Goal: Information Seeking & Learning: Learn about a topic

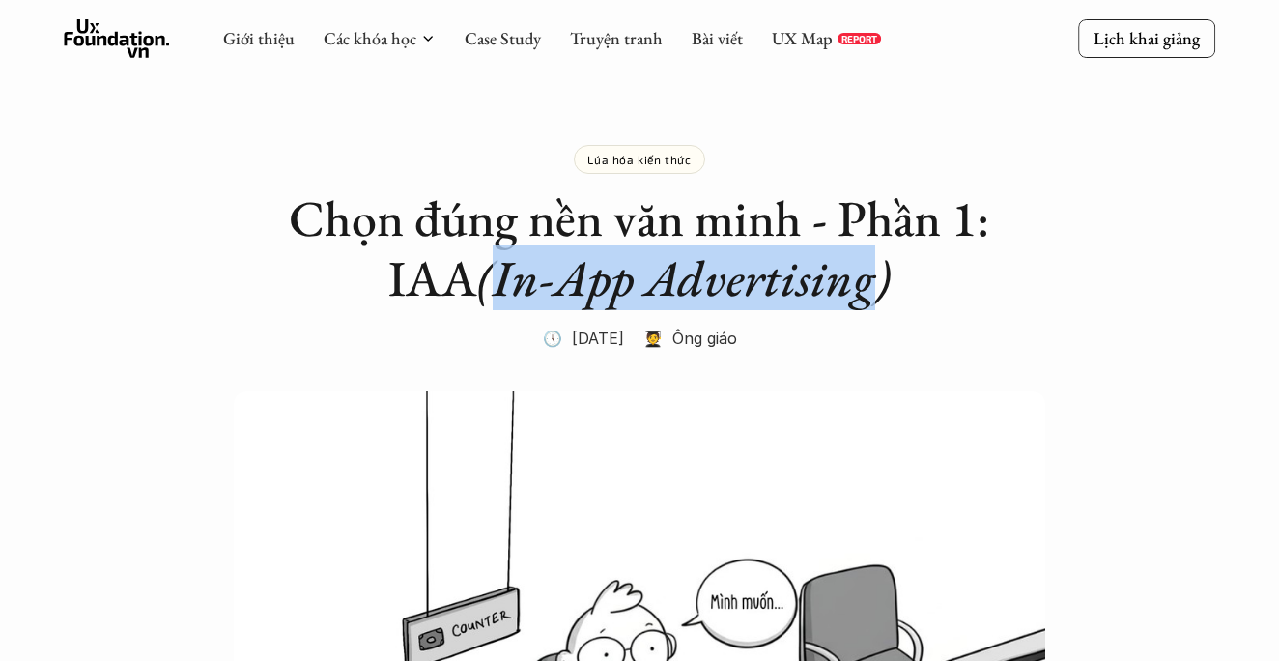
drag, startPoint x: 884, startPoint y: 291, endPoint x: 493, endPoint y: 290, distance: 391.3
click at [493, 290] on em "(In-App Advertising)" at bounding box center [683, 277] width 413 height 65
copy em "In-App Advertising"
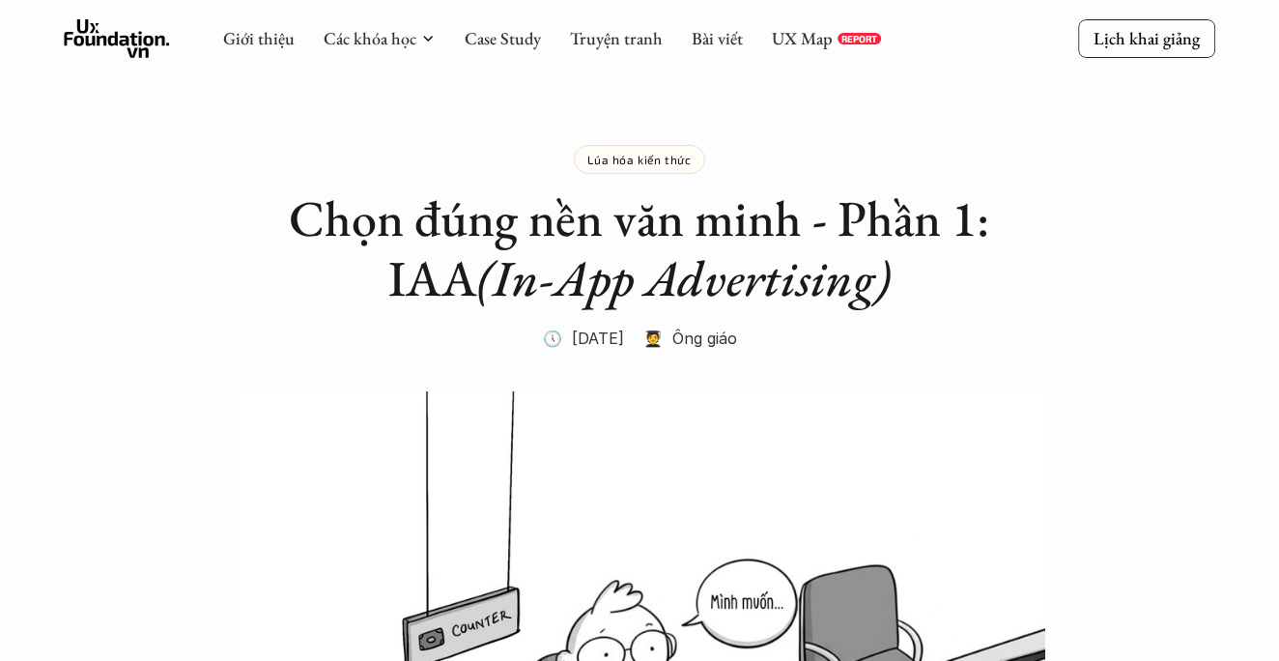
click at [280, 229] on h2 "Chọn đúng nền văn minh - Phần 1: IAA (In-App Advertising)" at bounding box center [639, 248] width 773 height 121
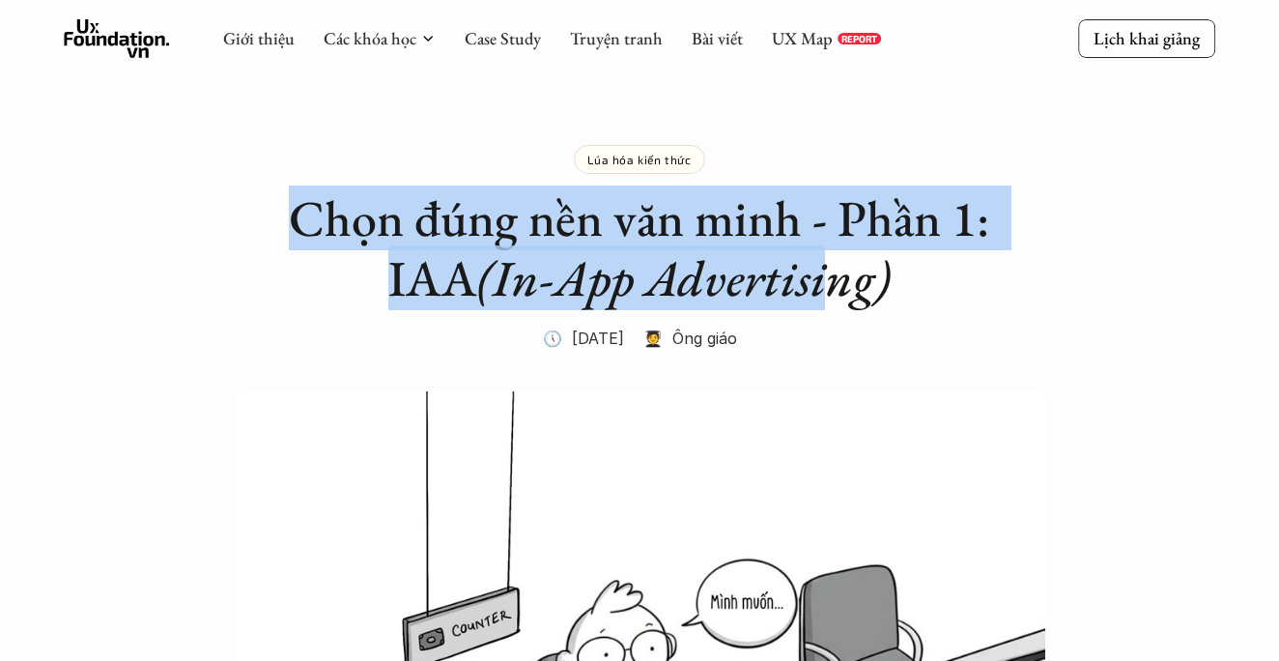
drag, startPoint x: 291, startPoint y: 211, endPoint x: 826, endPoint y: 263, distance: 537.8
click at [826, 263] on h2 "Chọn đúng nền văn minh - Phần 1: IAA (In-App Advertising)" at bounding box center [639, 248] width 773 height 121
click at [791, 242] on h2 "Chọn đúng nền văn minh - Phần 1: IAA (In-App Advertising)" at bounding box center [639, 248] width 773 height 121
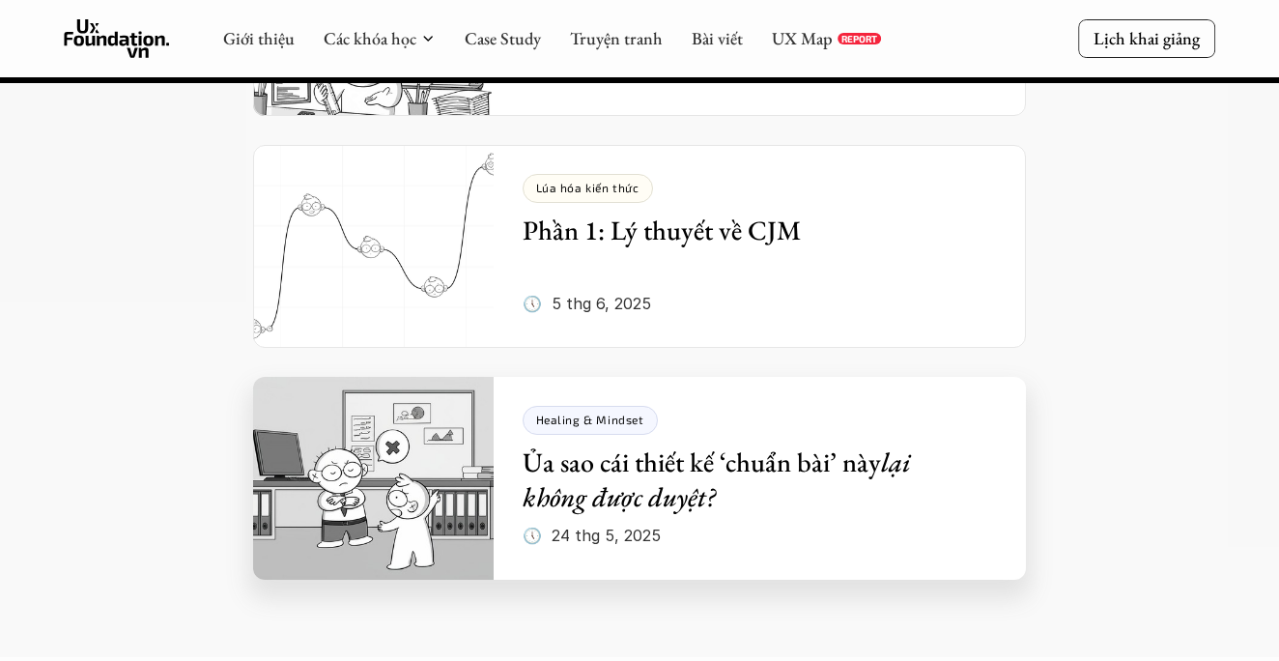
scroll to position [6056, 0]
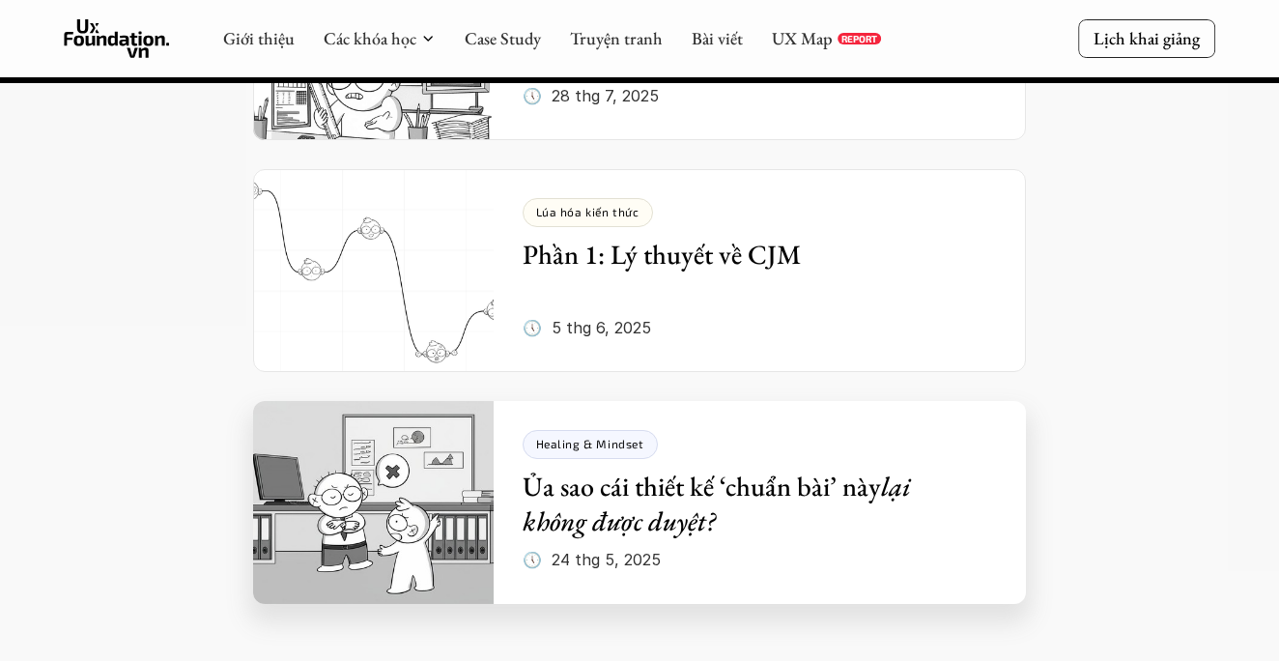
click at [629, 469] on em "lại không được duyệt?" at bounding box center [720, 504] width 394 height 70
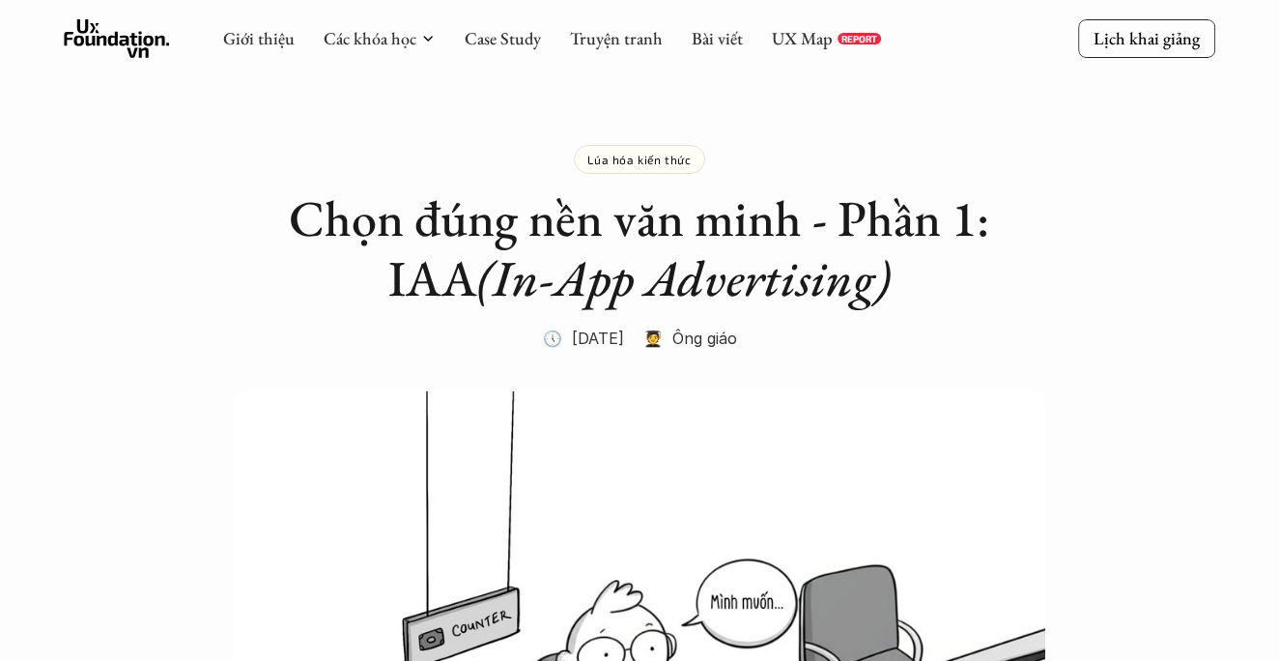
scroll to position [0, 0]
click at [924, 277] on h2 "Chọn đúng nền văn minh - Phần 1: IAA (In-App Advertising)" at bounding box center [639, 248] width 773 height 121
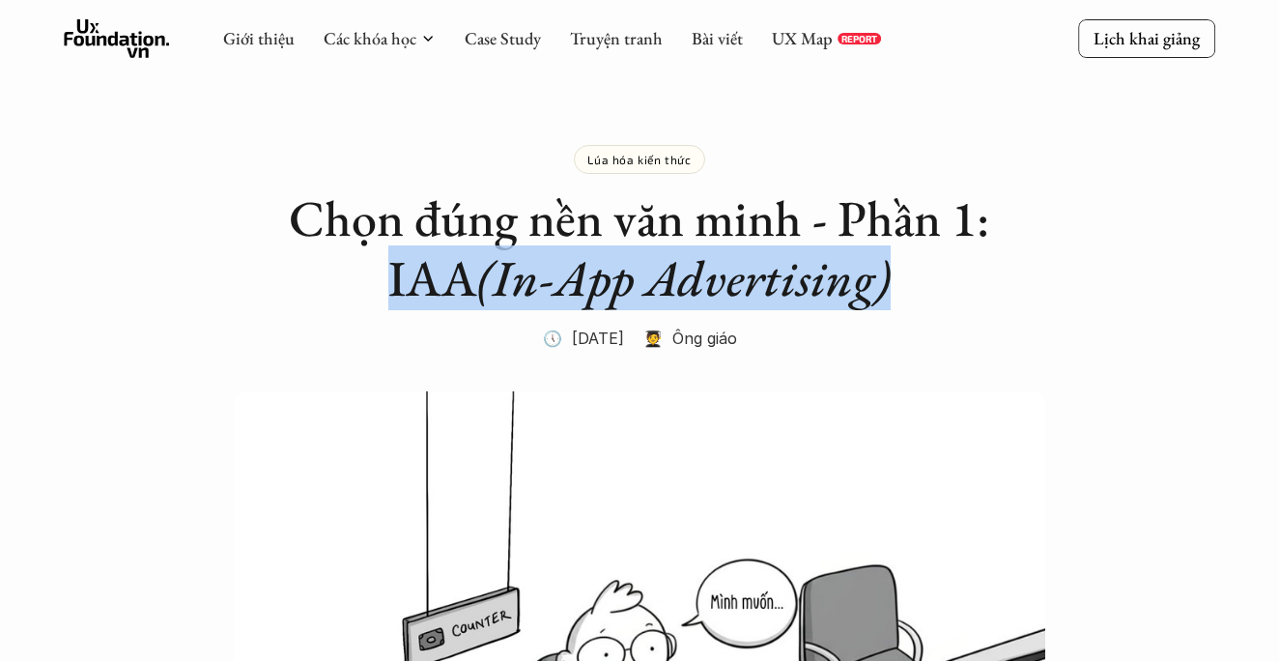
drag, startPoint x: 924, startPoint y: 277, endPoint x: 340, endPoint y: 285, distance: 583.6
click at [340, 285] on h2 "Chọn đúng nền văn minh - Phần 1: IAA (In-App Advertising)" at bounding box center [639, 248] width 773 height 121
copy h2 "IAA (In-App Advertising)"
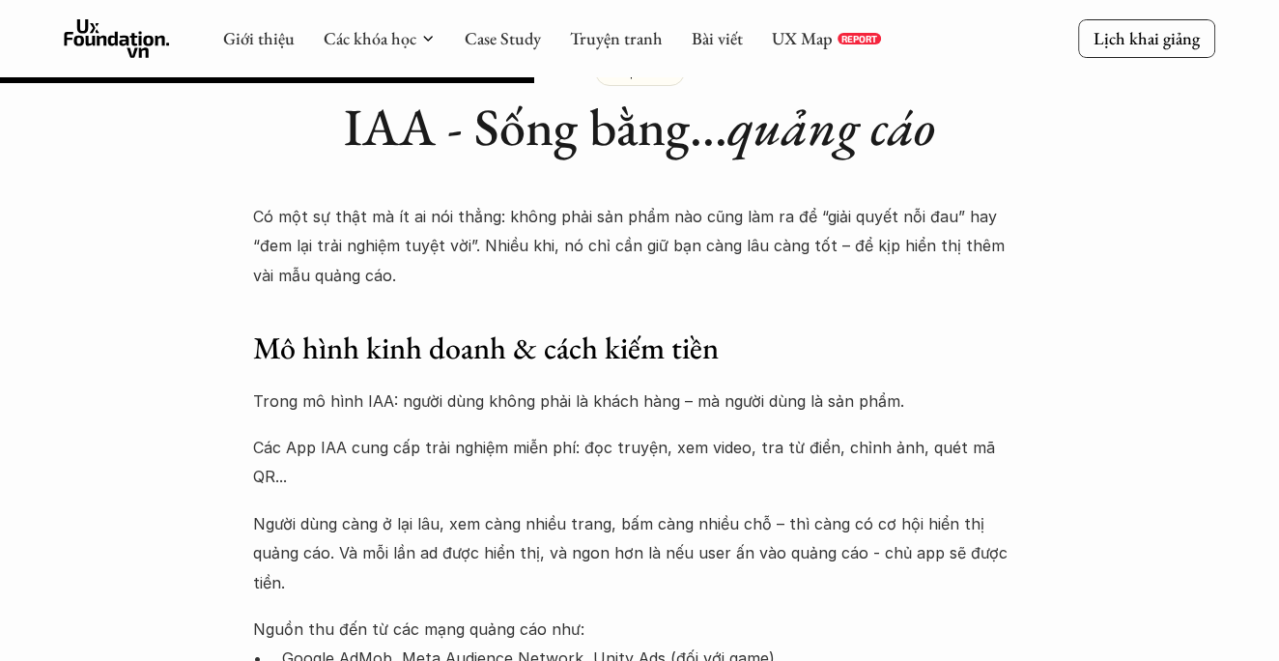
scroll to position [2014, 0]
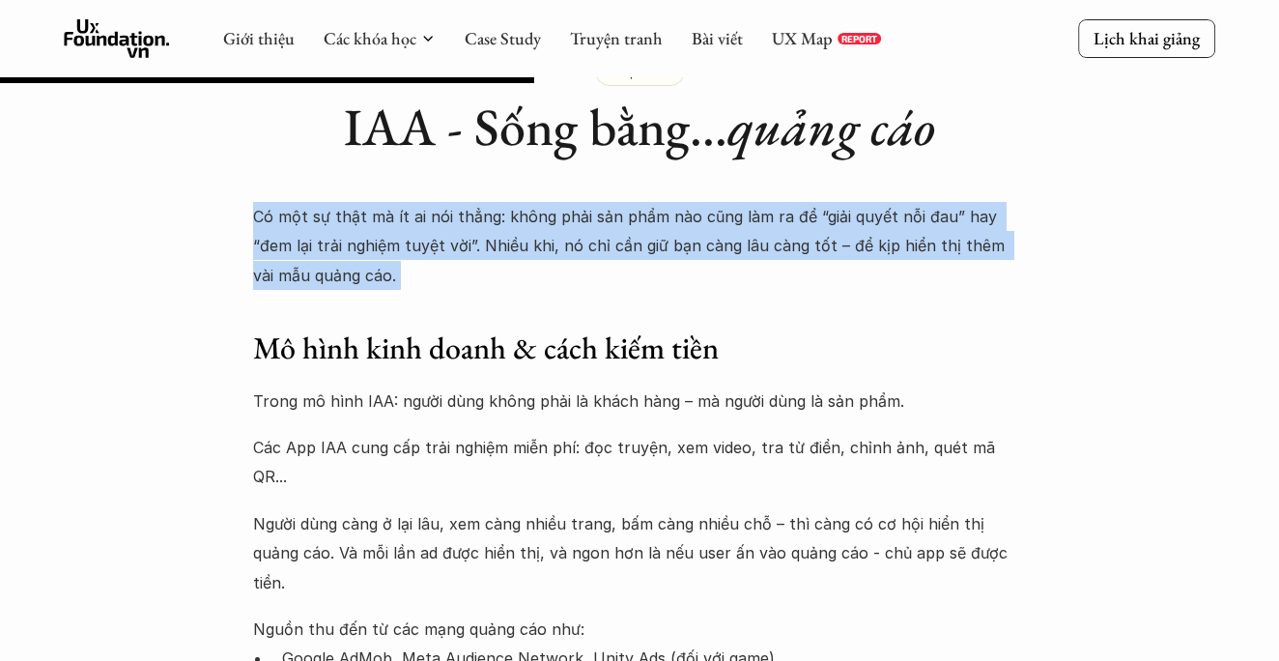
drag, startPoint x: 242, startPoint y: 202, endPoint x: 670, endPoint y: 257, distance: 432.5
click at [769, 242] on p "Có một sự thật mà ít ai nói thẳng: không phải sản phẩm nào cũng làm ra để “giải…" at bounding box center [639, 246] width 773 height 88
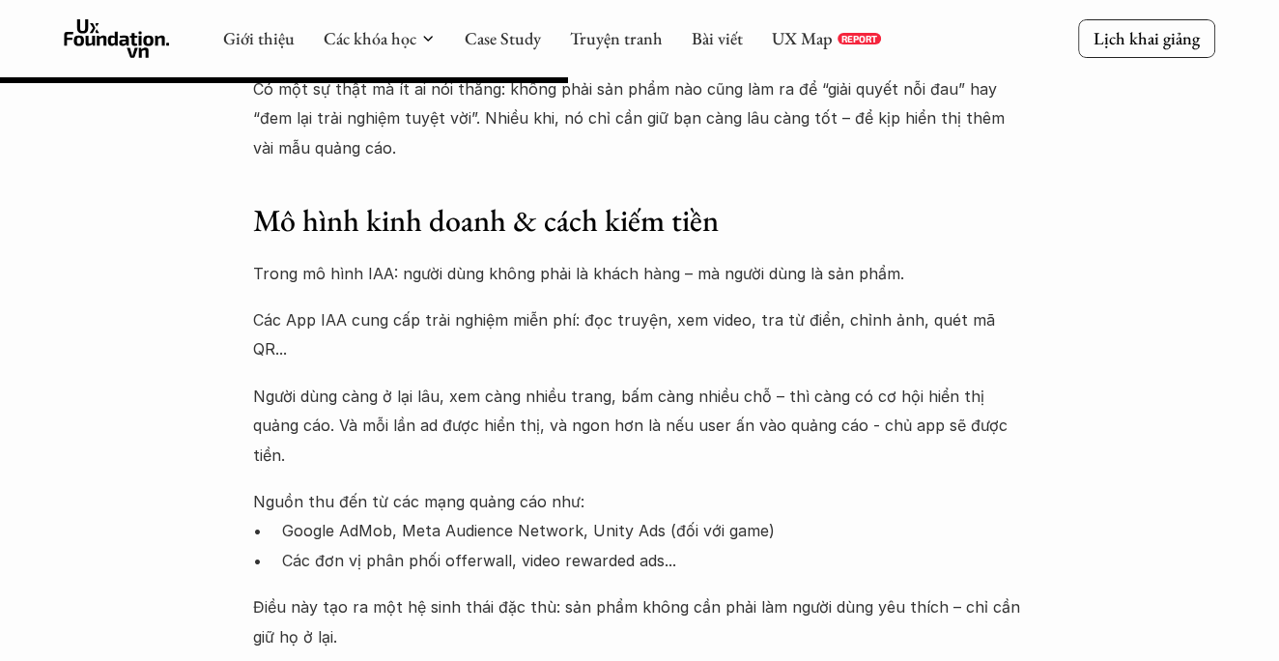
scroll to position [2142, 0]
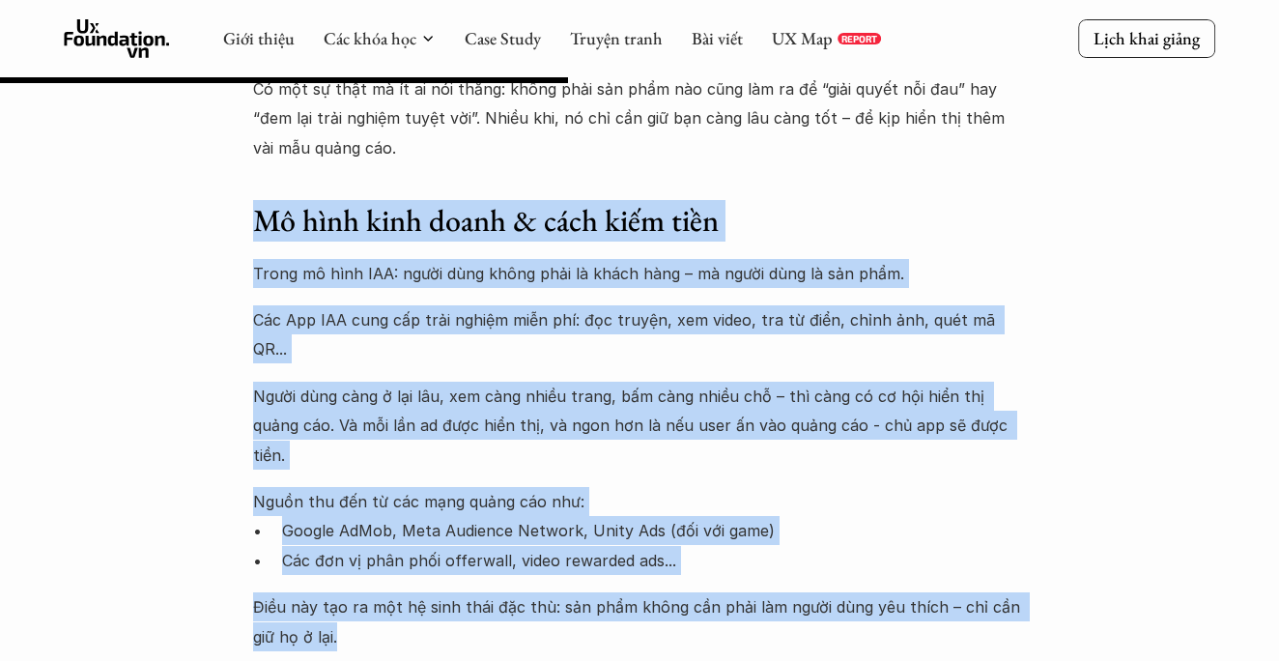
drag, startPoint x: 249, startPoint y: 201, endPoint x: 427, endPoint y: 571, distance: 410.5
copy div "Mô hình kinh doanh & cách kiếm tiền Trong mô hình IAA: người dùng không phải là…"
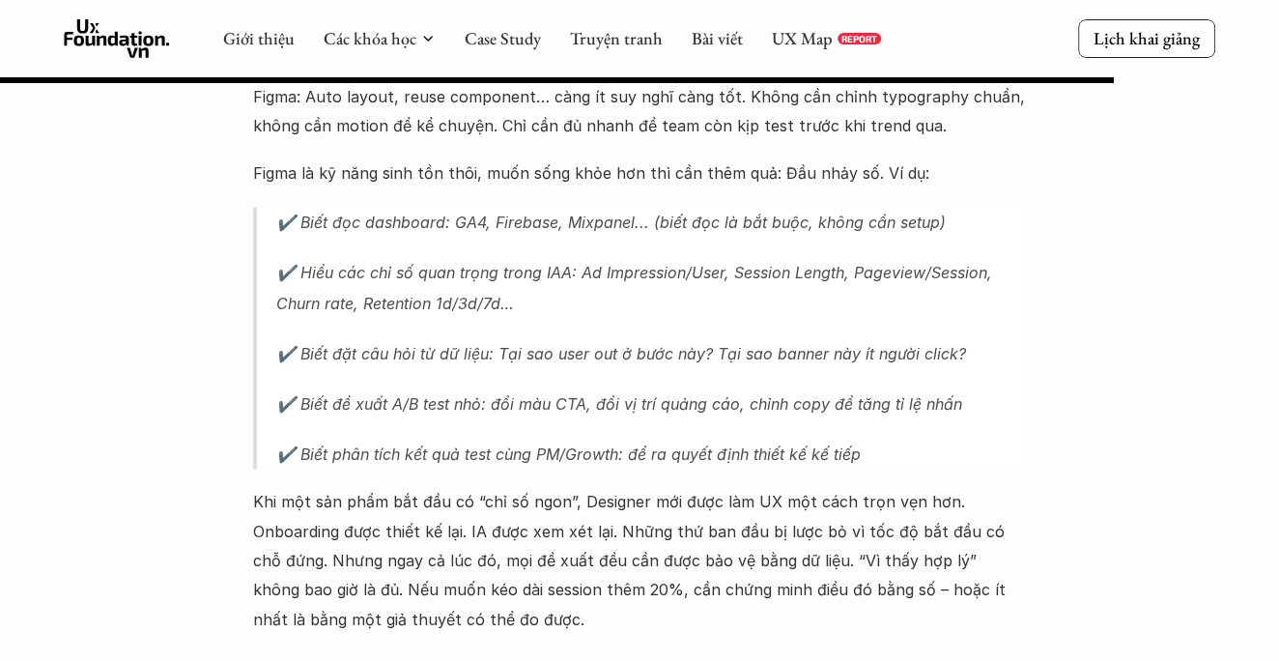
scroll to position [4201, 0]
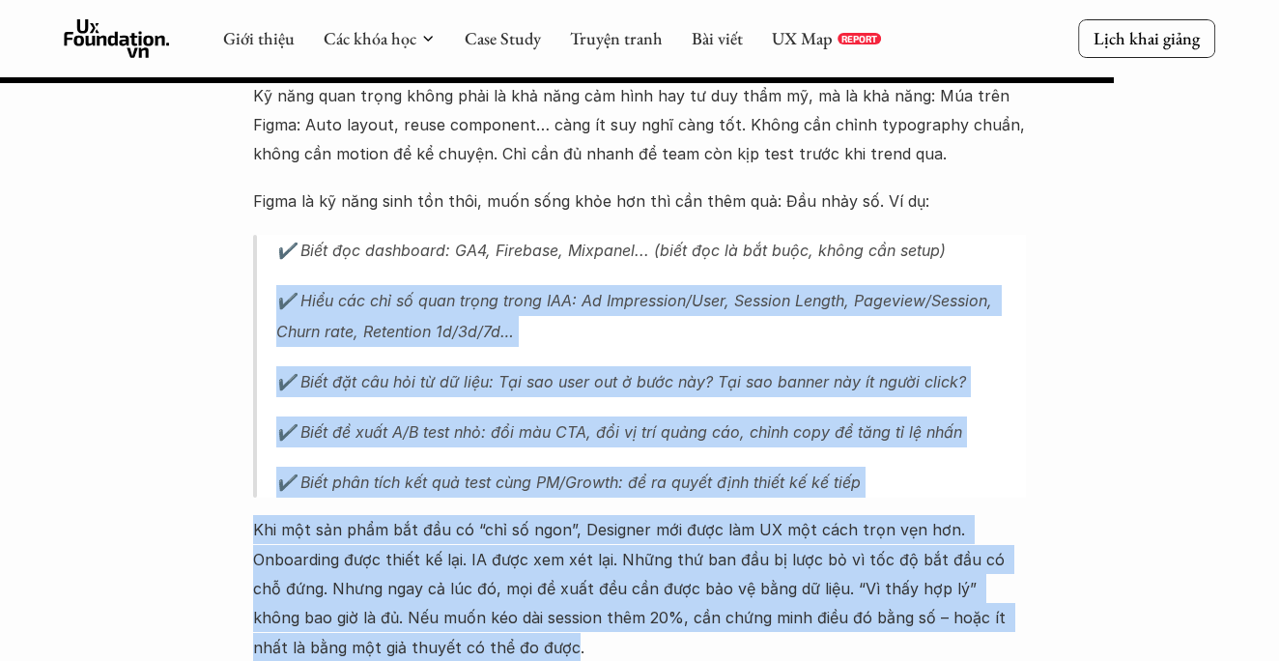
drag, startPoint x: 472, startPoint y: 556, endPoint x: 349, endPoint y: 180, distance: 396.6
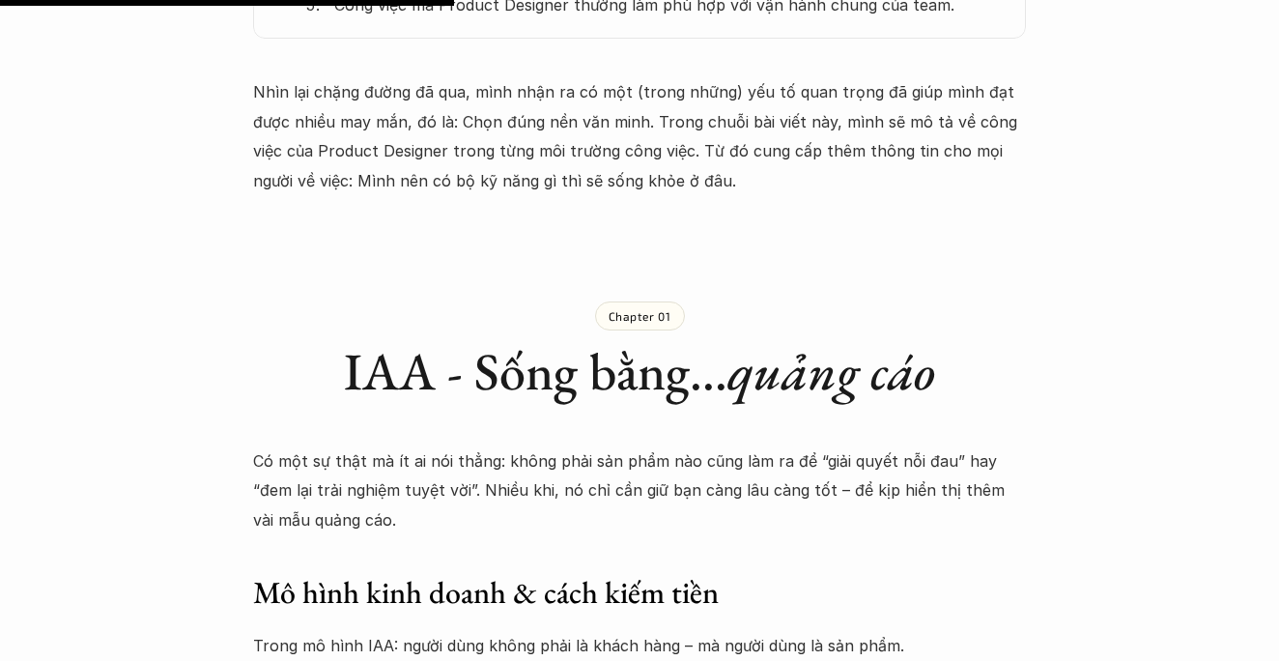
scroll to position [1894, 0]
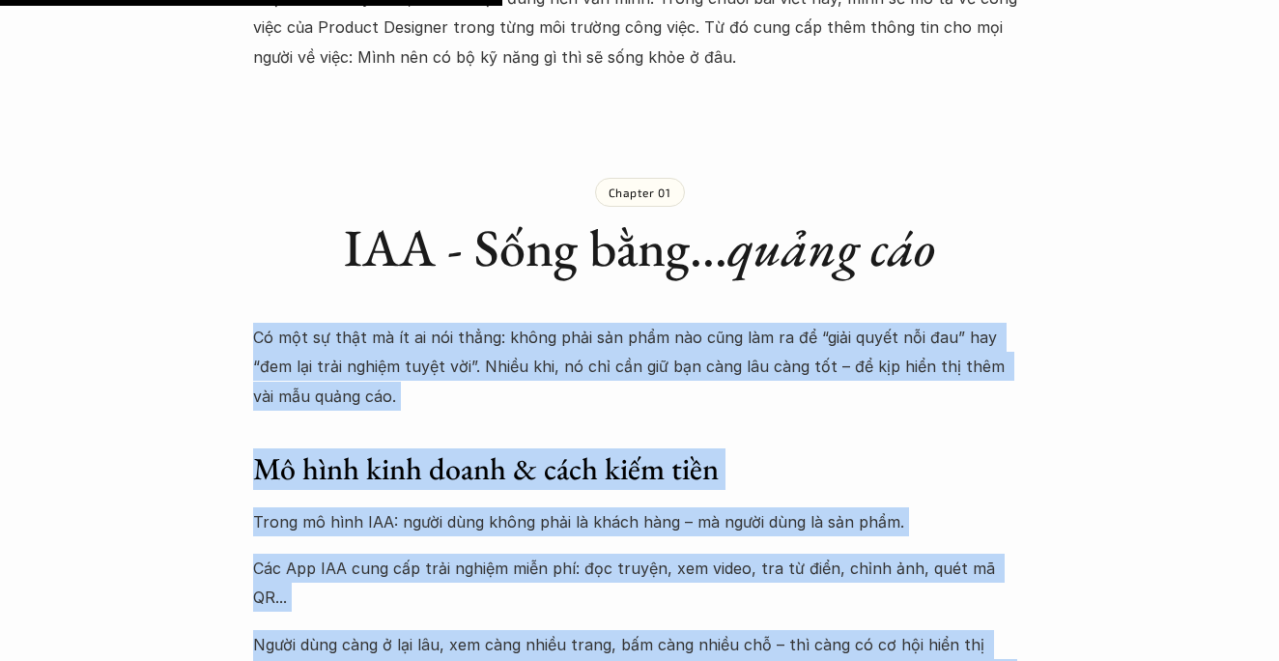
copy div "Lo ips do sita co ad el sed doeiu: tempo inci utl etdo mag aliq eni ad mi “veni…"
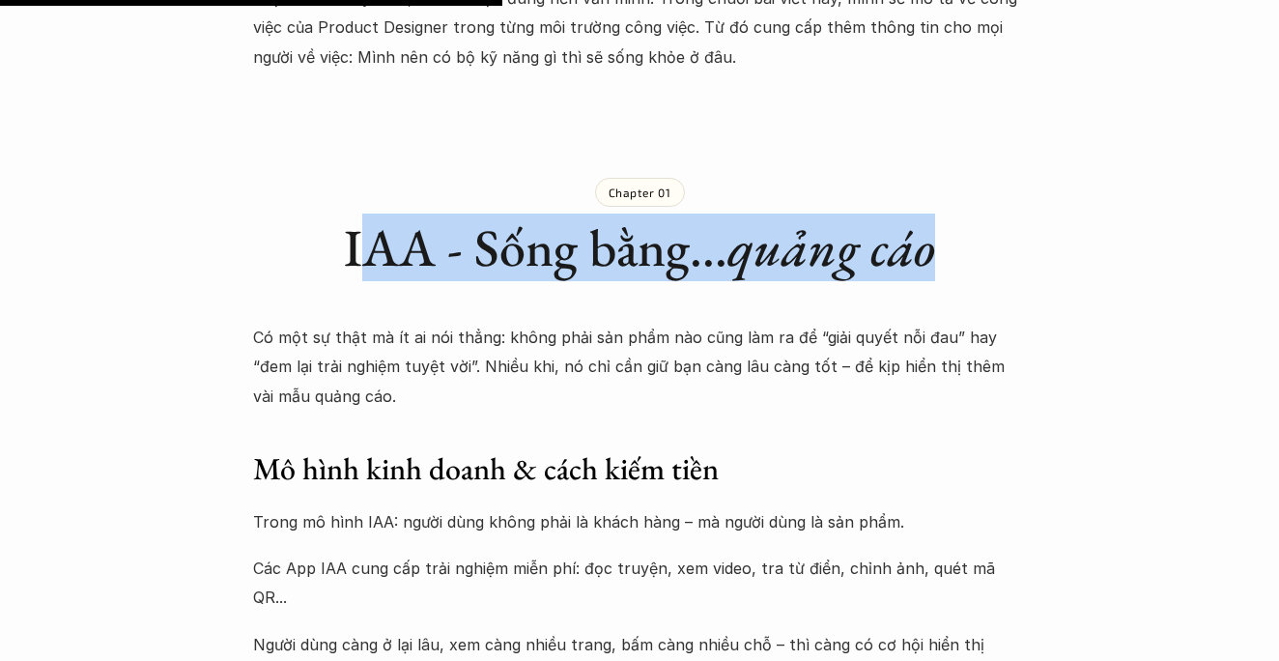
drag, startPoint x: 942, startPoint y: 243, endPoint x: 348, endPoint y: 248, distance: 594.2
click at [348, 248] on h1 "IAA - Sống bằng... quảng cáo" at bounding box center [639, 247] width 773 height 63
copy h1 "IAA - Sống bằng... quảng cáo"
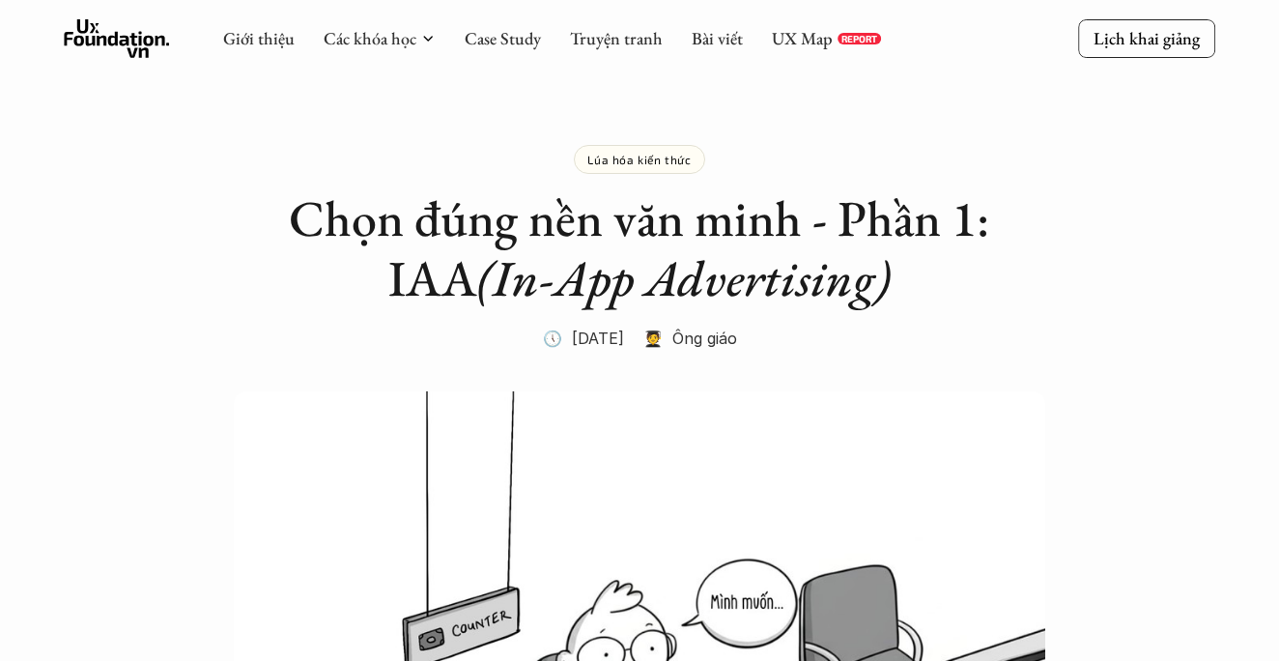
scroll to position [0, 0]
click at [705, 27] on link "Bài viết" at bounding box center [717, 38] width 51 height 22
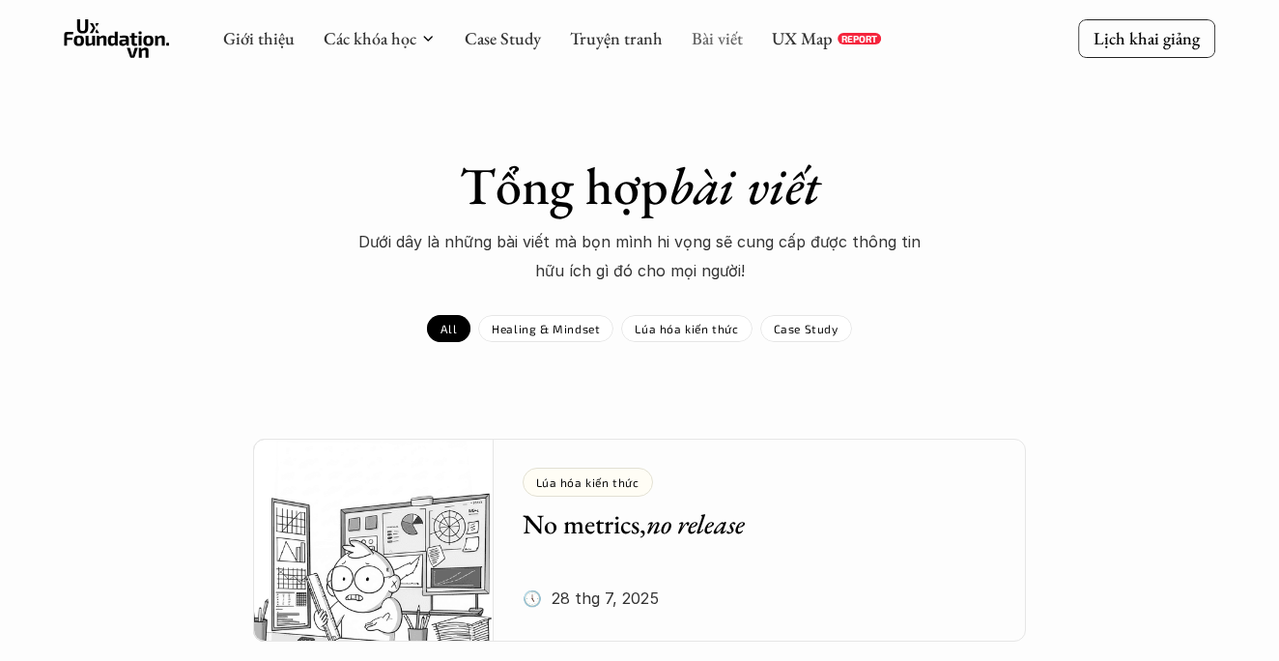
click at [714, 46] on link "Bài viết" at bounding box center [717, 38] width 51 height 22
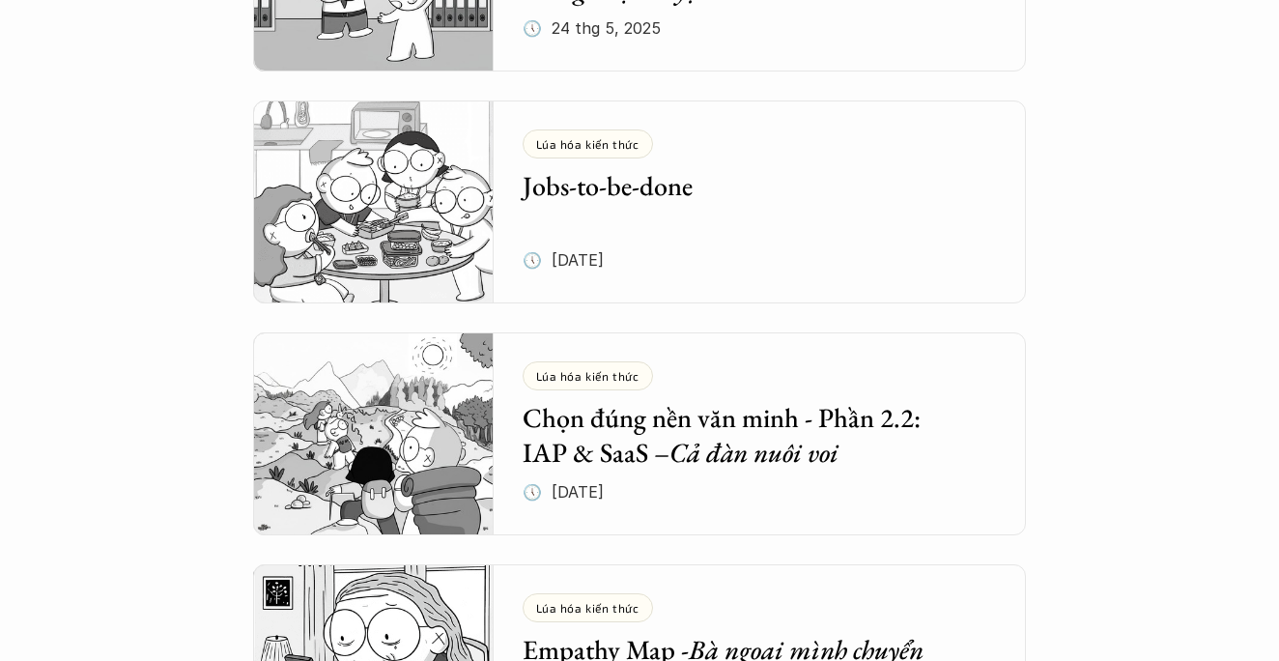
scroll to position [1097, 0]
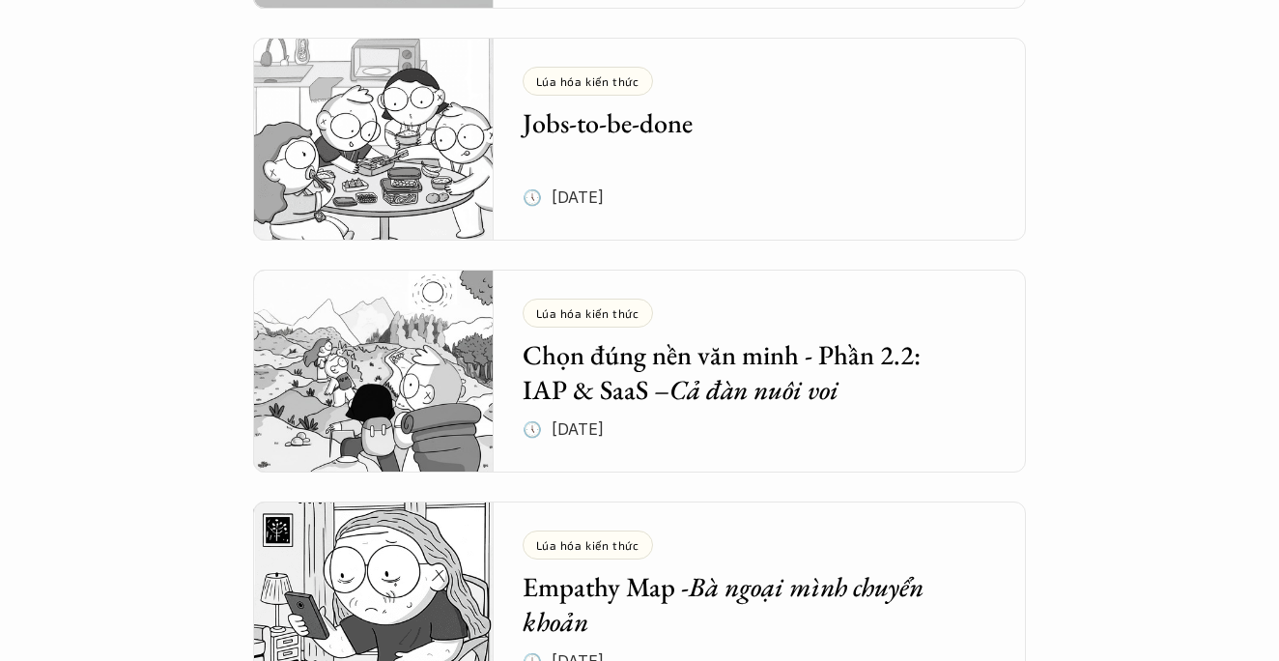
click at [806, 354] on h5 "Chọn đúng nền văn minh - Phần 2.2: IAP & SaaS – Cả đàn nuôi voi" at bounding box center [746, 372] width 446 height 71
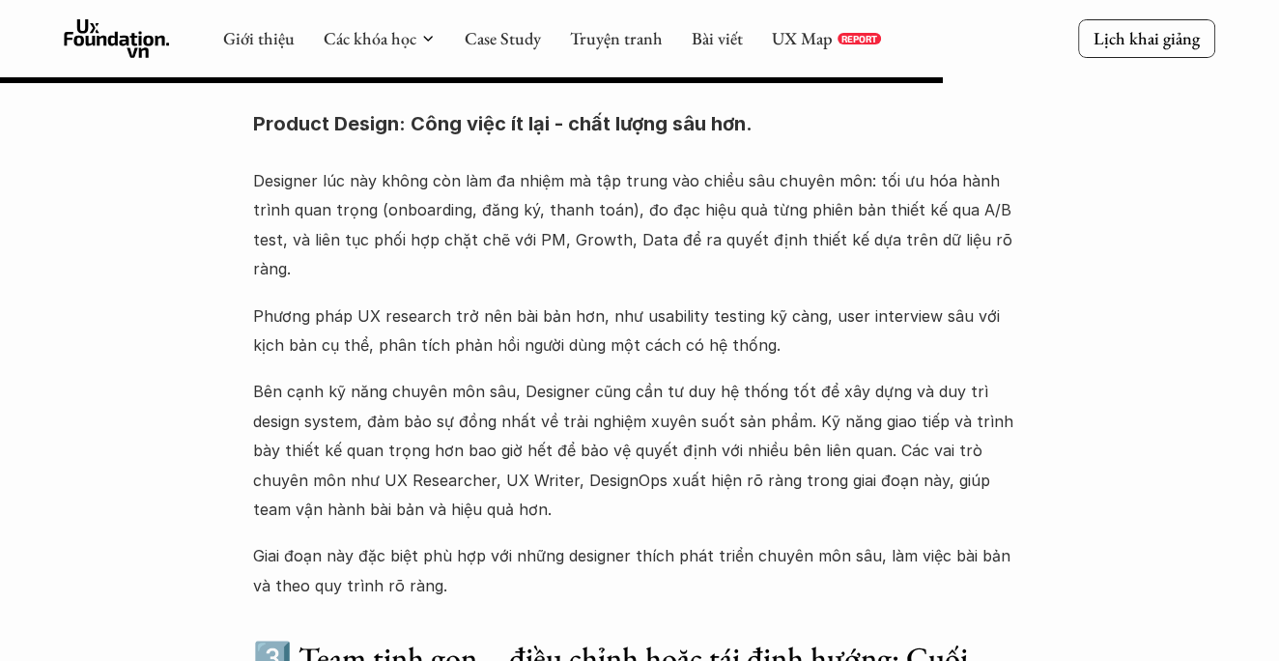
scroll to position [4669, 0]
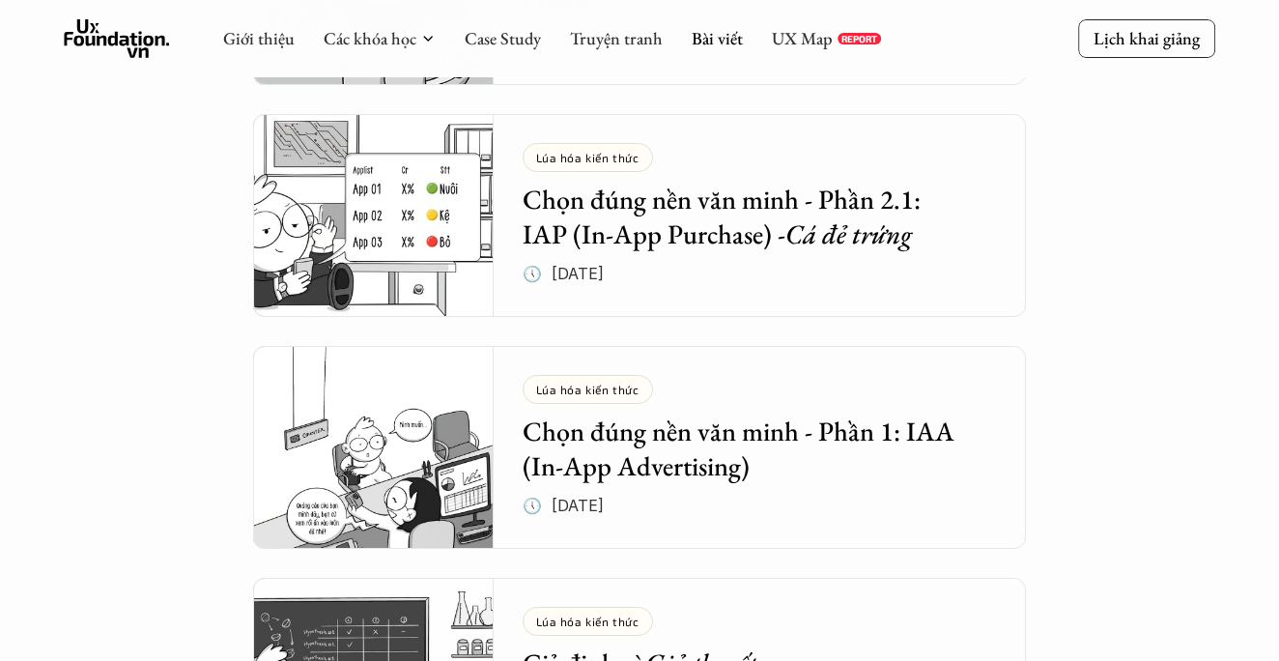
scroll to position [1712, 0]
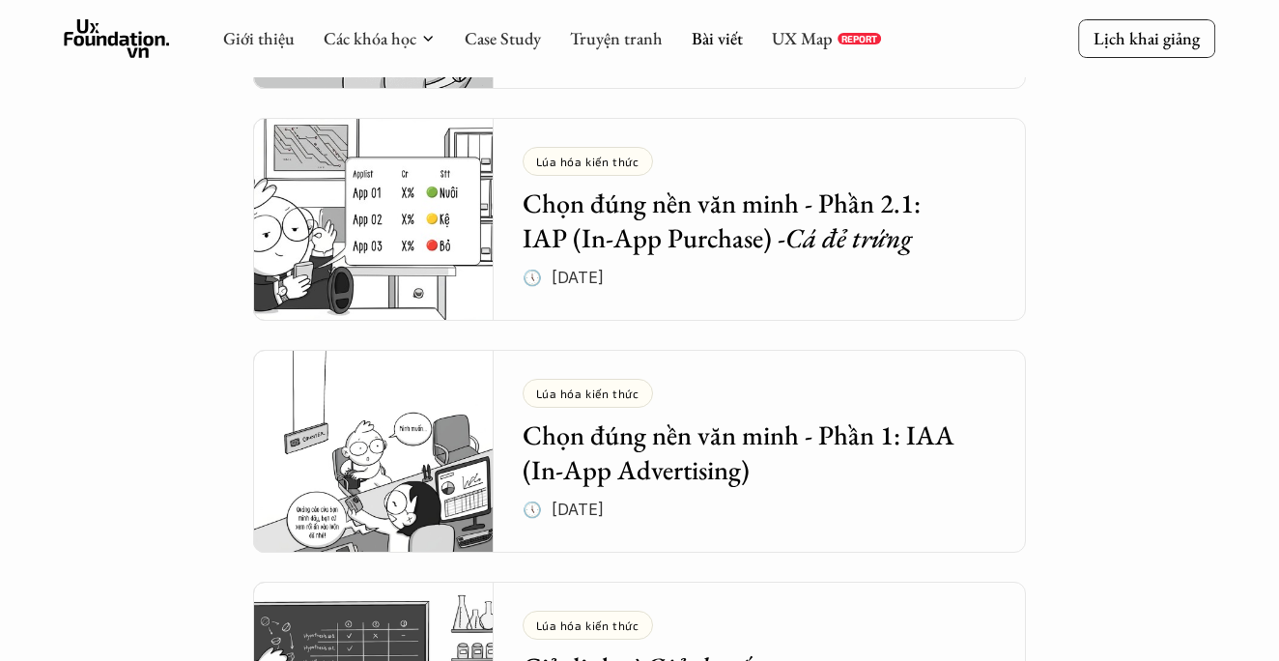
click at [859, 234] on em "Cá đẻ trứng" at bounding box center [848, 237] width 127 height 35
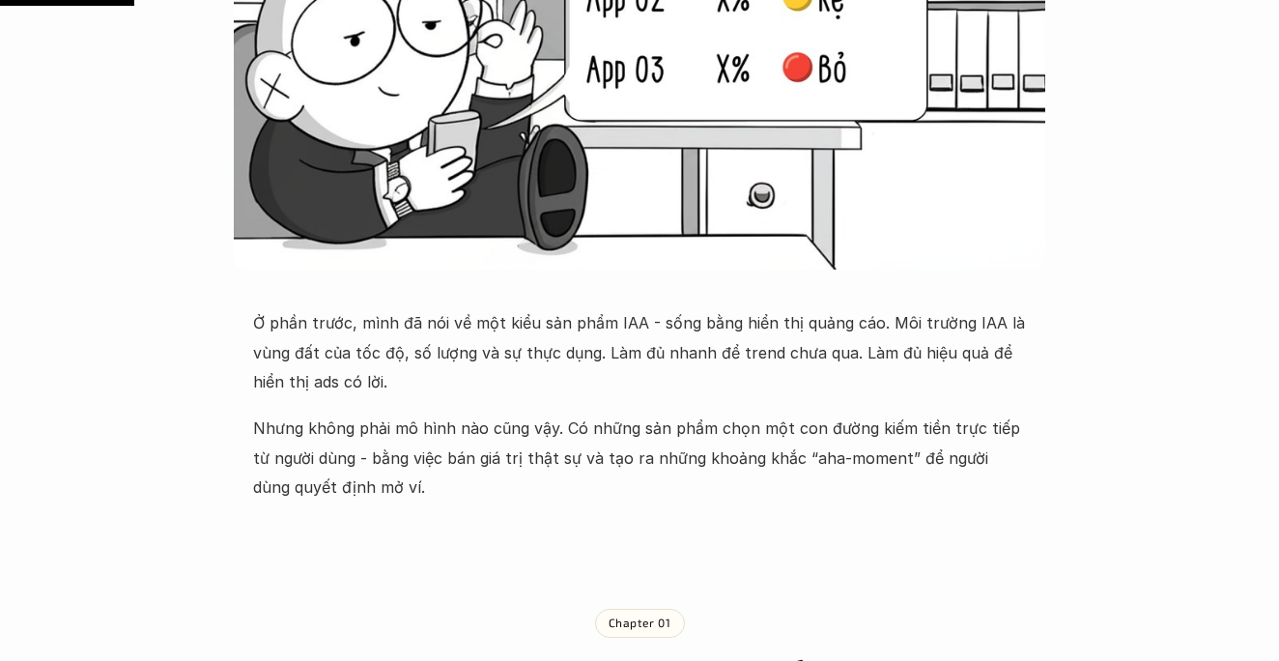
scroll to position [664, 0]
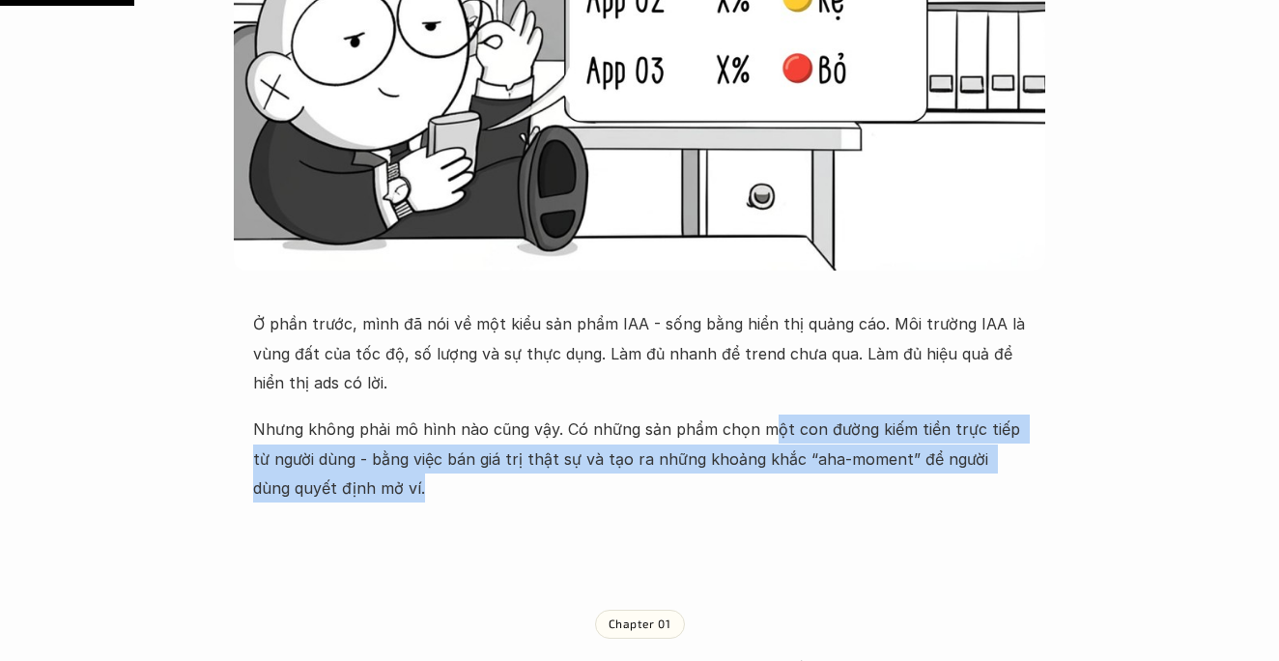
drag, startPoint x: 648, startPoint y: 423, endPoint x: 683, endPoint y: 480, distance: 66.8
click at [683, 480] on p "Nhưng không phải mô hình nào cũng vậy. Có những sản phẩm chọn một con đường kiế…" at bounding box center [639, 458] width 773 height 88
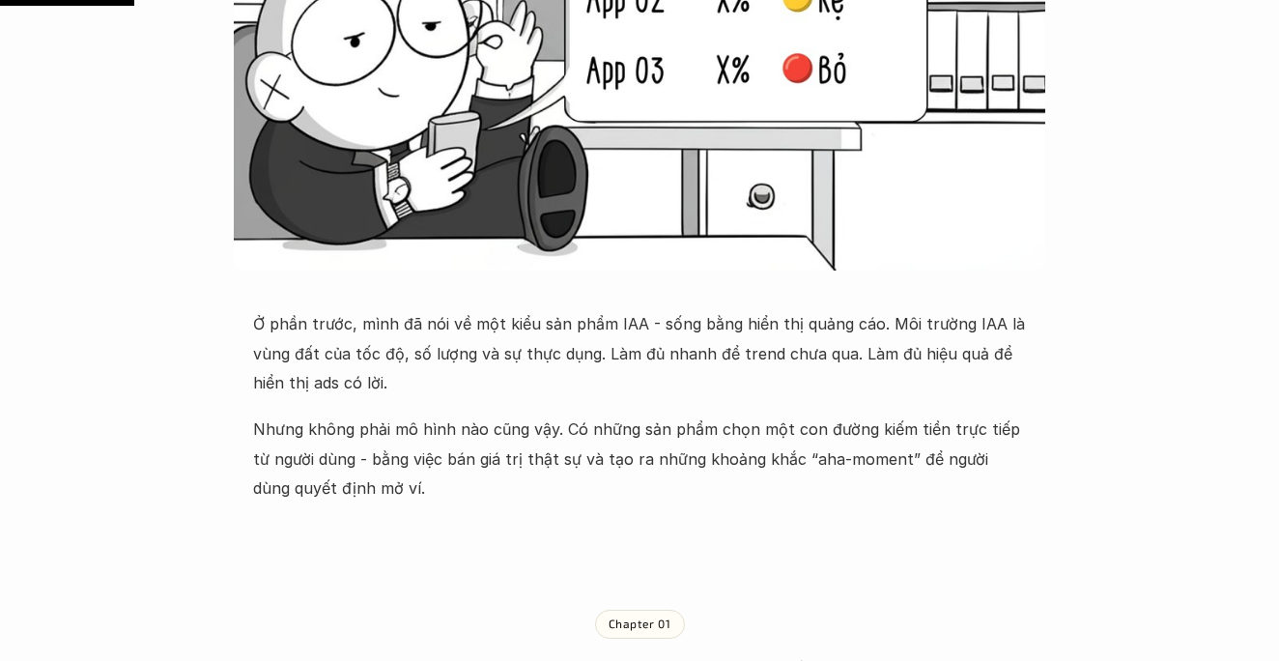
click at [868, 460] on p "Nhưng không phải mô hình nào cũng vậy. Có những sản phẩm chọn một con đường kiế…" at bounding box center [639, 458] width 773 height 88
drag, startPoint x: 873, startPoint y: 458, endPoint x: 786, endPoint y: 463, distance: 87.1
click at [786, 463] on p "Nhưng không phải mô hình nào cũng vậy. Có những sản phẩm chọn một con đường kiế…" at bounding box center [639, 458] width 773 height 88
click at [781, 463] on p "Nhưng không phải mô hình nào cũng vậy. Có những sản phẩm chọn một con đường kiế…" at bounding box center [639, 458] width 773 height 88
copy p "aha-moment"
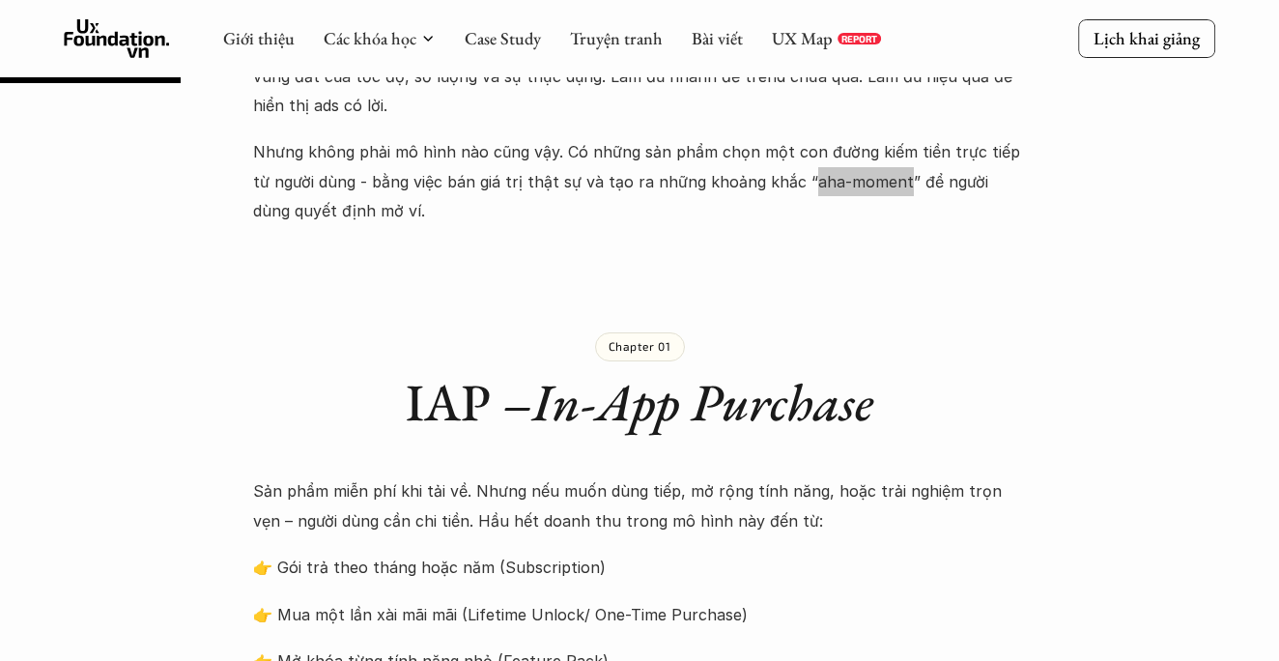
scroll to position [895, 0]
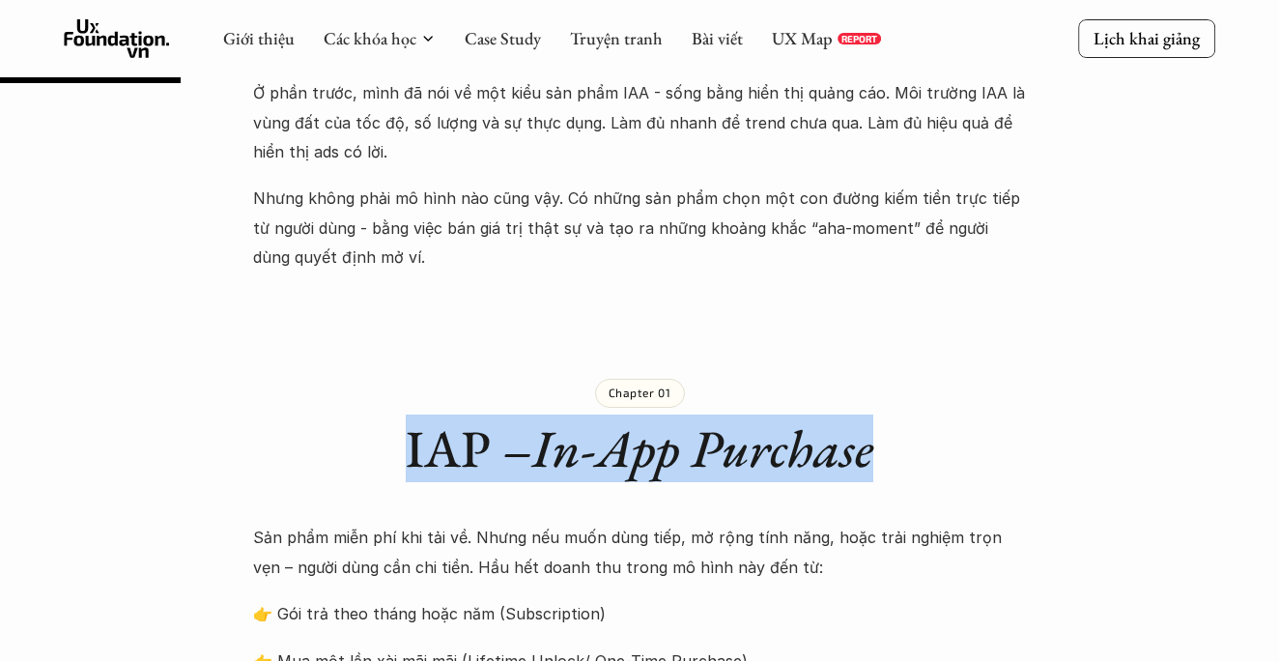
drag, startPoint x: 876, startPoint y: 444, endPoint x: 397, endPoint y: 451, distance: 479.2
click at [397, 451] on h1 "IAP – In-App Purchase" at bounding box center [639, 448] width 773 height 63
copy h1 "IAP – In-App Purchase"
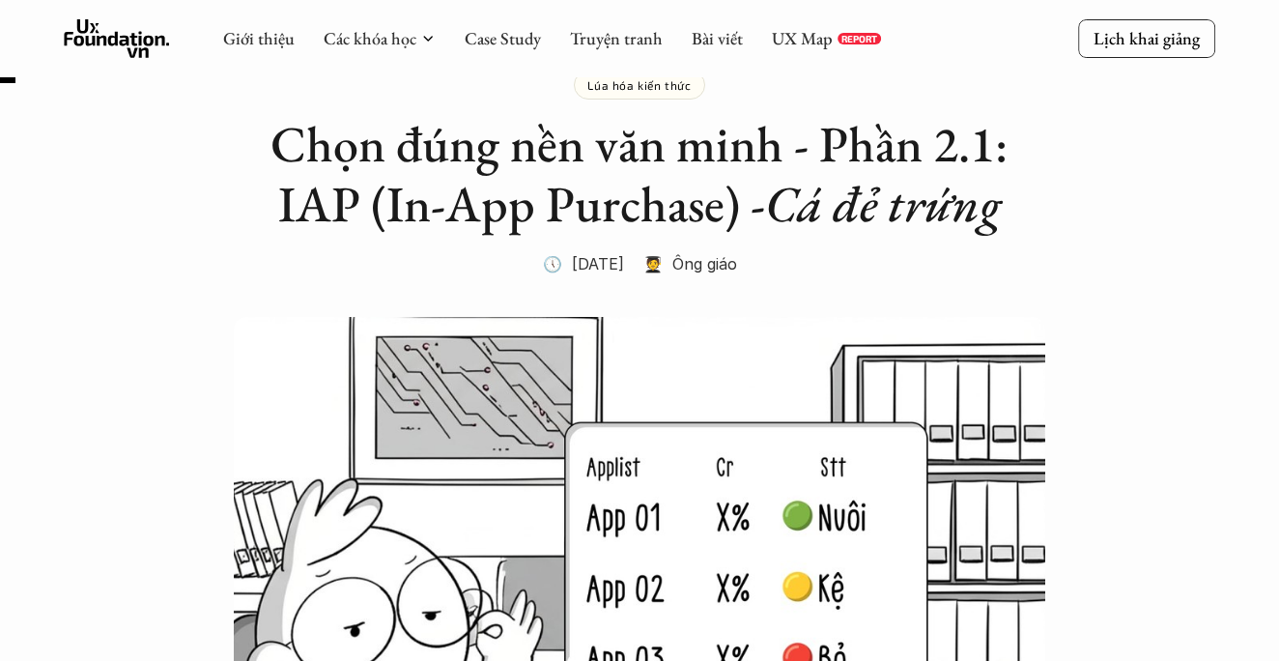
scroll to position [69, 0]
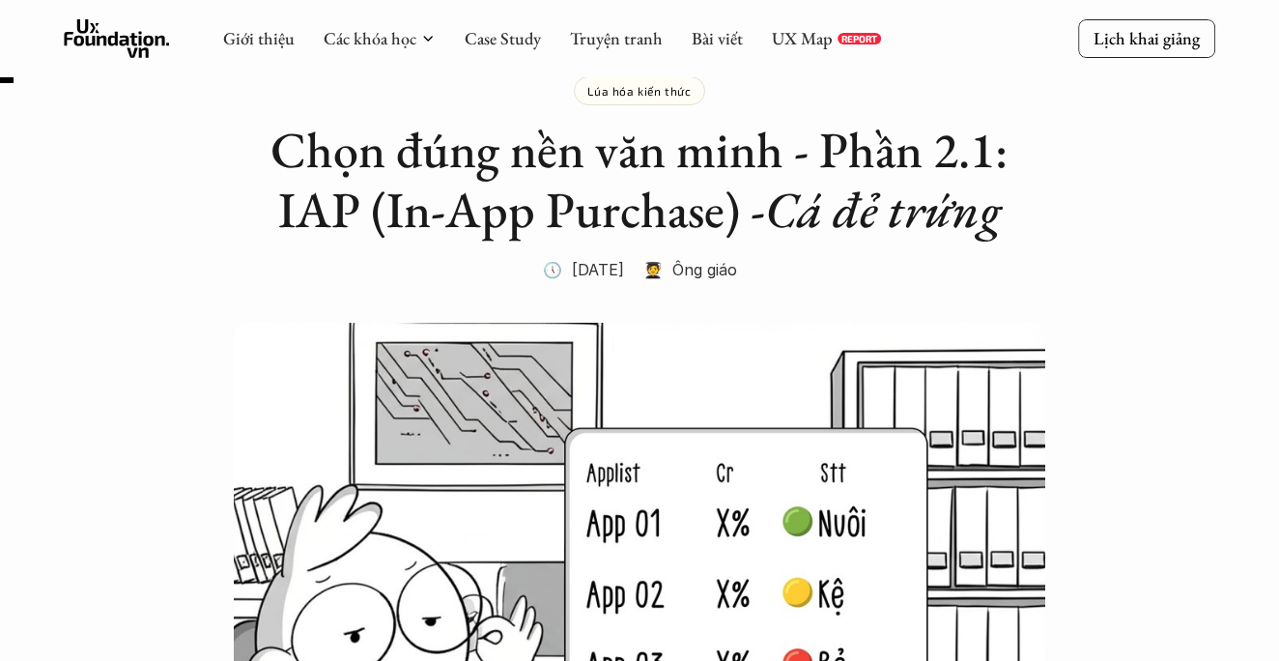
click at [770, 205] on em "Cá đẻ trứng" at bounding box center [883, 209] width 237 height 65
drag, startPoint x: 770, startPoint y: 205, endPoint x: 987, endPoint y: 224, distance: 218.2
click at [987, 225] on em "Cá đẻ trứng" at bounding box center [883, 209] width 237 height 65
copy h2 "Chọn đúng nền văn minh - Phần 2.1: IAP (In-App Purchase) - Cá đẻ trứng"
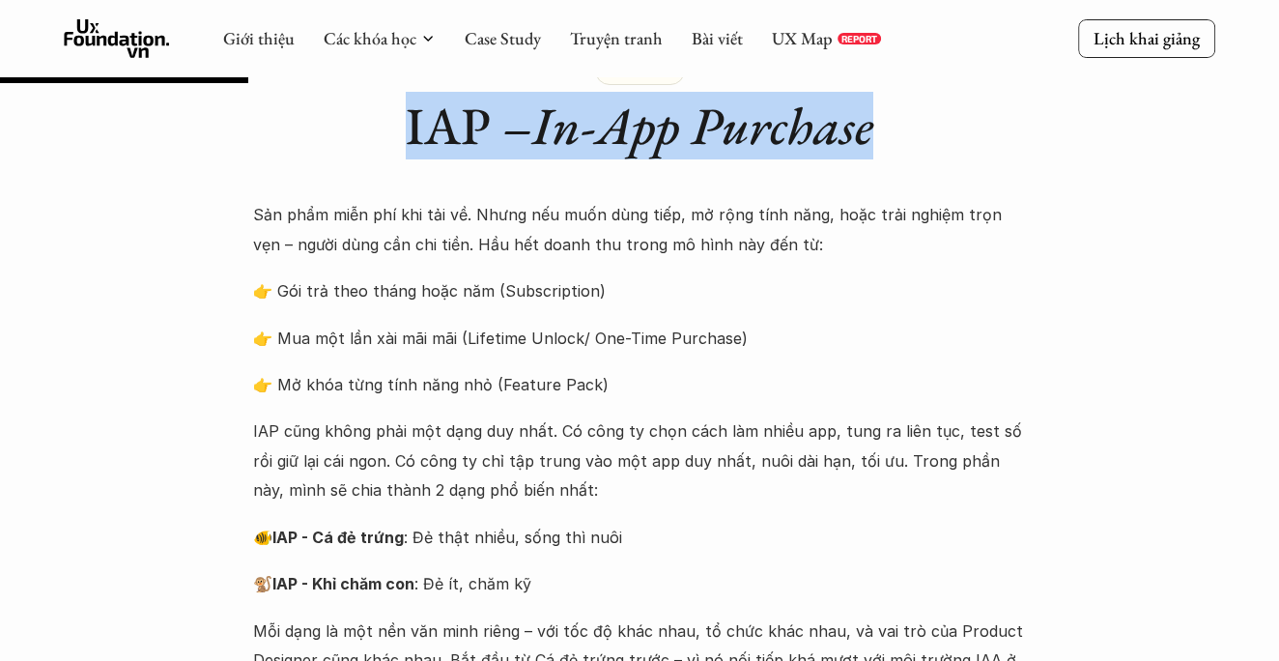
scroll to position [1214, 0]
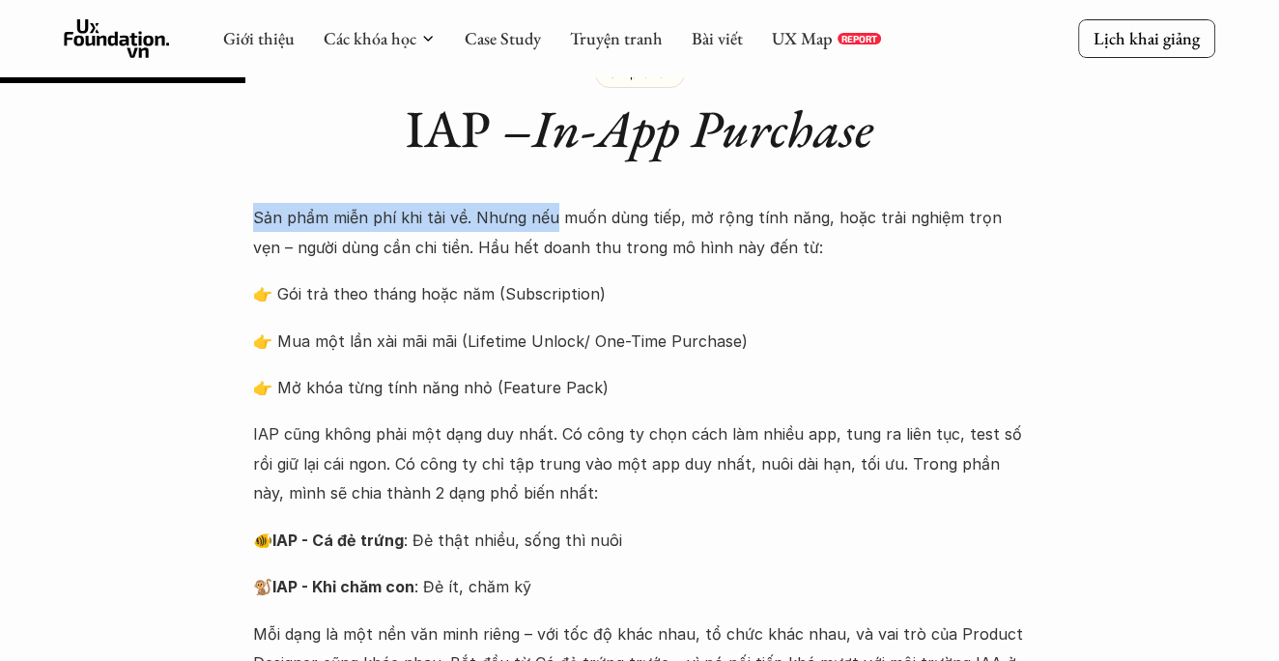
drag, startPoint x: 255, startPoint y: 206, endPoint x: 551, endPoint y: 208, distance: 295.6
click at [551, 208] on p "Sản phẩm miễn phí khi tải về. Nhưng nếu muốn dùng tiếp, mở rộng tính năng, hoặc…" at bounding box center [639, 232] width 773 height 59
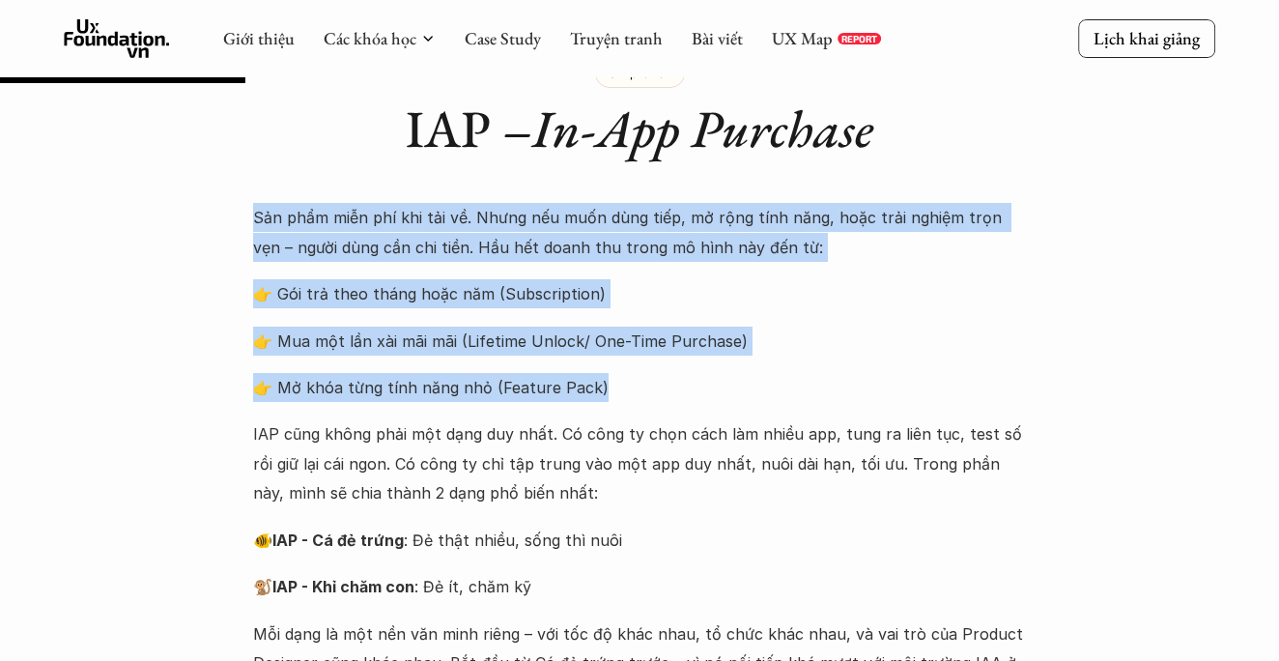
click at [595, 388] on p "👉 Mở khóa từng tính năng nhỏ (Feature Pack)" at bounding box center [639, 387] width 773 height 29
copy div "Sản phẩm miễn phí khi tải về. Nhưng nếu muốn dùng tiếp, mở rộng tính năng, hoặc…"
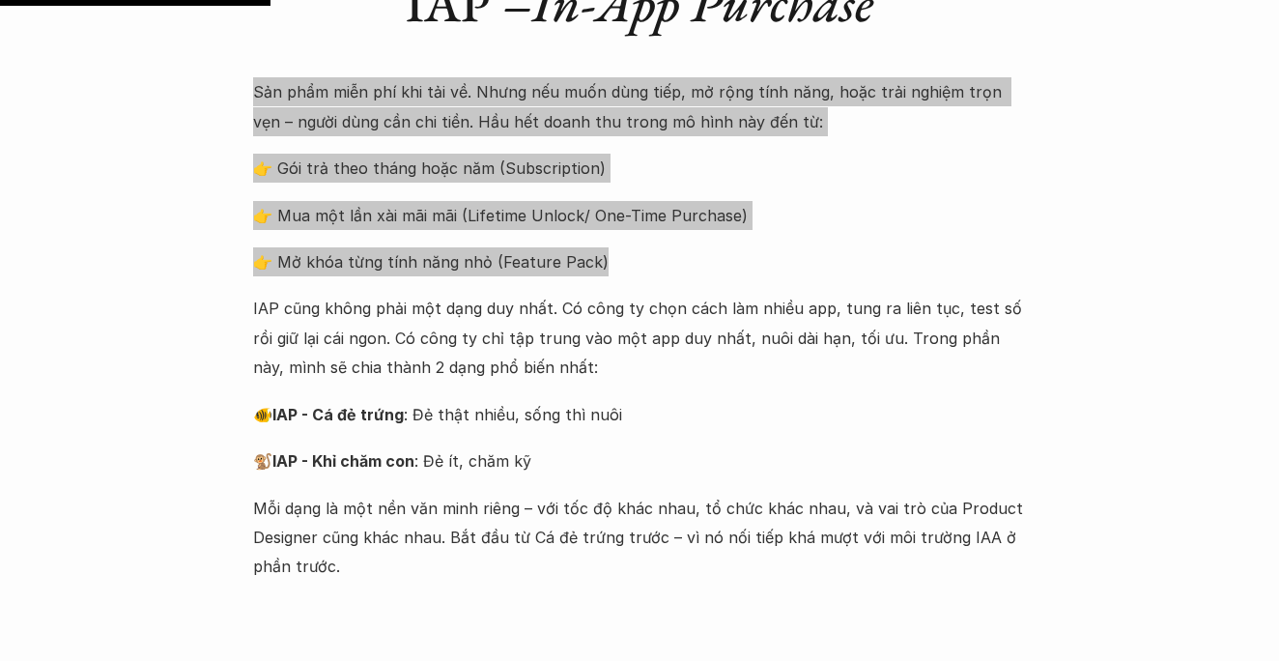
scroll to position [1342, 0]
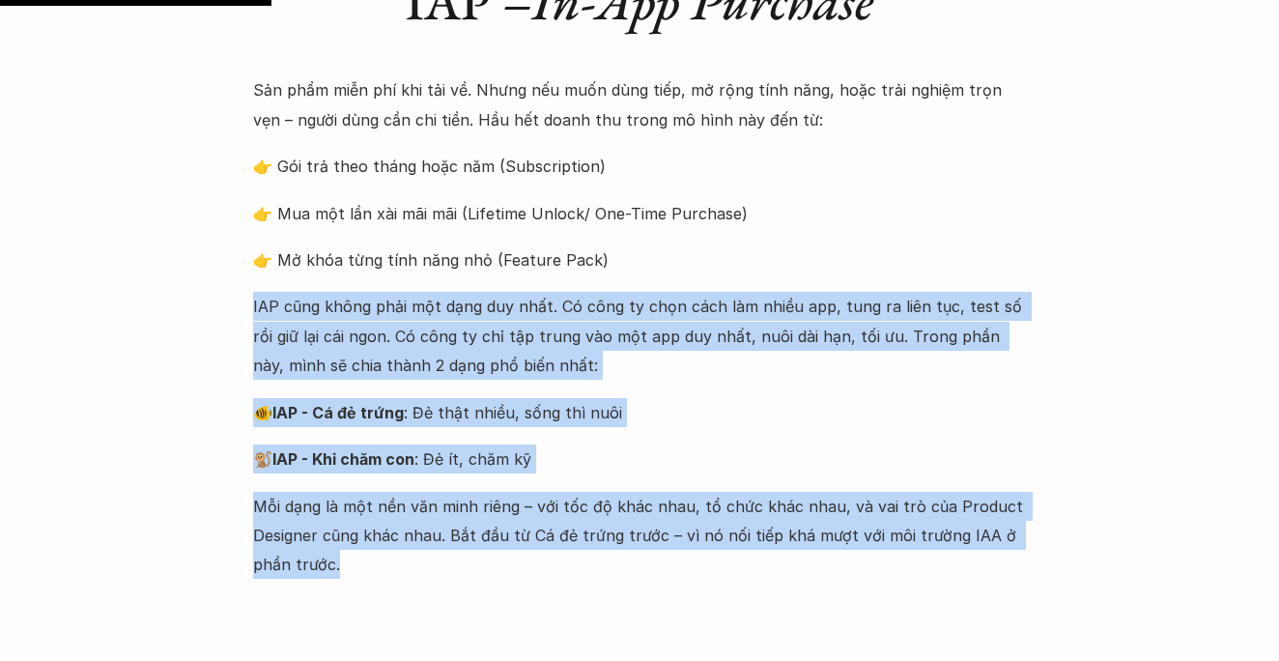
drag, startPoint x: 253, startPoint y: 299, endPoint x: 393, endPoint y: 560, distance: 296.9
click at [393, 560] on div "Sản phẩm miễn phí khi tải về. Nhưng nếu muốn dùng tiếp, mở rộng tính năng, hoặc…" at bounding box center [639, 326] width 773 height 503
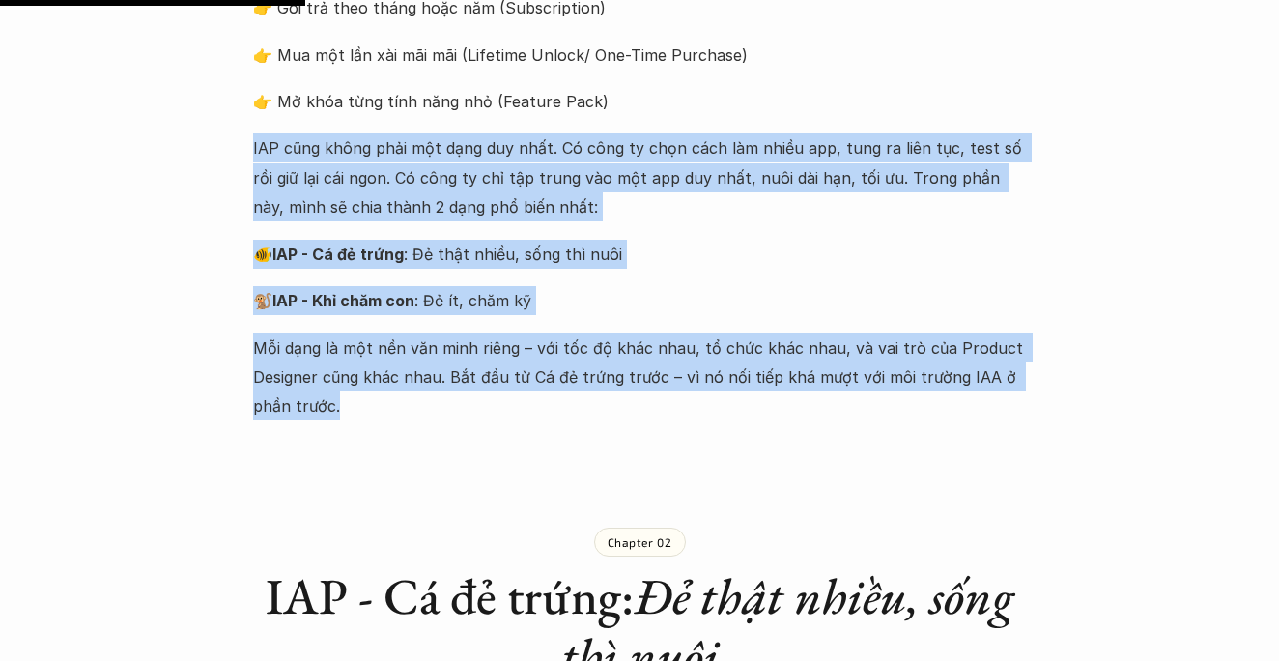
scroll to position [1508, 0]
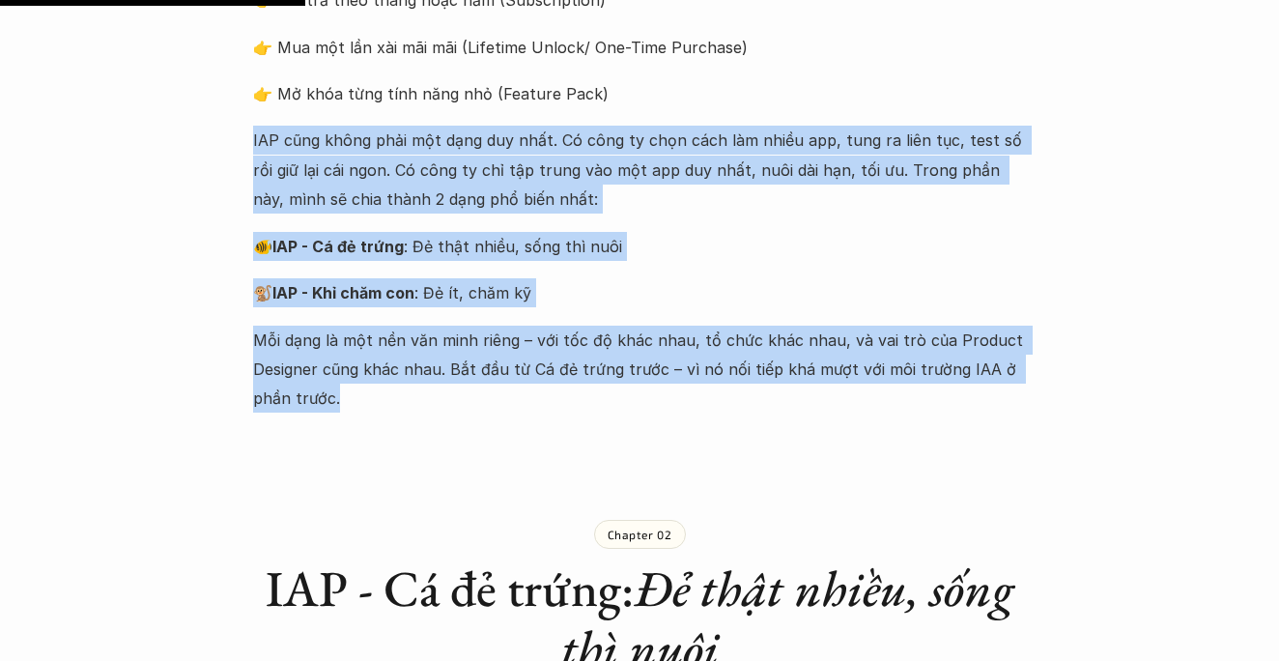
copy div "IAP cũng không phải một dạng duy nhất. Có công ty chọn cách làm nhiều app, tung…"
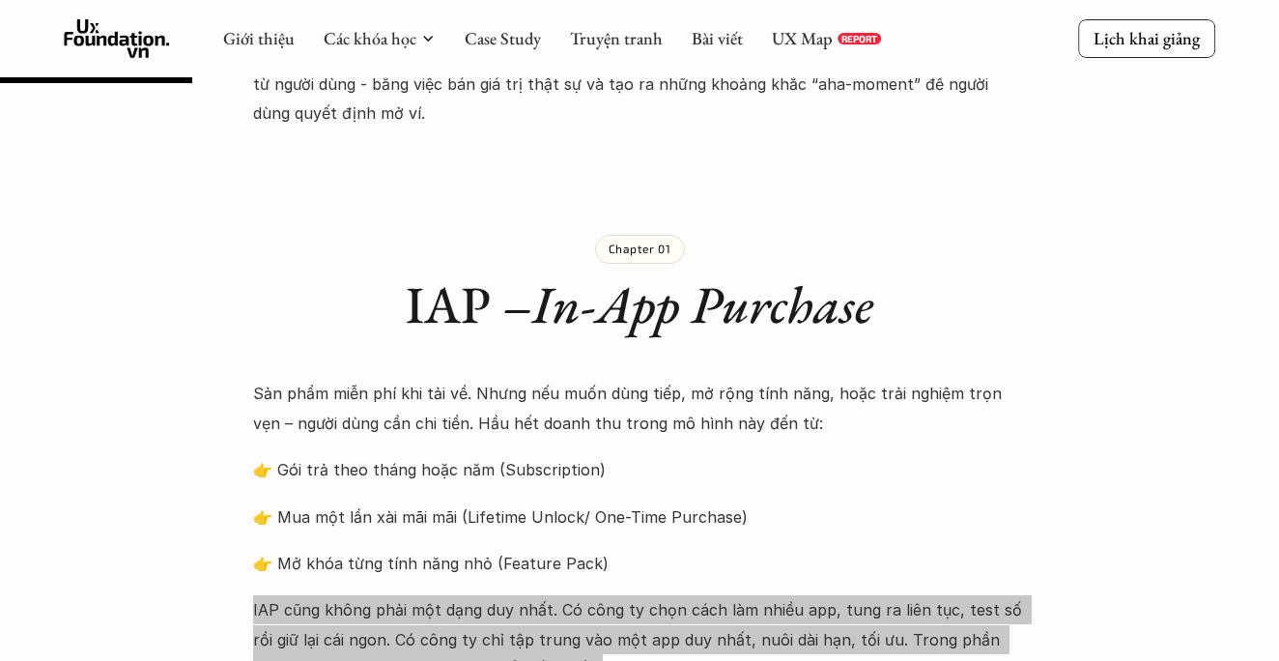
scroll to position [951, 0]
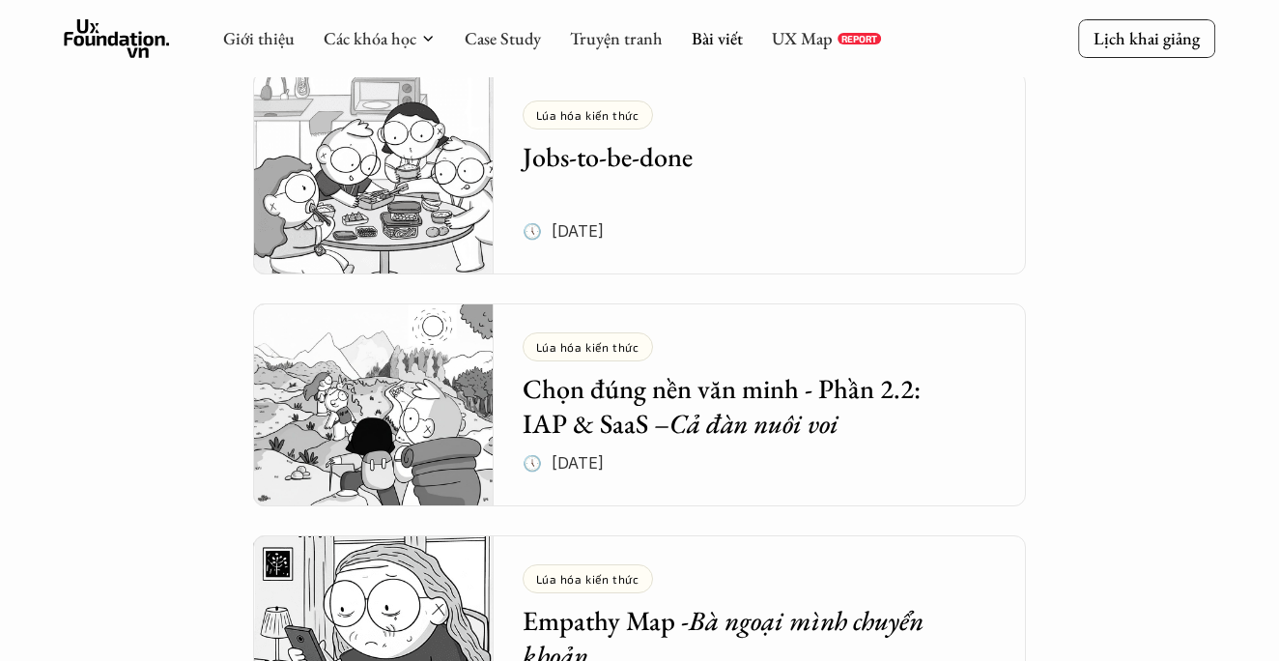
scroll to position [1057, 0]
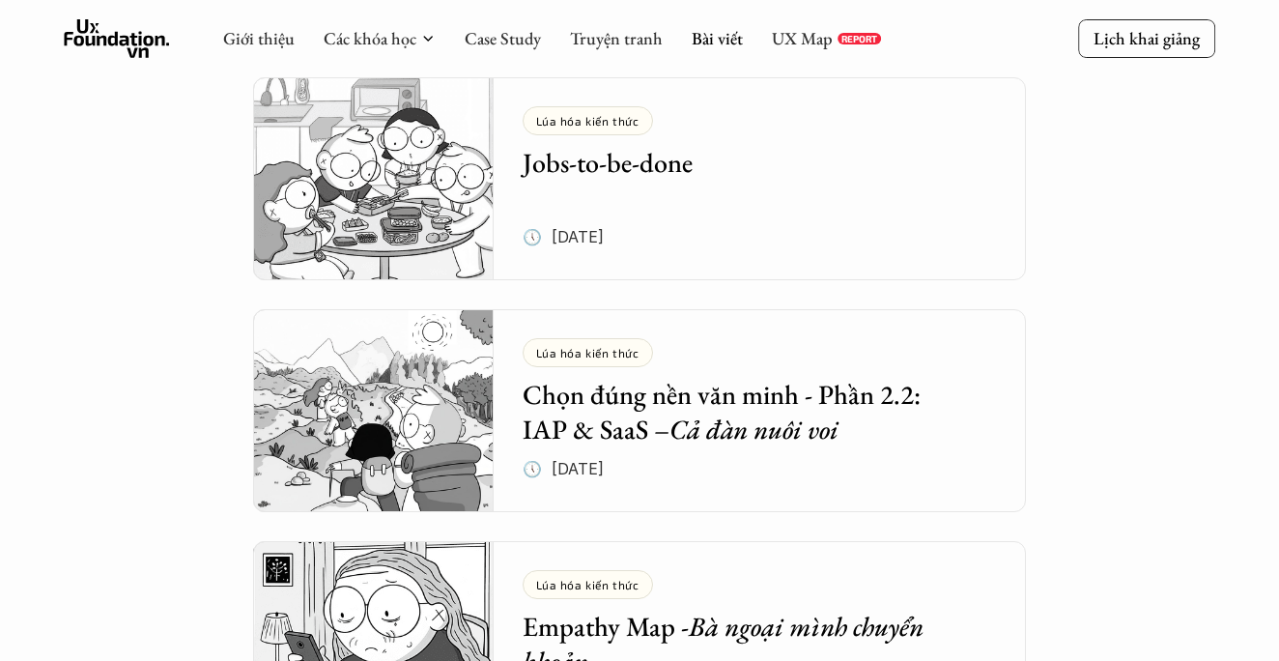
click at [751, 401] on h5 "Chọn đúng nền văn minh - Phần 2.2: IAP & SaaS – Cả đàn nuôi voi" at bounding box center [746, 412] width 446 height 71
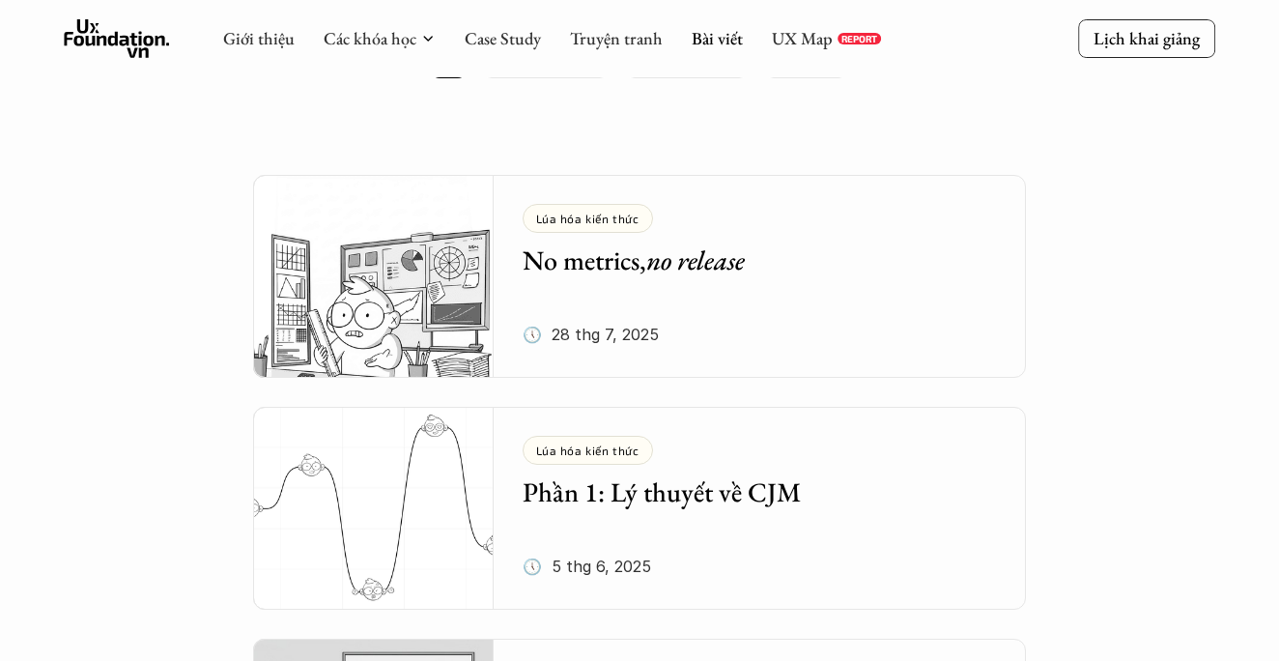
scroll to position [258, 0]
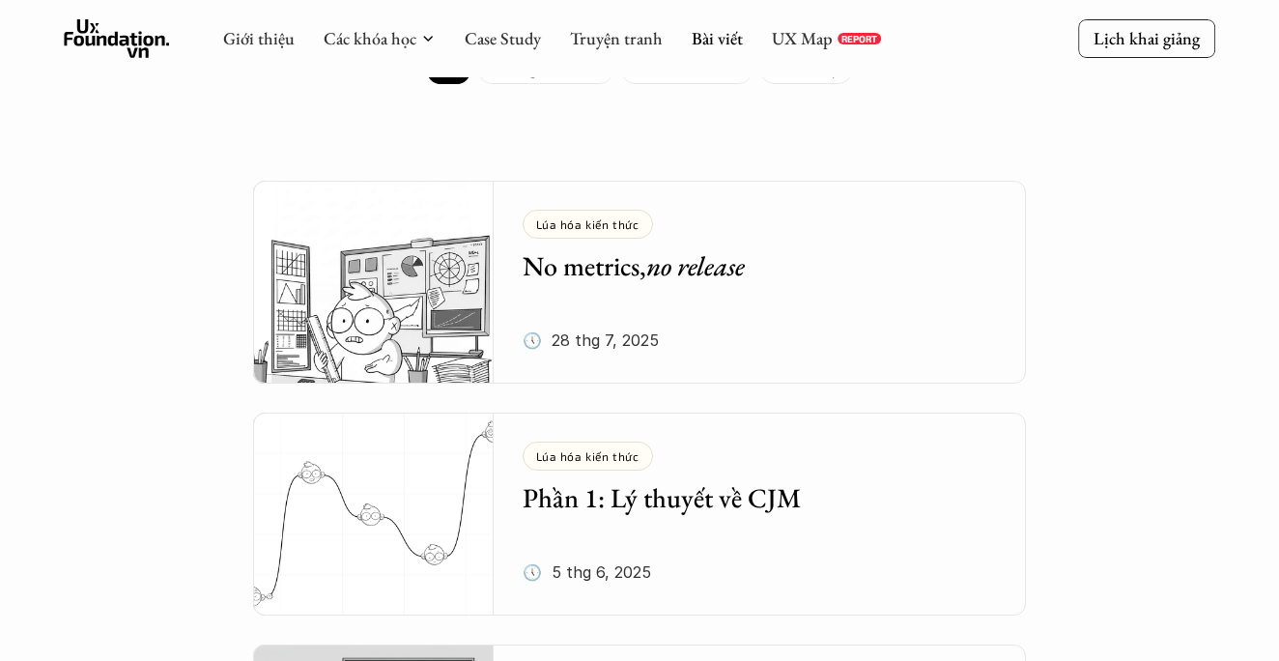
click at [740, 244] on div "Lúa hóa kiến thức No metrics, no release" at bounding box center [746, 246] width 446 height 73
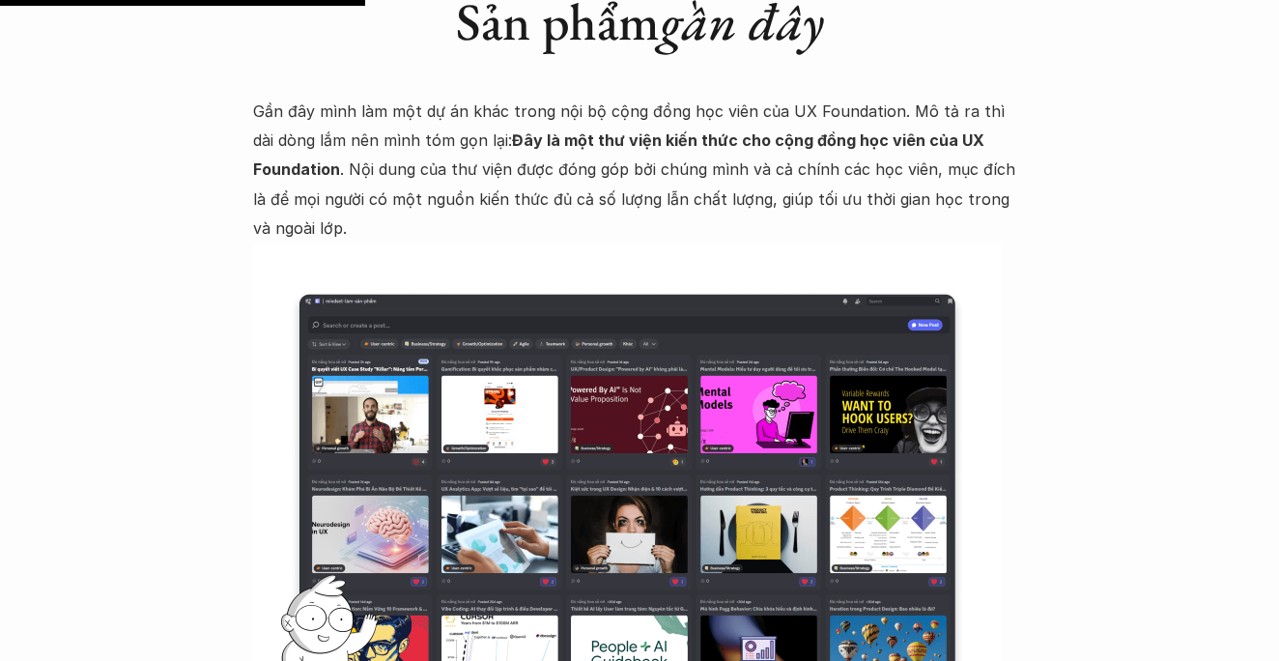
scroll to position [1890, 0]
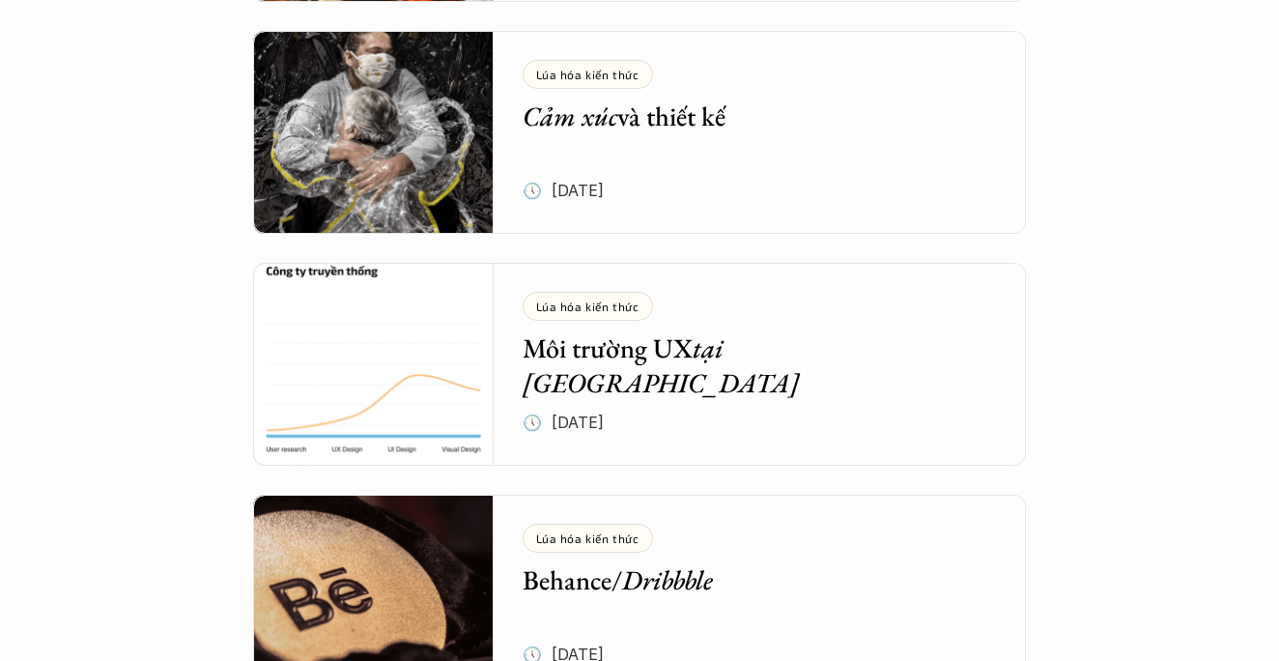
scroll to position [6457, 0]
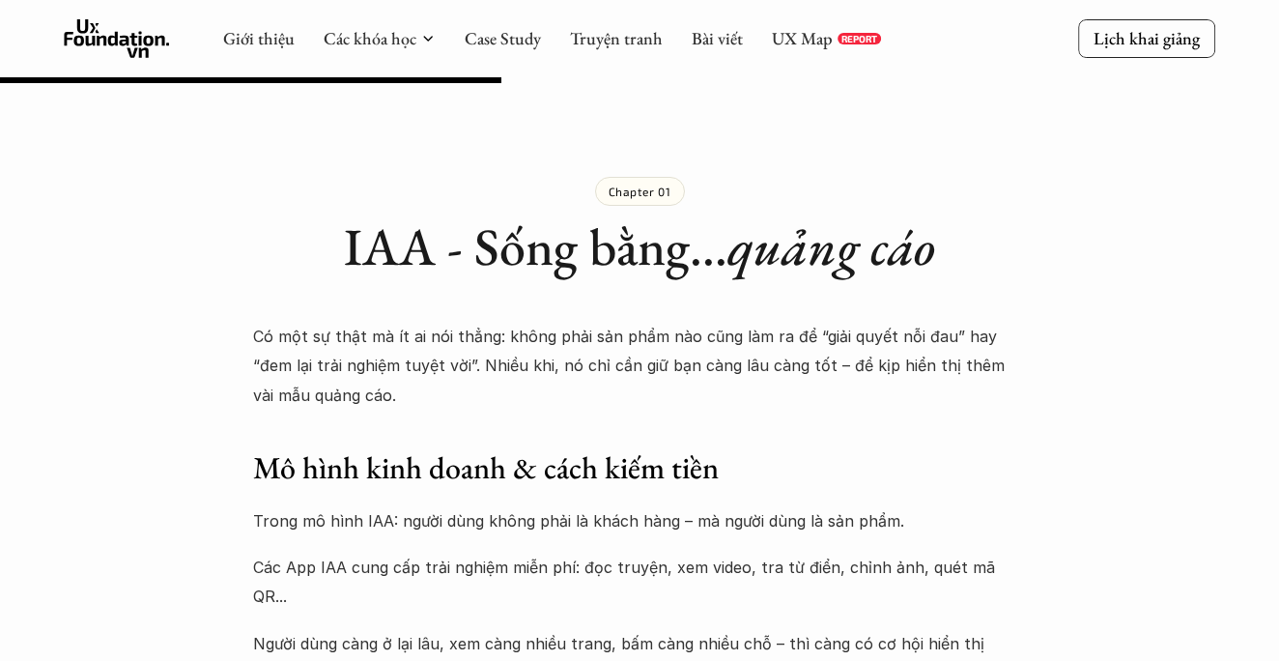
scroll to position [1890, 0]
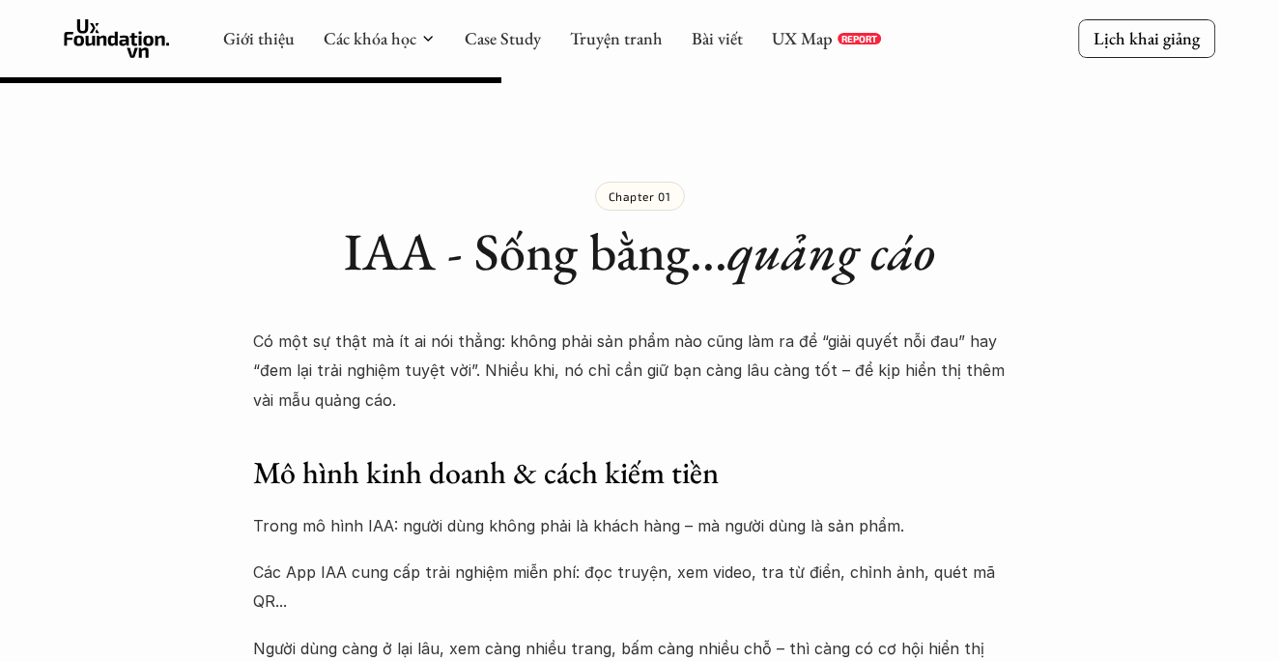
click at [334, 257] on h1 "IAA - Sống bằng... quảng cáo" at bounding box center [639, 251] width 773 height 63
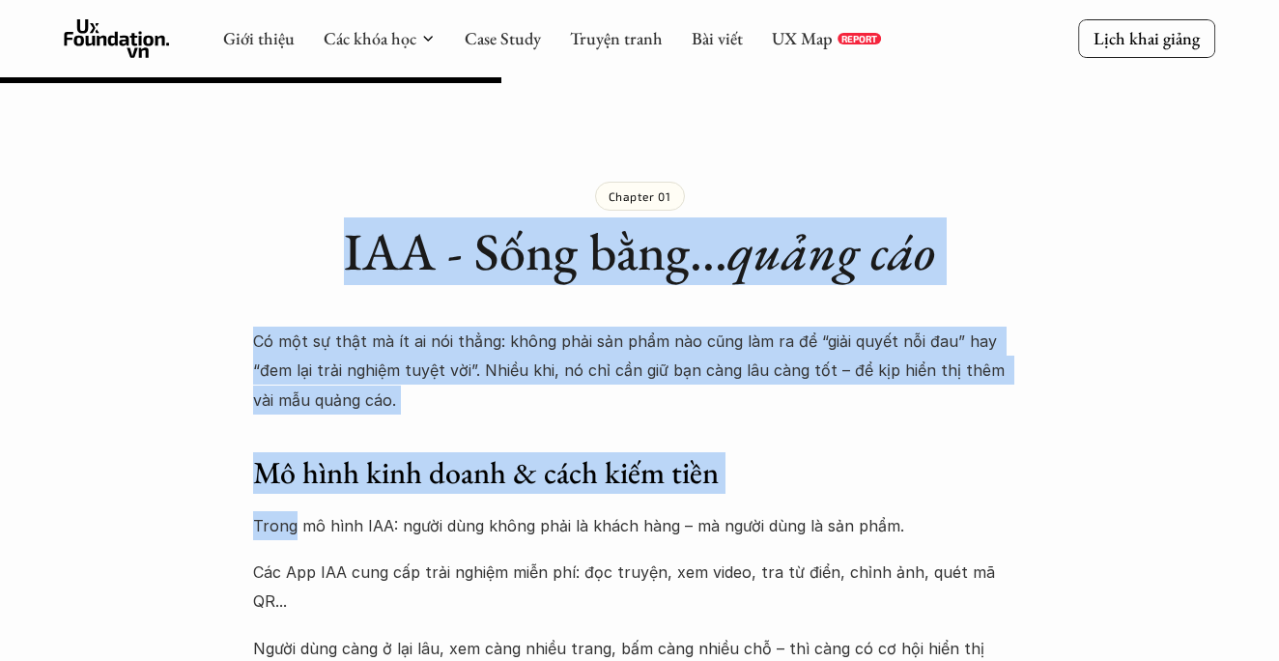
drag, startPoint x: 334, startPoint y: 257, endPoint x: 532, endPoint y: 495, distance: 309.4
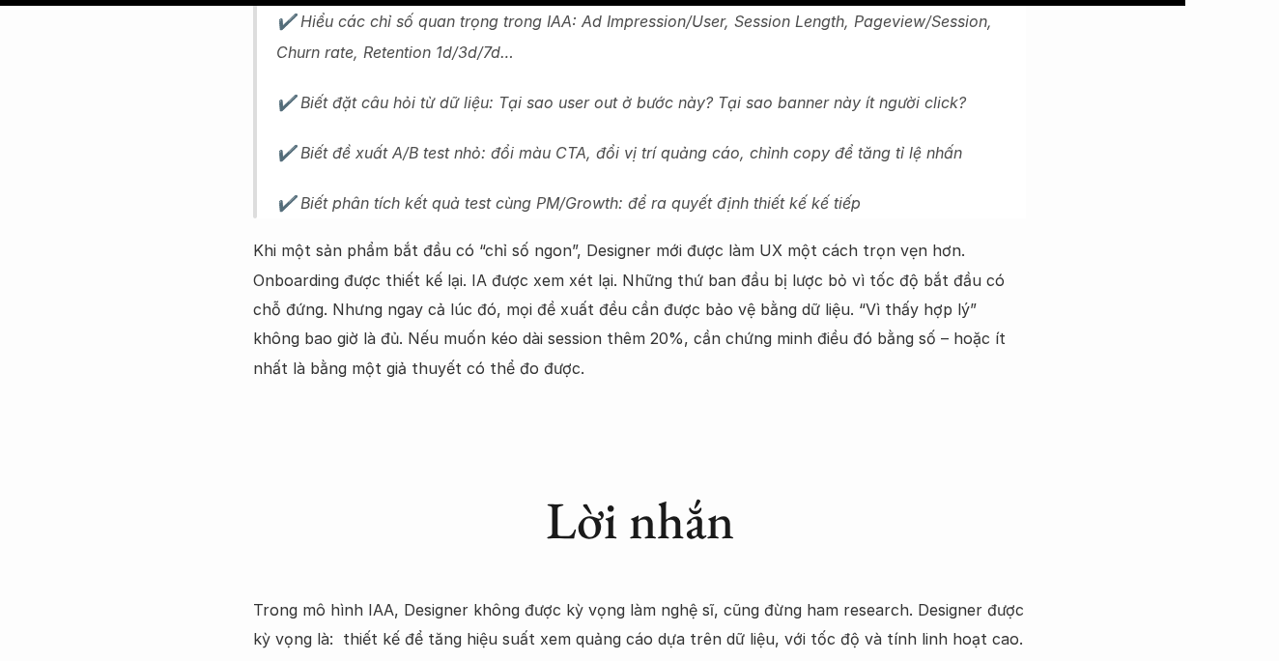
scroll to position [4502, 0]
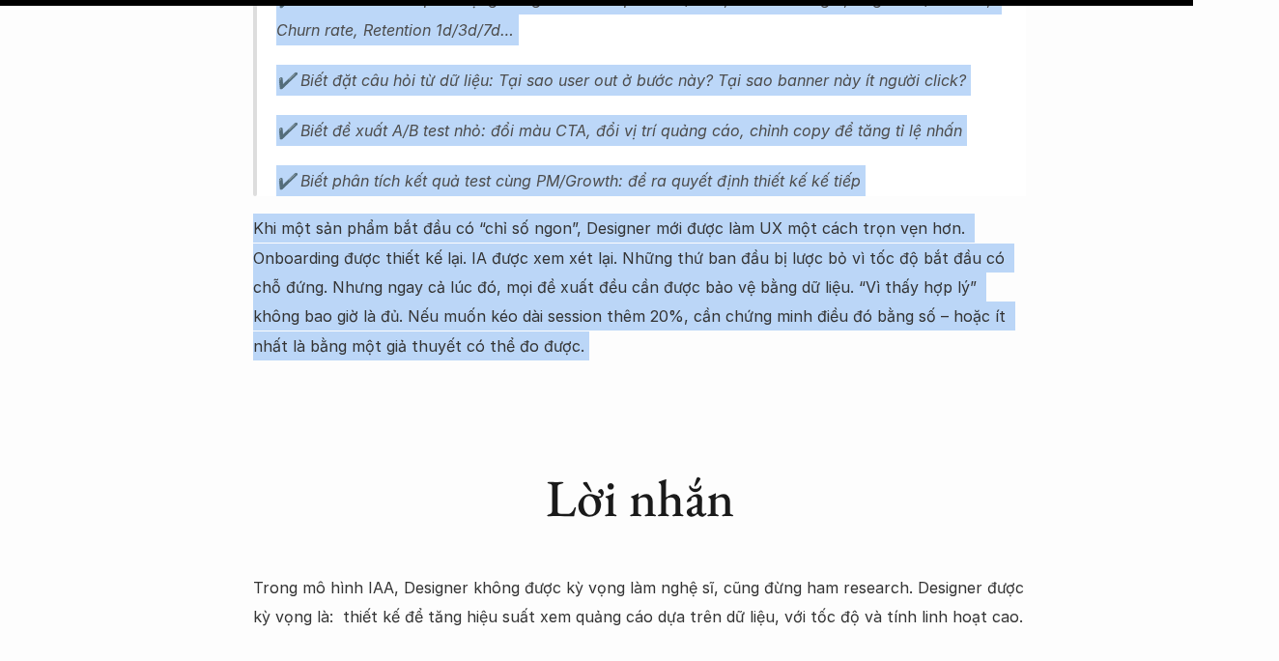
click at [497, 246] on p "Khi một sản phẩm bắt đầu có “chỉ số ngon”, Designer mới được làm UX một cách tr…" at bounding box center [639, 287] width 773 height 147
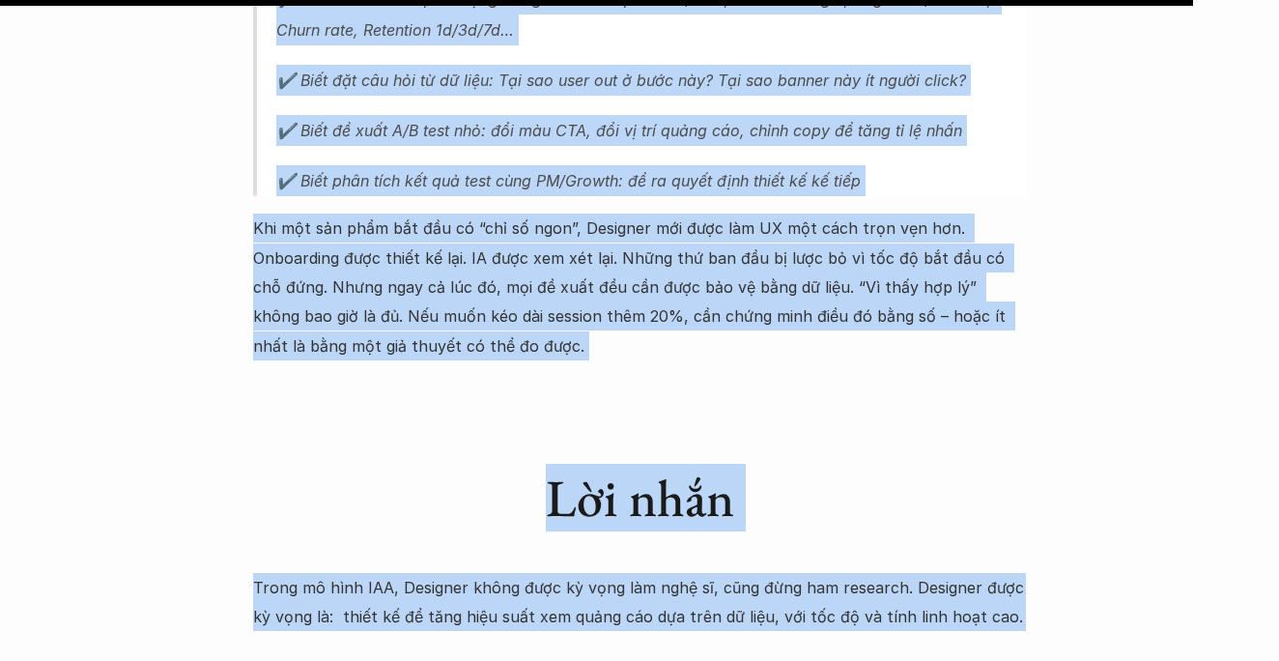
click at [1002, 573] on p "Trong mô hình IAA, Designer không được kỳ vọng làm nghệ sĩ, cũng đừng ham resea…" at bounding box center [639, 602] width 773 height 59
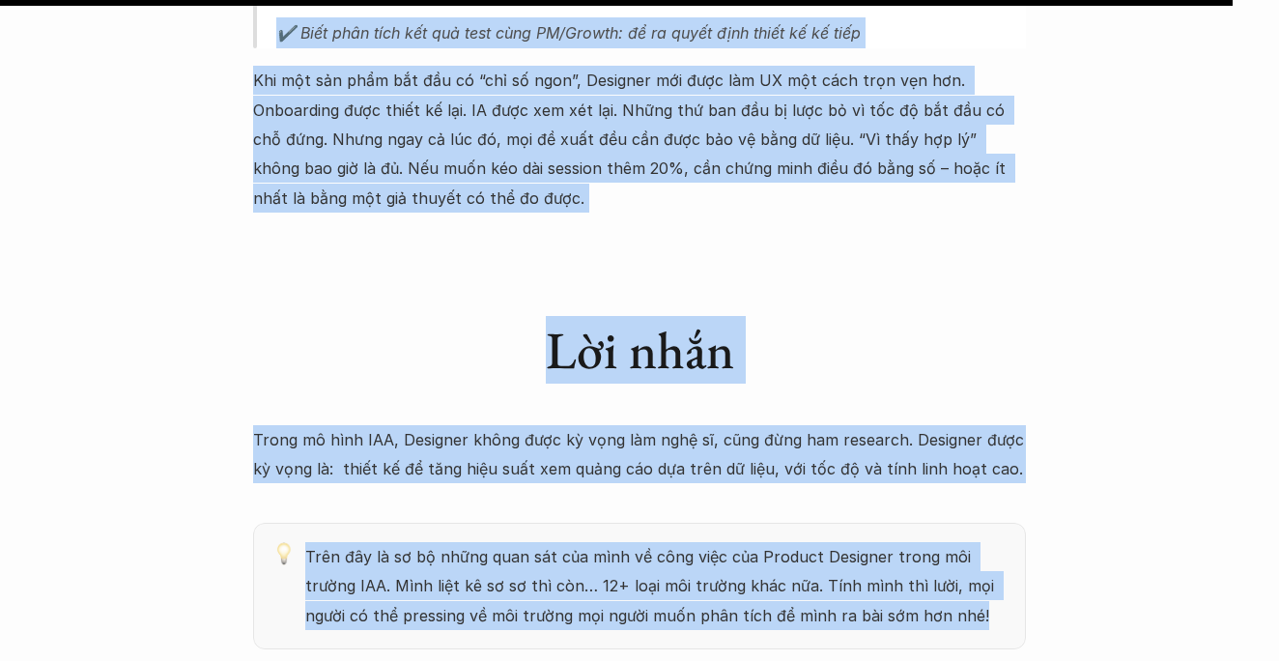
click at [946, 542] on p "Trên đây là sơ bộ những quan sát của mình về công việc của Product Designer tro…" at bounding box center [655, 586] width 701 height 88
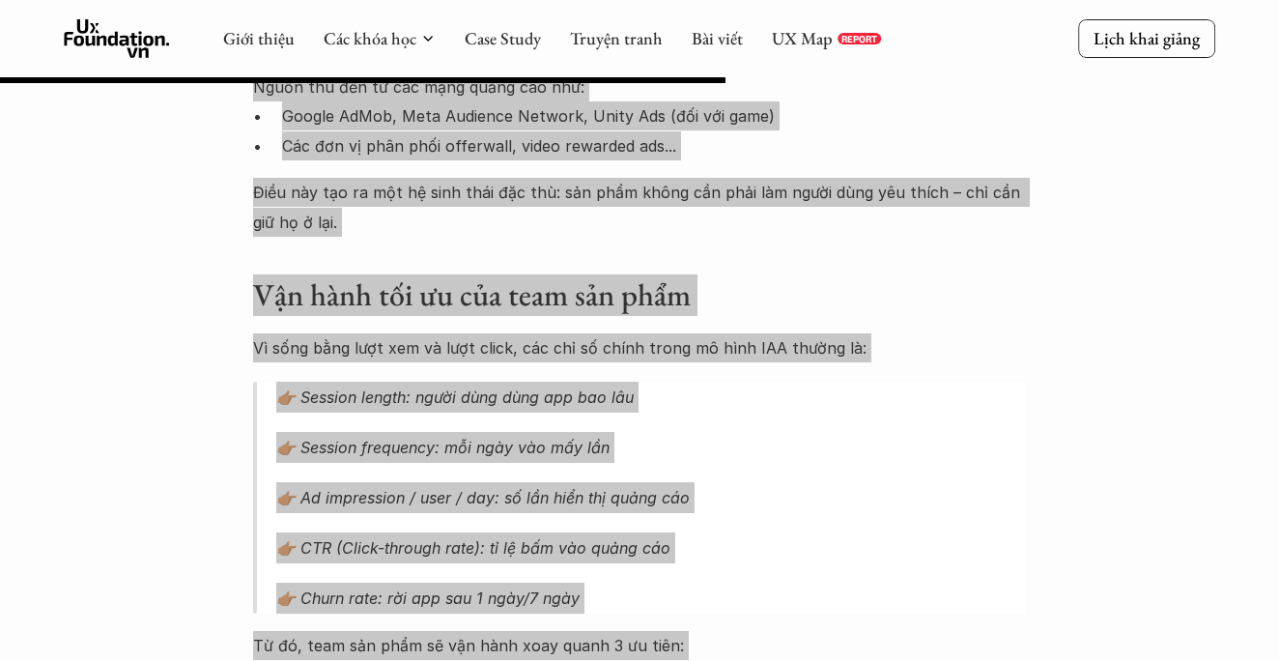
scroll to position [2518, 0]
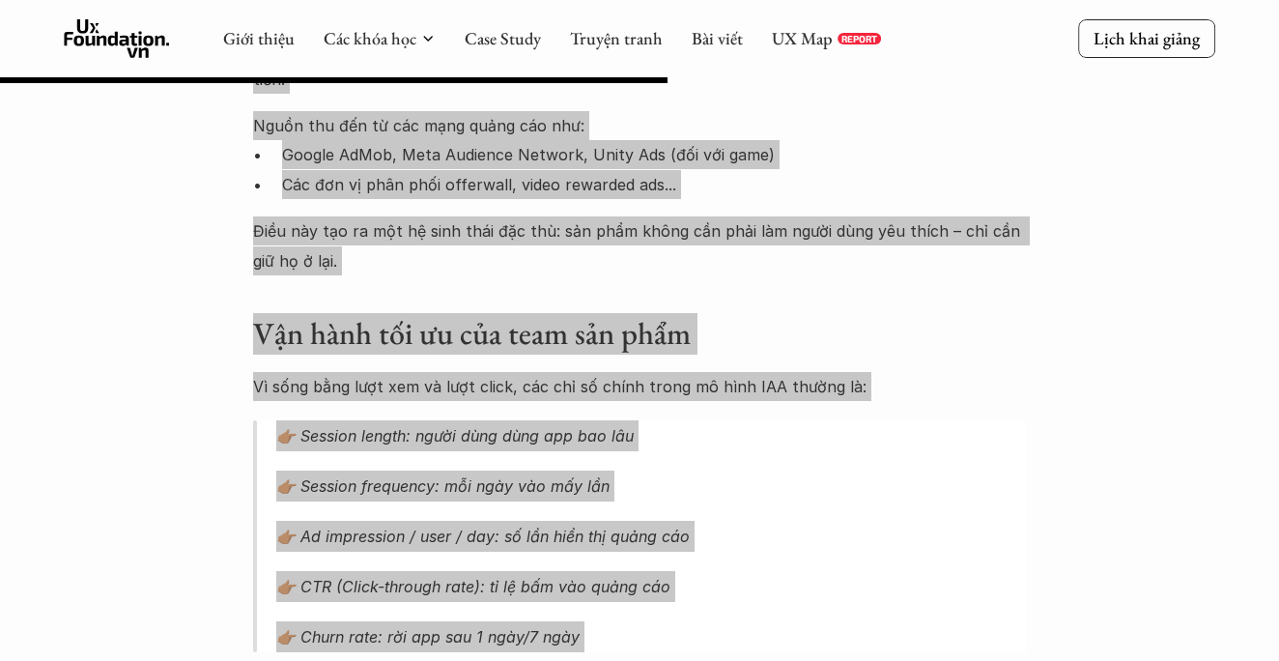
drag, startPoint x: 0, startPoint y: 545, endPoint x: 442, endPoint y: 395, distance: 467.1
click at [442, 470] on p "👉🏽 Session frequency: mỗi ngày vào mấy lần" at bounding box center [651, 485] width 750 height 31
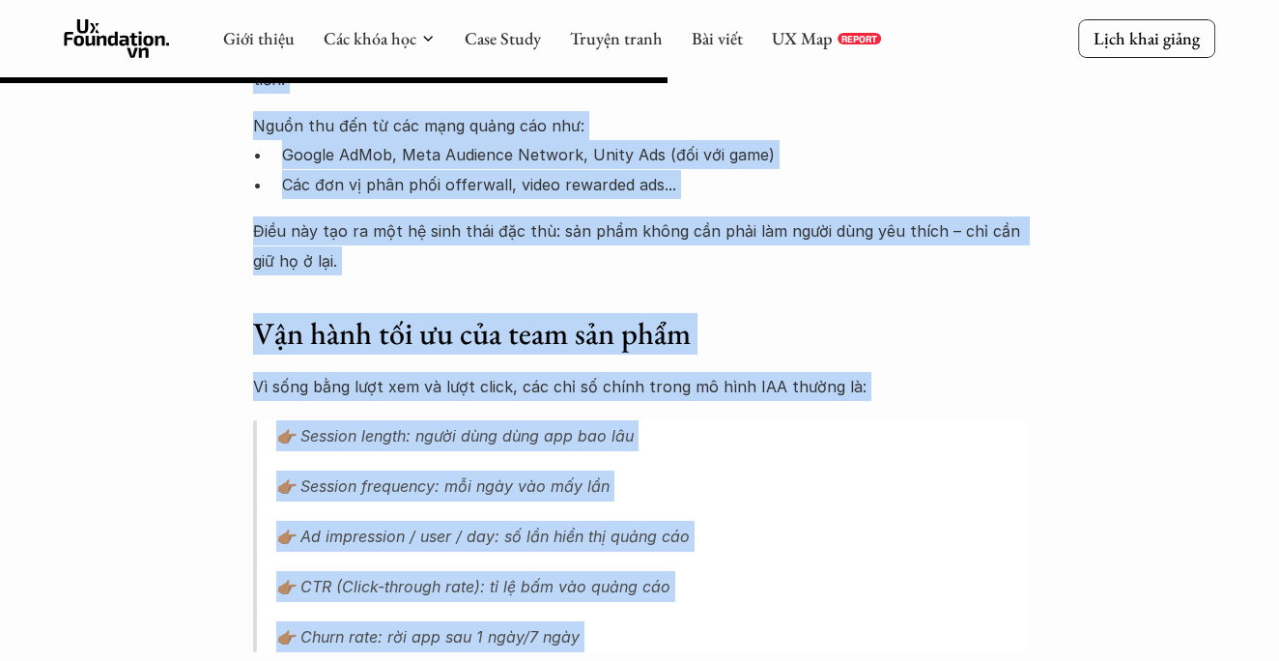
click at [502, 470] on p "👉🏽 Session frequency: mỗi ngày vào mấy lần" at bounding box center [651, 485] width 750 height 31
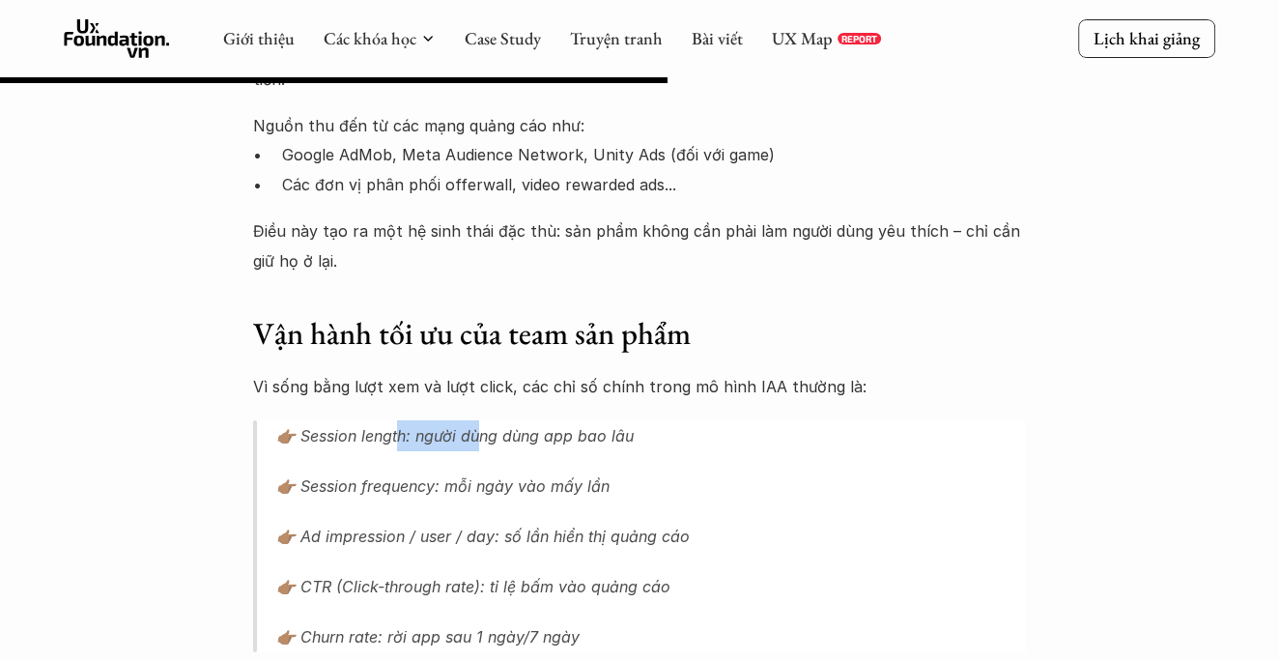
drag, startPoint x: 402, startPoint y: 356, endPoint x: 498, endPoint y: 358, distance: 95.7
click at [498, 420] on p "👉🏽 Session length: người dùng dùng app bao lâu" at bounding box center [651, 435] width 750 height 31
click at [613, 420] on p "👉🏽 Session length: người dùng dùng app bao lâu" at bounding box center [651, 435] width 750 height 31
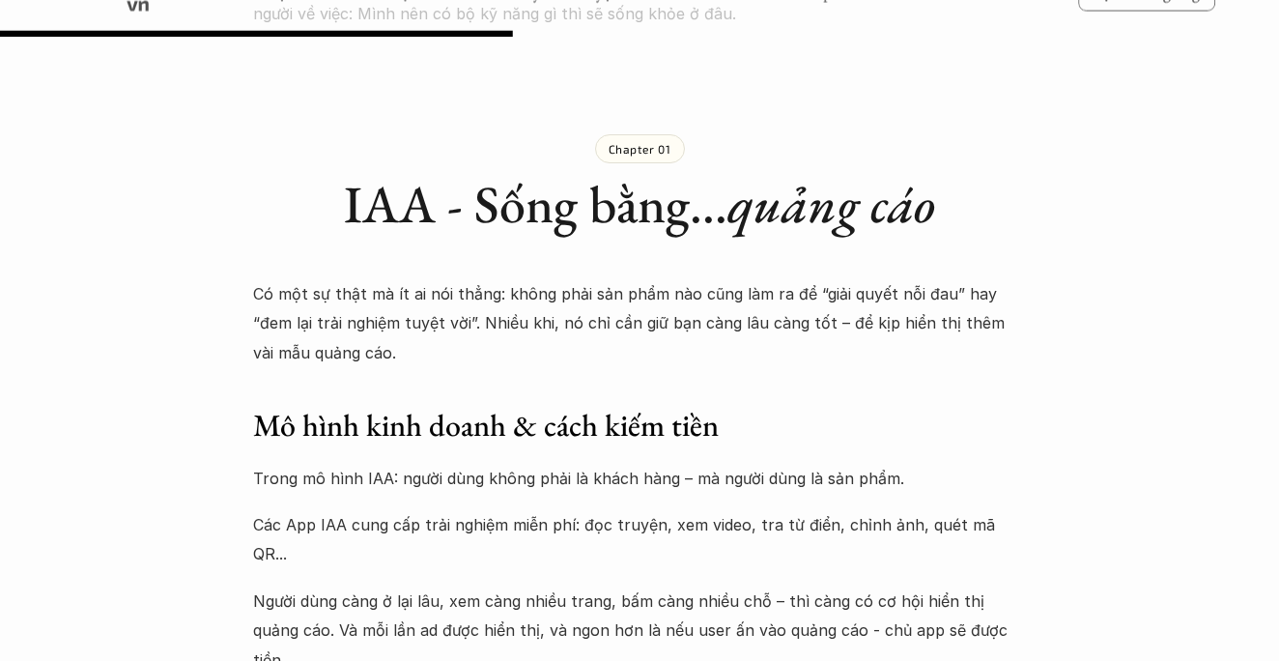
scroll to position [1934, 0]
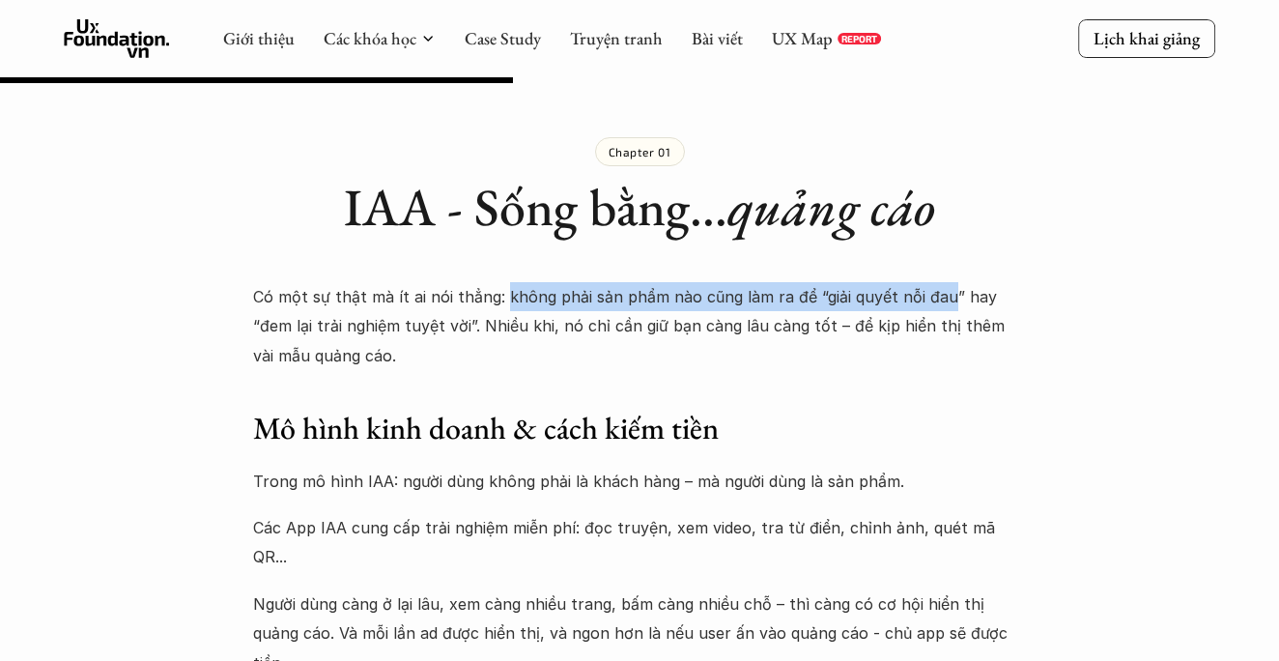
drag, startPoint x: 499, startPoint y: 286, endPoint x: 941, endPoint y: 287, distance: 441.5
click at [941, 287] on p "Có một sự thật mà ít ai nói thẳng: không phải sản phẩm nào cũng làm ra để “giải…" at bounding box center [639, 326] width 773 height 88
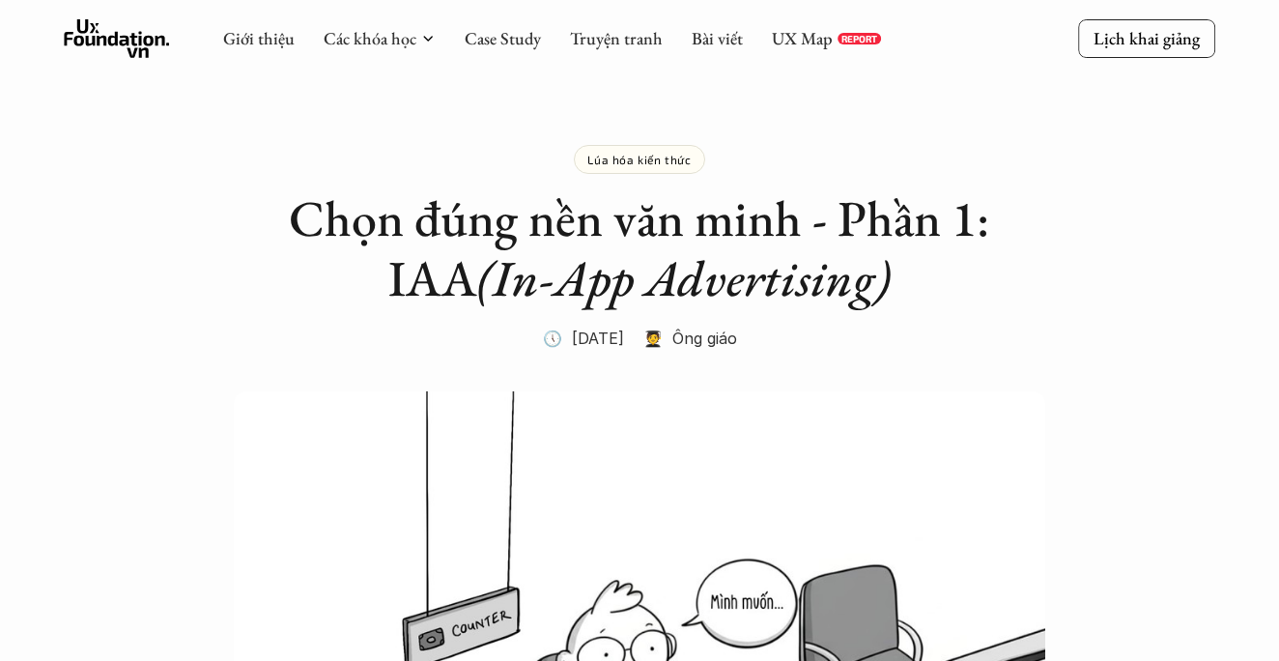
scroll to position [0, 0]
click at [721, 42] on link "Bài viết" at bounding box center [717, 38] width 51 height 22
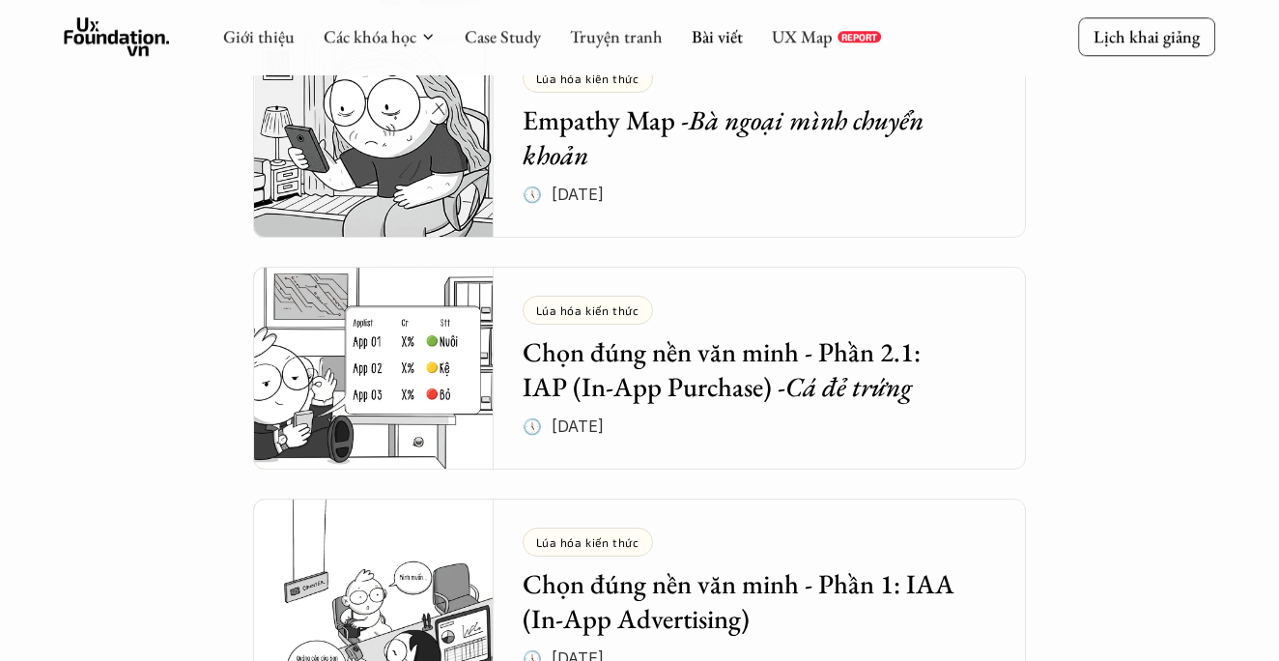
scroll to position [1563, 0]
click at [755, 363] on h5 "Chọn đúng nền văn minh - Phần 2.1: IAP (In-App Purchase) - Cá đẻ trứng" at bounding box center [746, 369] width 446 height 71
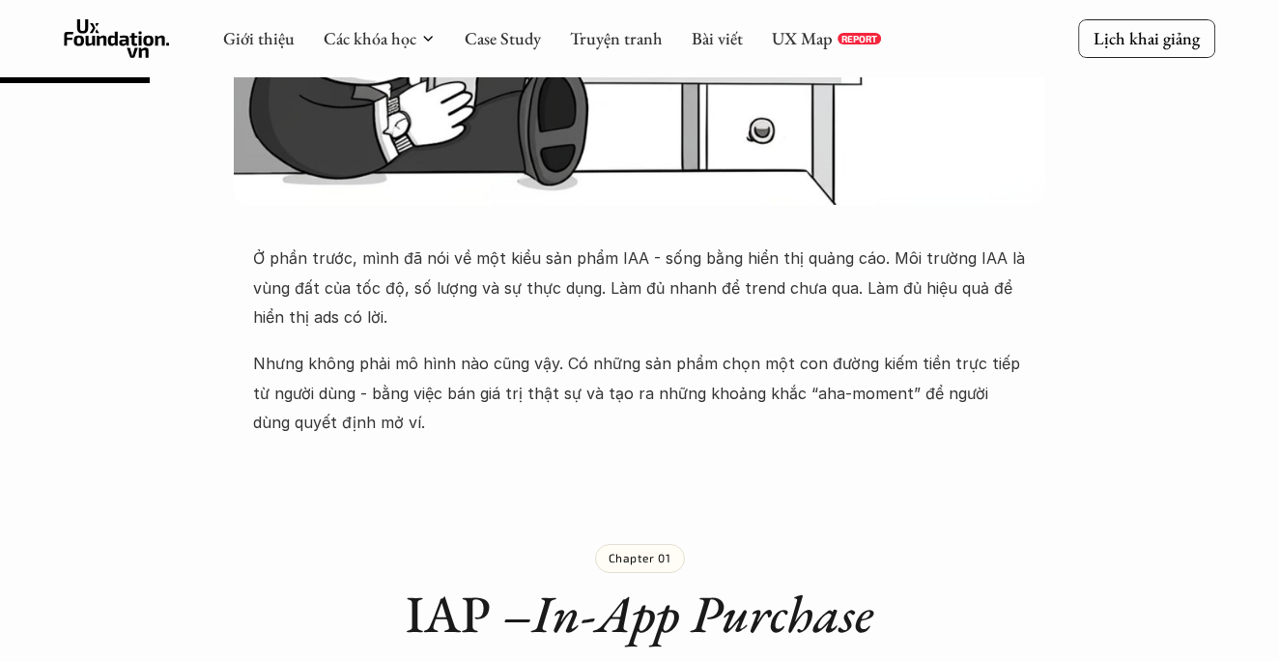
scroll to position [722, 0]
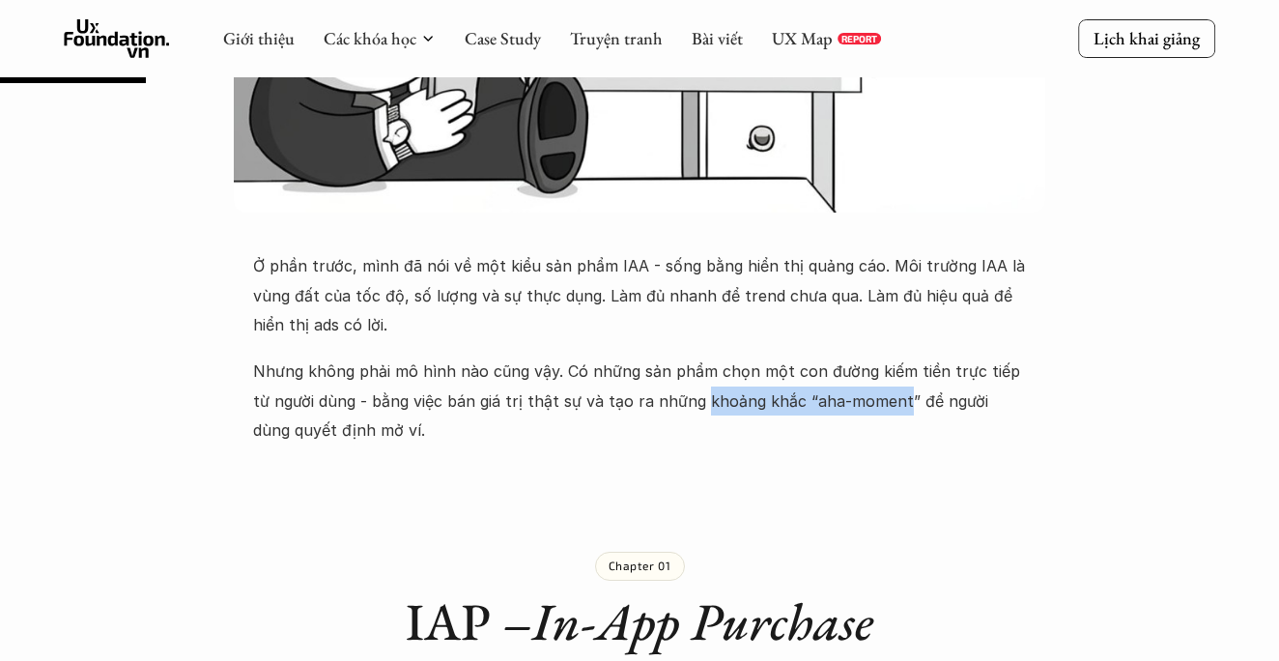
drag, startPoint x: 678, startPoint y: 397, endPoint x: 876, endPoint y: 400, distance: 198.1
click at [876, 401] on p "Nhưng không phải mô hình nào cũng vậy. Có những sản phẩm chọn một con đường kiế…" at bounding box center [639, 400] width 773 height 88
click at [920, 399] on p "Nhưng không phải mô hình nào cũng vậy. Có những sản phẩm chọn một con đường kiế…" at bounding box center [639, 400] width 773 height 88
drag, startPoint x: 681, startPoint y: 399, endPoint x: 682, endPoint y: 443, distance: 44.5
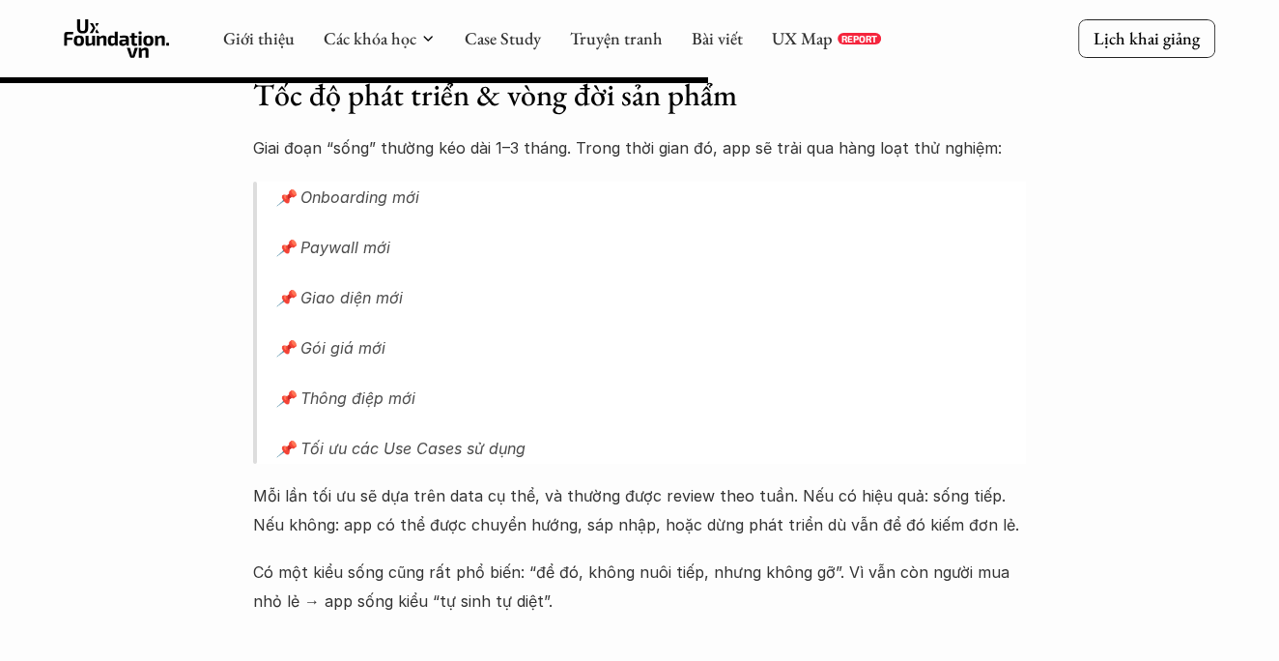
scroll to position [3500, 0]
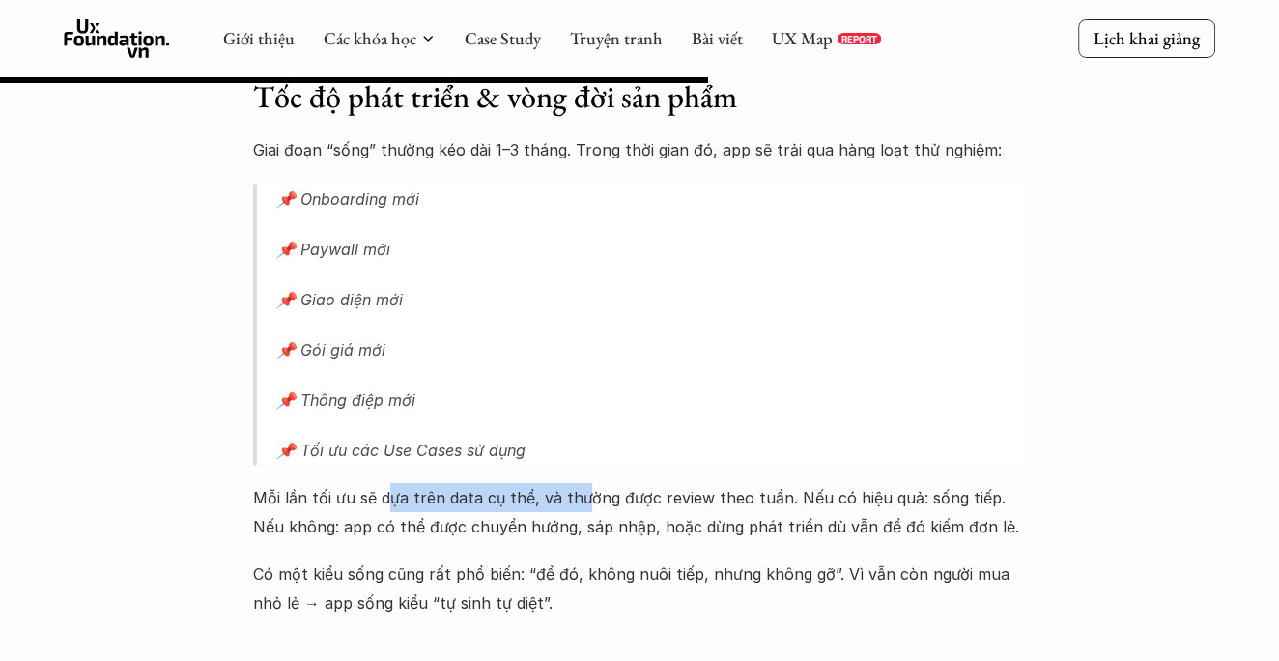
drag, startPoint x: 386, startPoint y: 481, endPoint x: 581, endPoint y: 485, distance: 194.2
click at [581, 485] on p "Mỗi lần tối ưu sẽ dựa trên data cụ thể, và thường được review theo tuần. Nếu có…" at bounding box center [639, 512] width 773 height 59
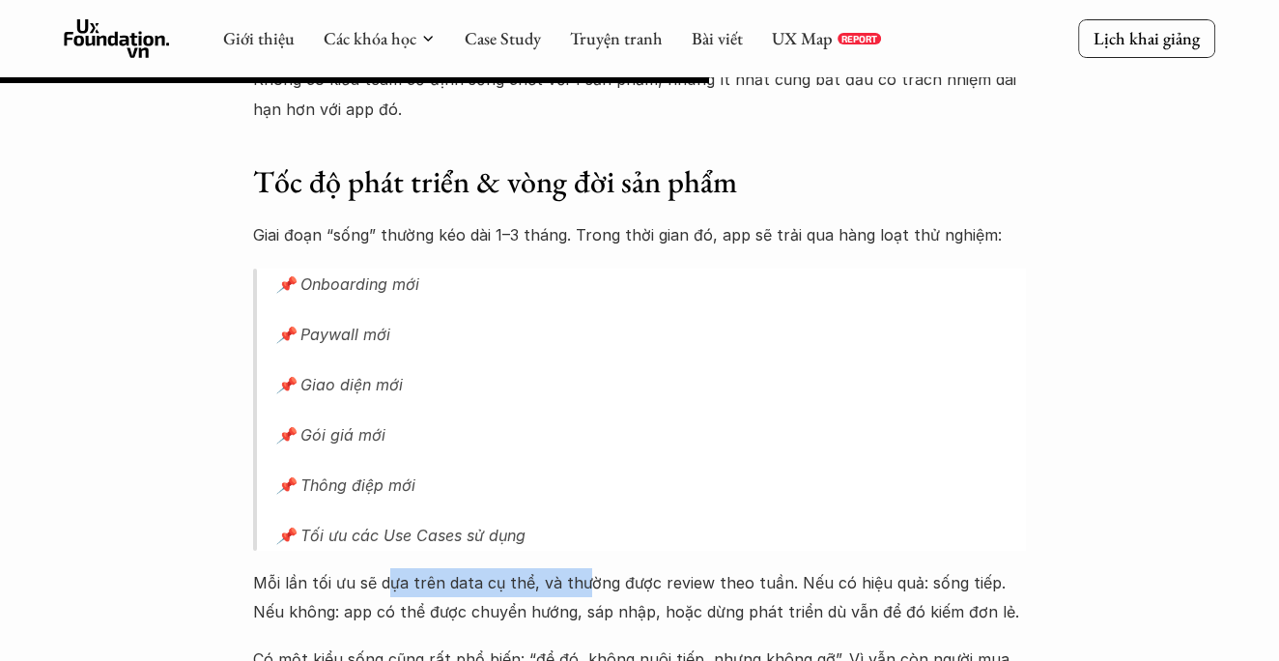
scroll to position [3394, 0]
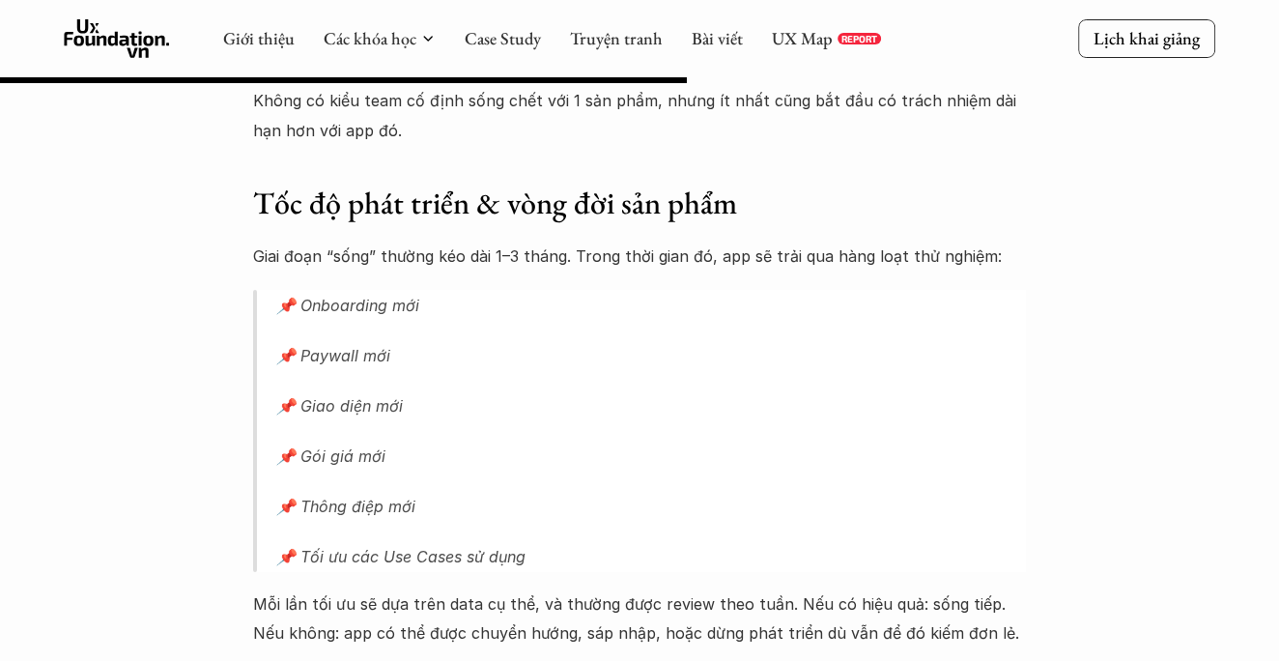
click at [741, 184] on h3 "Tốc độ phát triển & vòng đời sản phẩm" at bounding box center [639, 204] width 773 height 41
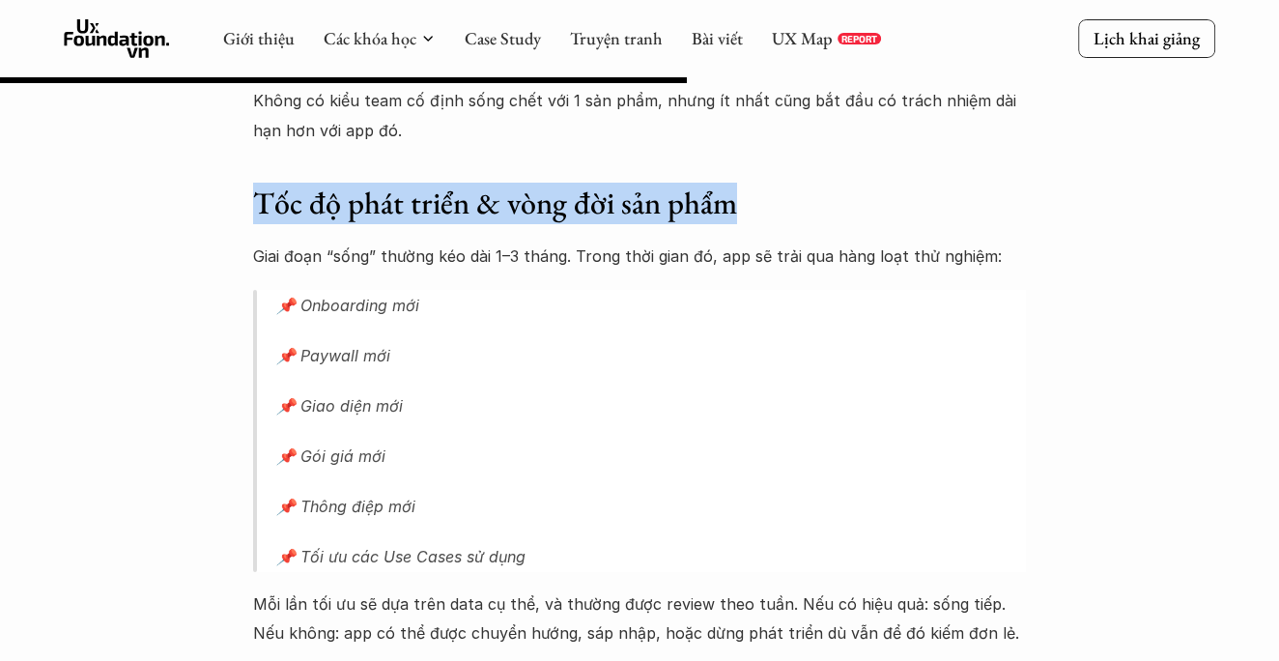
drag, startPoint x: 741, startPoint y: 180, endPoint x: 247, endPoint y: 166, distance: 493.9
click at [247, 166] on div "Lúa hóa kiến thức Chọn đúng nền văn minh - Phần 2.1: IAP (In-App Purchase) - Cá…" at bounding box center [639, 166] width 1279 height 6926
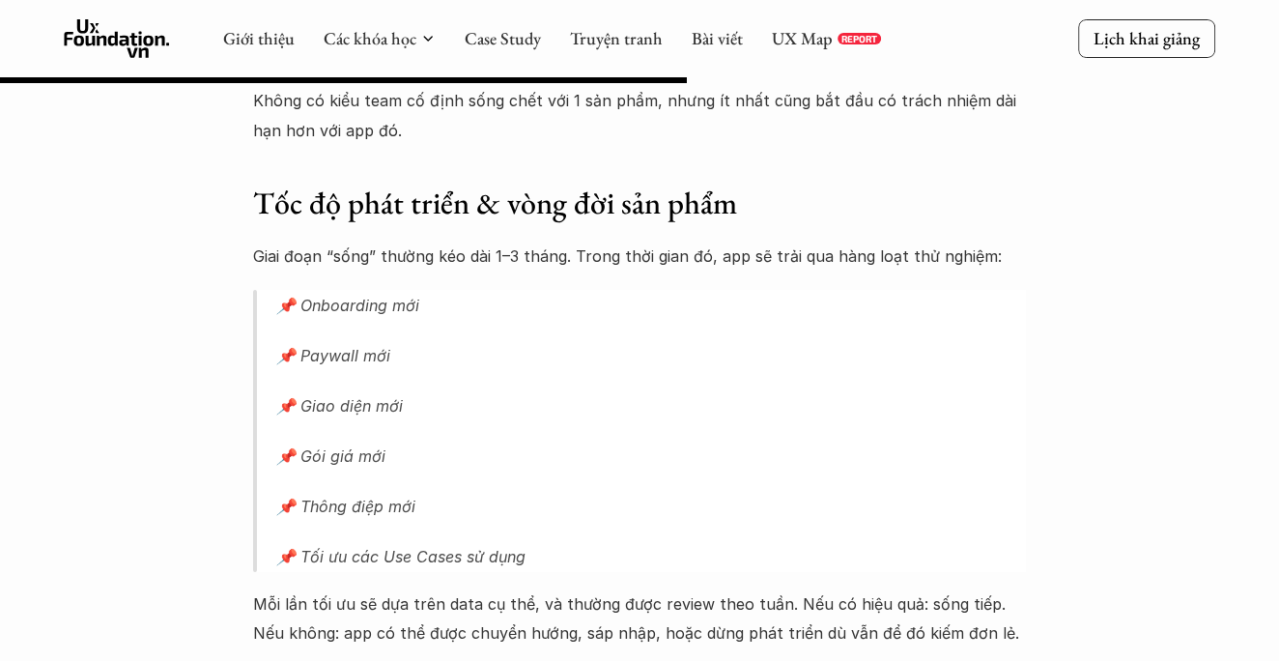
click at [247, 231] on div "Lúa hóa kiến thức Chọn đúng nền văn minh - Phần 2.1: IAP (In-App Purchase) - Cá…" at bounding box center [639, 166] width 1279 height 6926
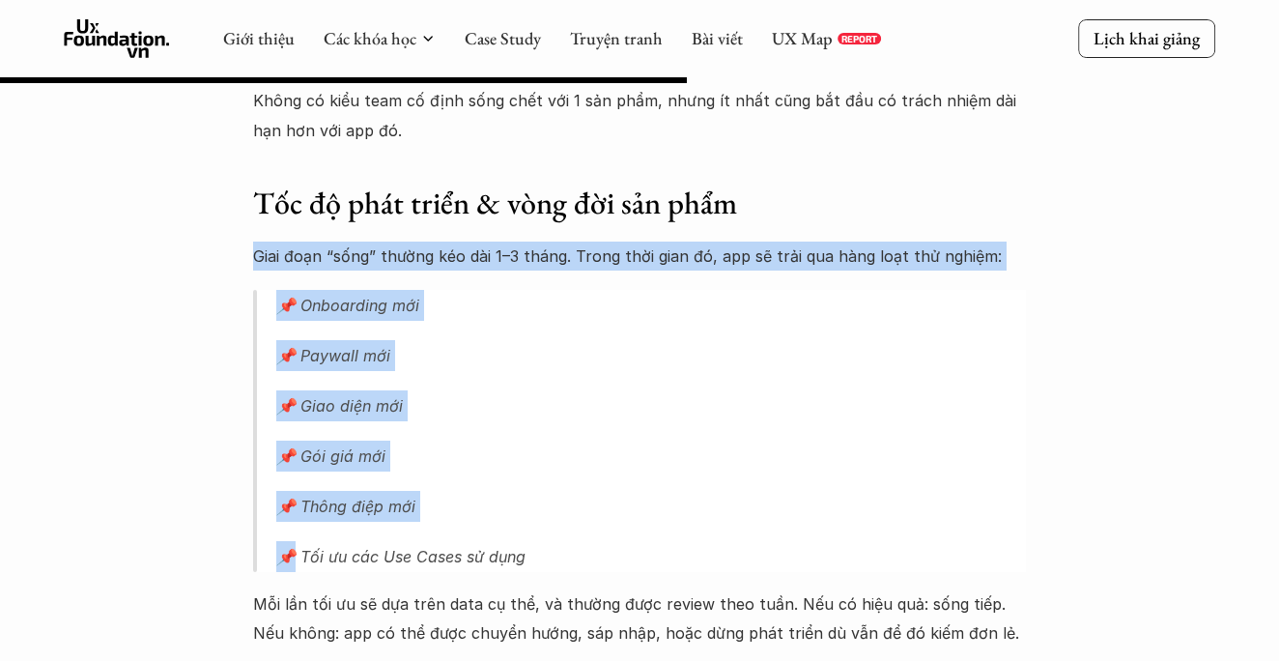
drag, startPoint x: 247, startPoint y: 231, endPoint x: 693, endPoint y: 525, distance: 533.5
click at [693, 525] on div "Lúa hóa kiến thức Chọn đúng nền văn minh - Phần 2.1: IAP (In-App Purchase) - Cá…" at bounding box center [639, 166] width 1279 height 6926
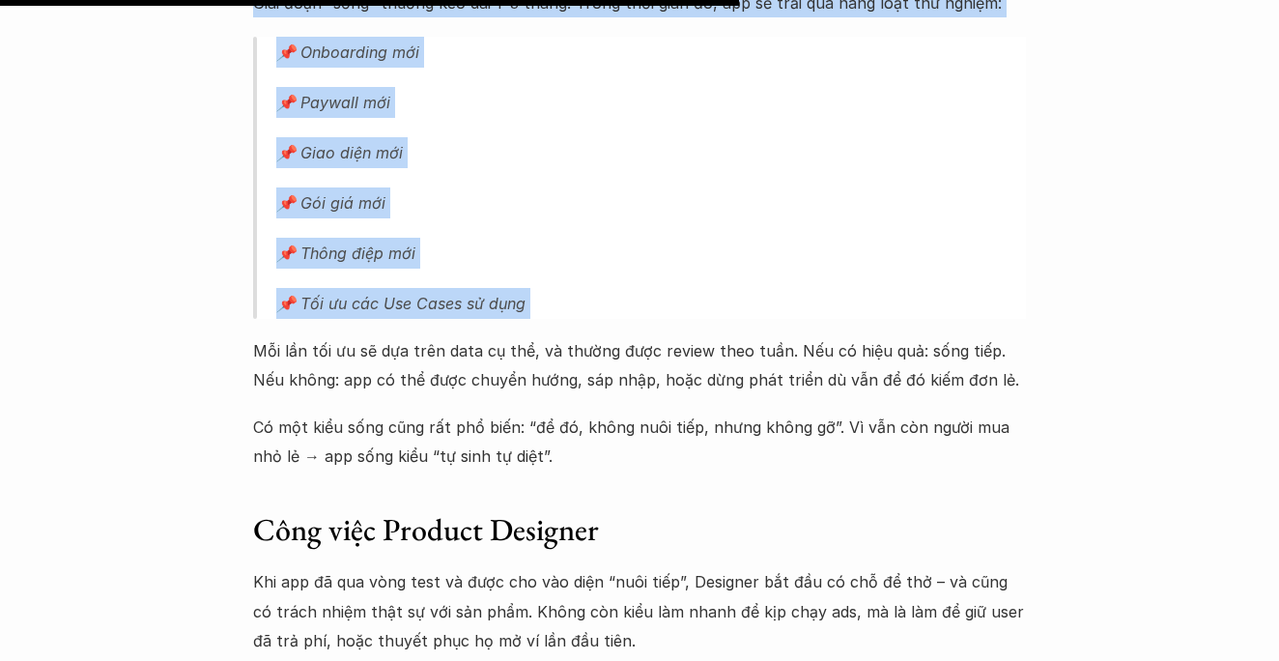
scroll to position [3653, 0]
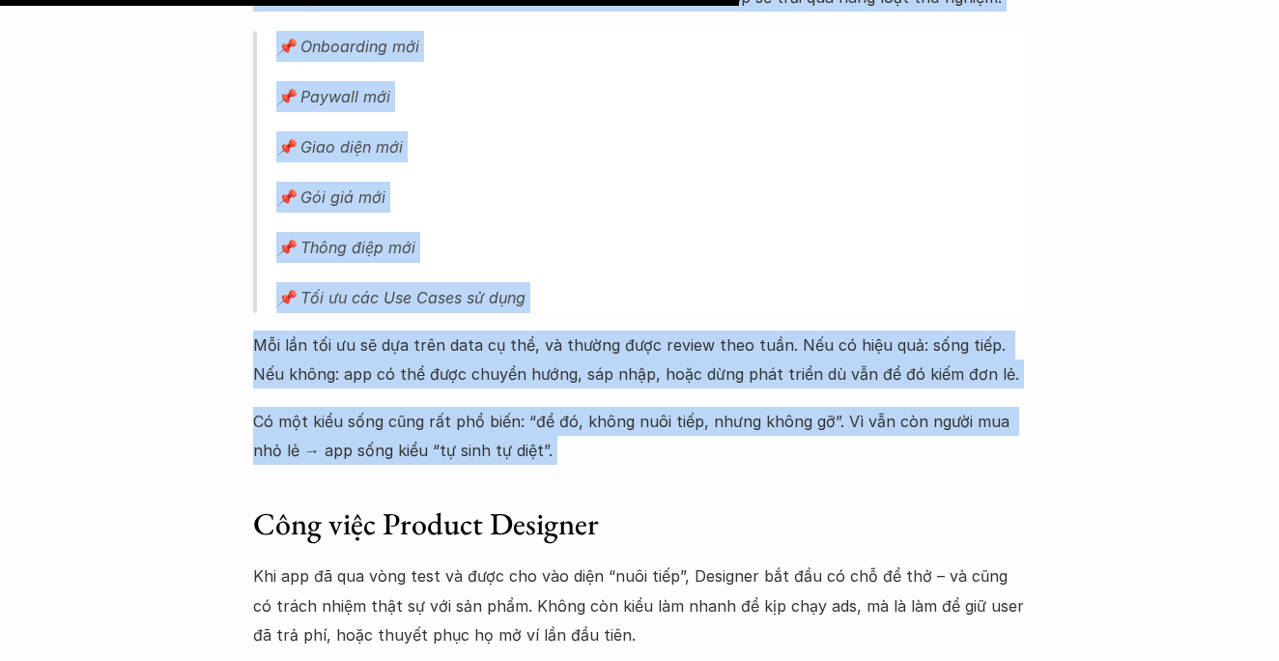
click at [516, 450] on div "Bước 1: Đẻ thật nhiều: Phần này cũng giống với cách làm IAA ở "Phần 1: IAA (In-…" at bounding box center [639, 395] width 773 height 3634
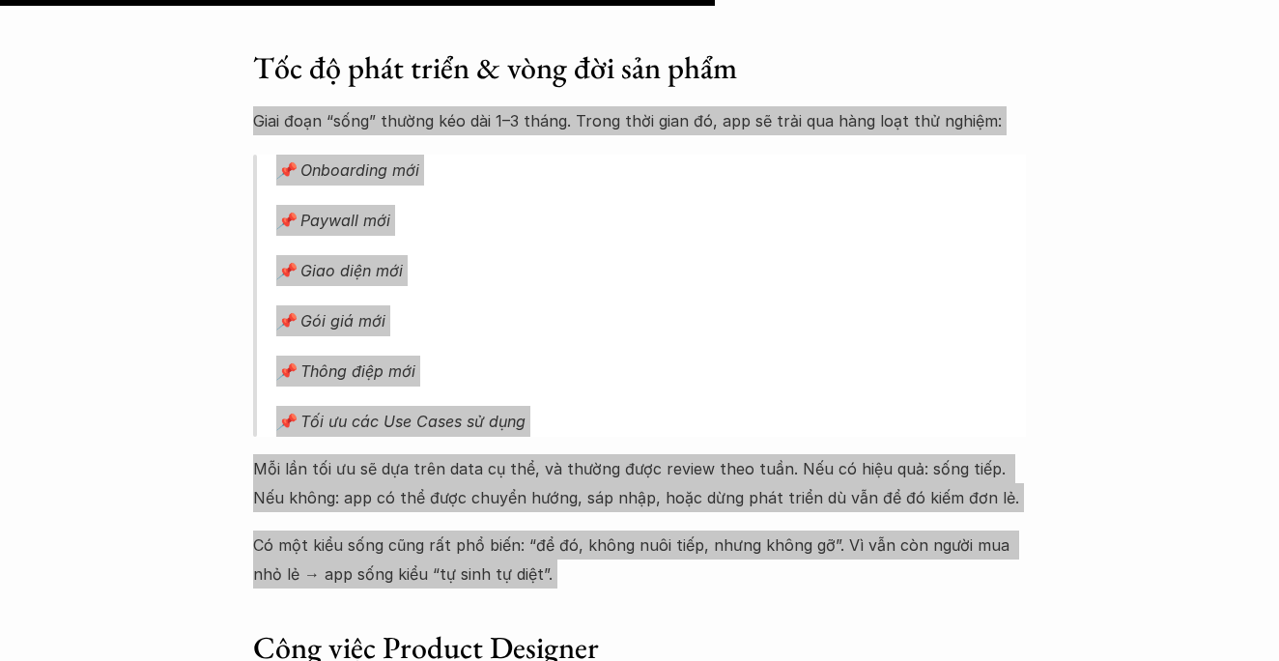
scroll to position [3530, 0]
drag, startPoint x: 237, startPoint y: 340, endPoint x: 459, endPoint y: 471, distance: 258.1
click at [459, 471] on p "Mỗi lần tối ưu sẽ dựa trên data cụ thể, và thường được review theo tuần. Nếu có…" at bounding box center [639, 482] width 773 height 59
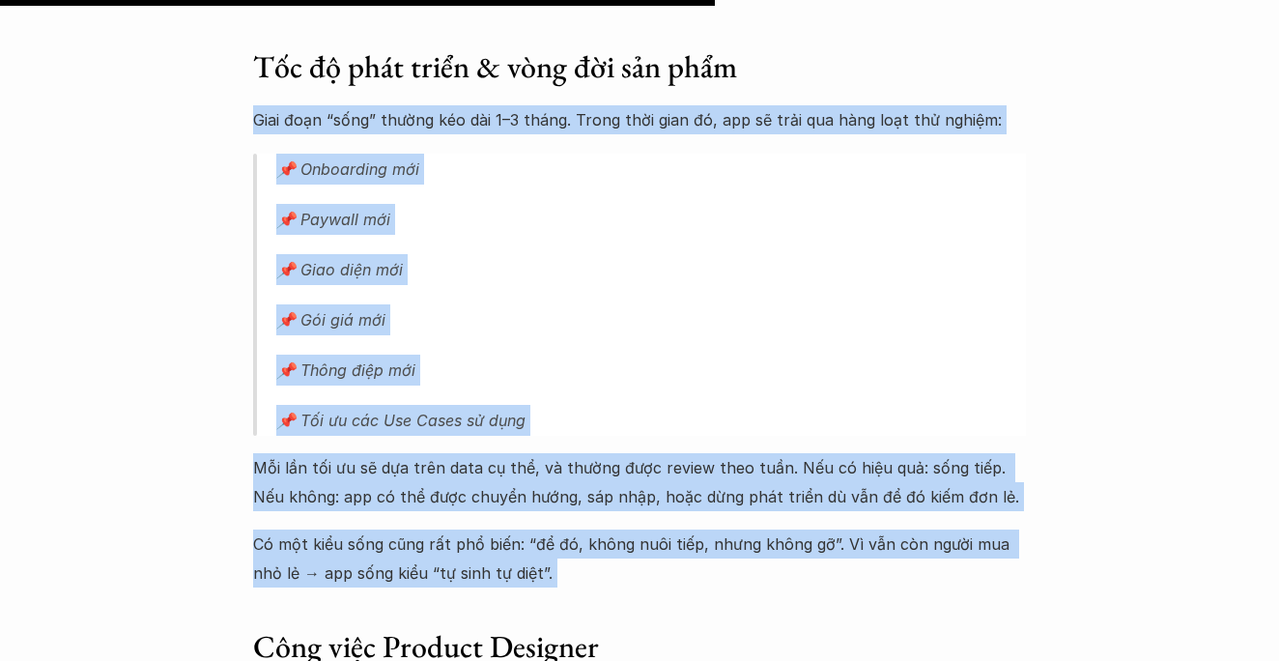
click at [399, 120] on div "Bước 1: Đẻ thật nhiều: Phần này cũng giống với cách làm IAA ở "Phần 1: IAA (In-…" at bounding box center [639, 518] width 773 height 3634
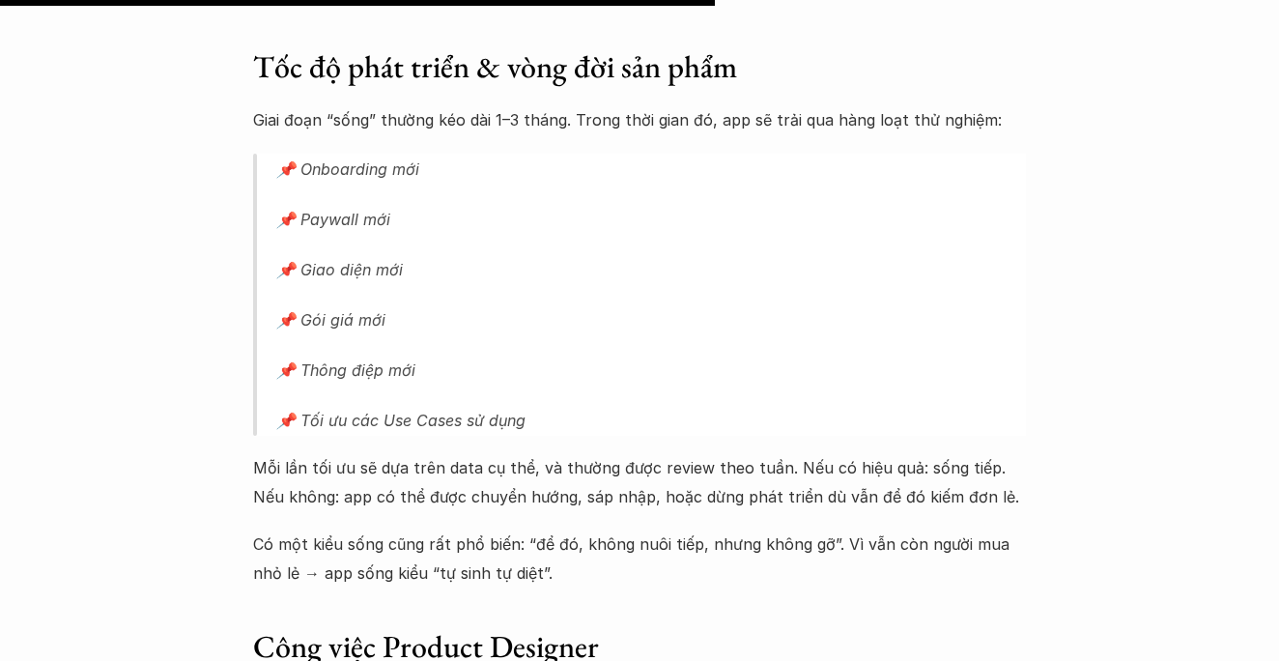
click at [514, 105] on p "Giai đoạn “sống” thường kéo dài 1–3 tháng. Trong thời gian đó, app sẽ trải qua …" at bounding box center [639, 119] width 773 height 29
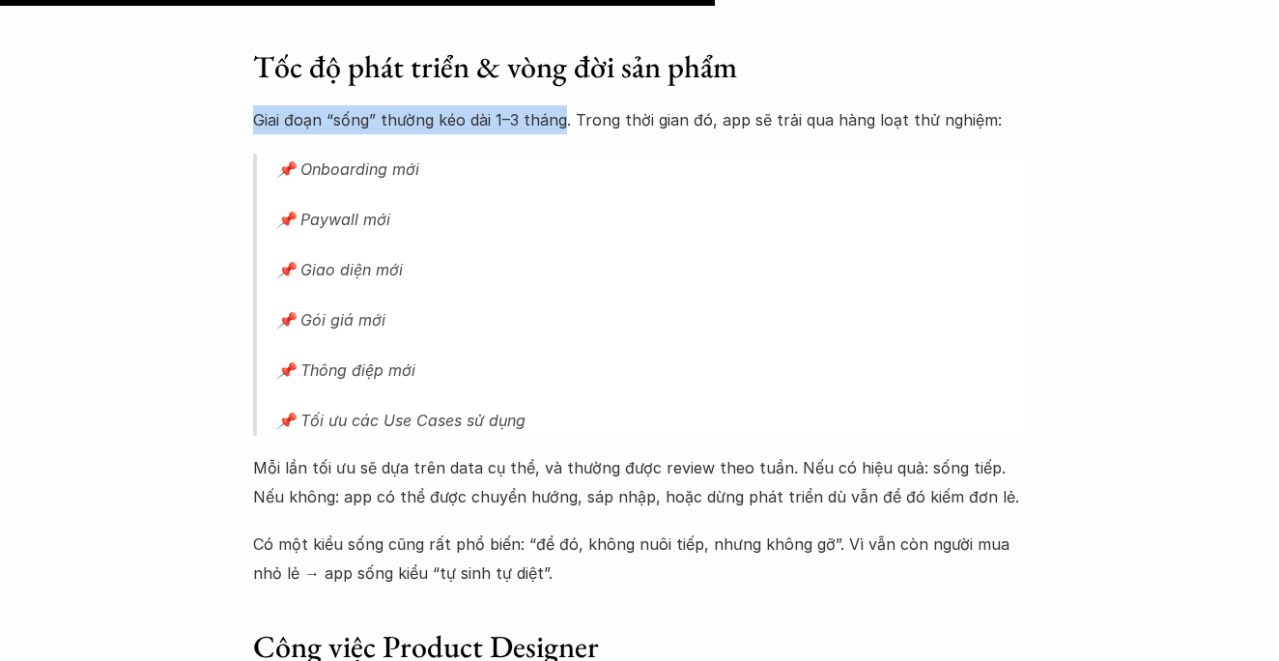
drag, startPoint x: 562, startPoint y: 103, endPoint x: 242, endPoint y: 100, distance: 319.8
click at [242, 100] on div "Lúa hóa kiến thức Chọn đúng nền văn minh - Phần 2.1: IAP (In-App Purchase) - Cá…" at bounding box center [639, 29] width 1279 height 6926
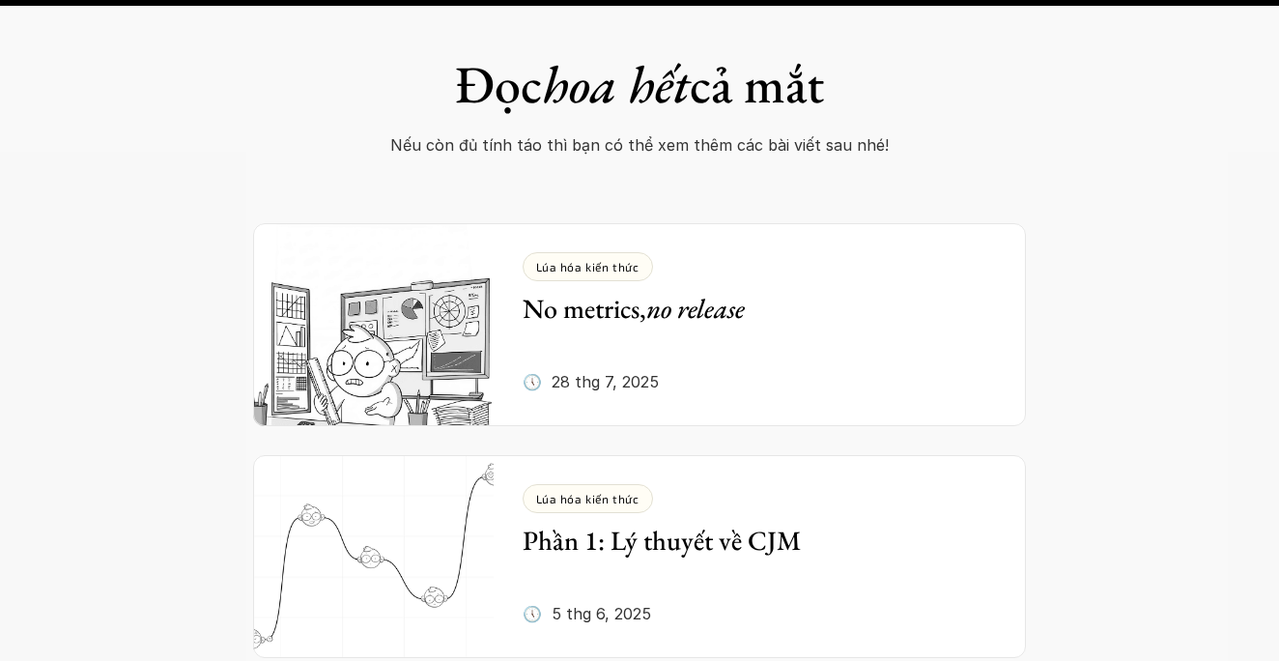
scroll to position [7225, 0]
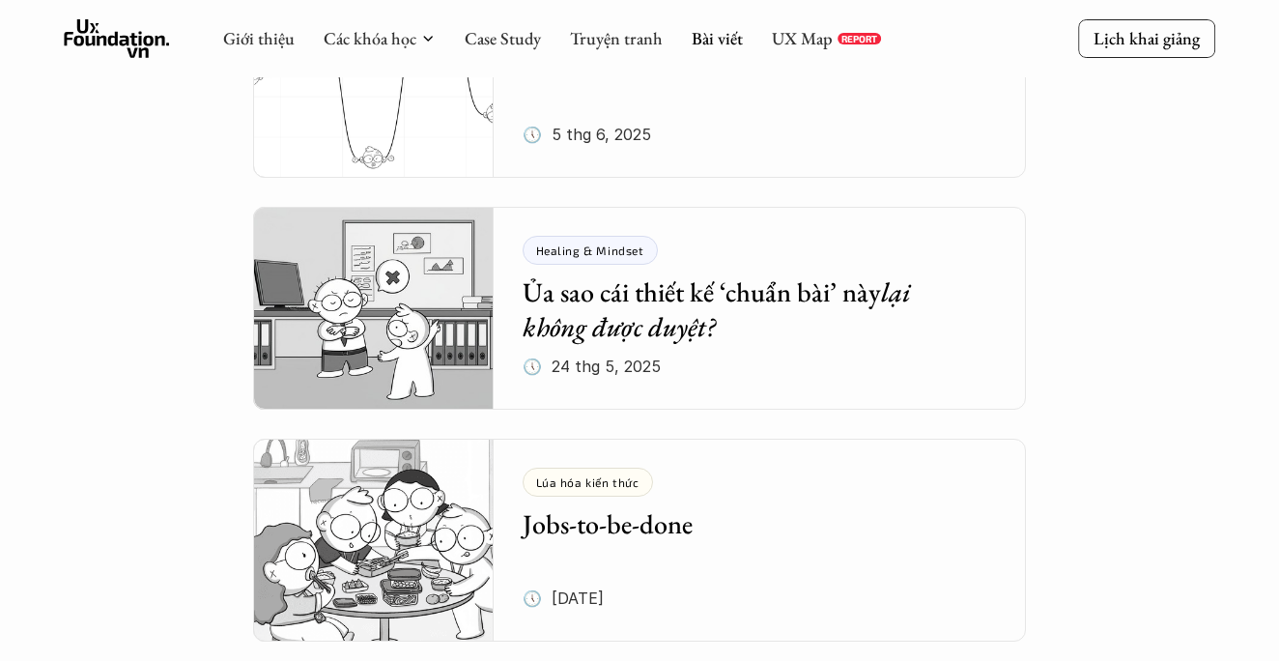
scroll to position [687, 0]
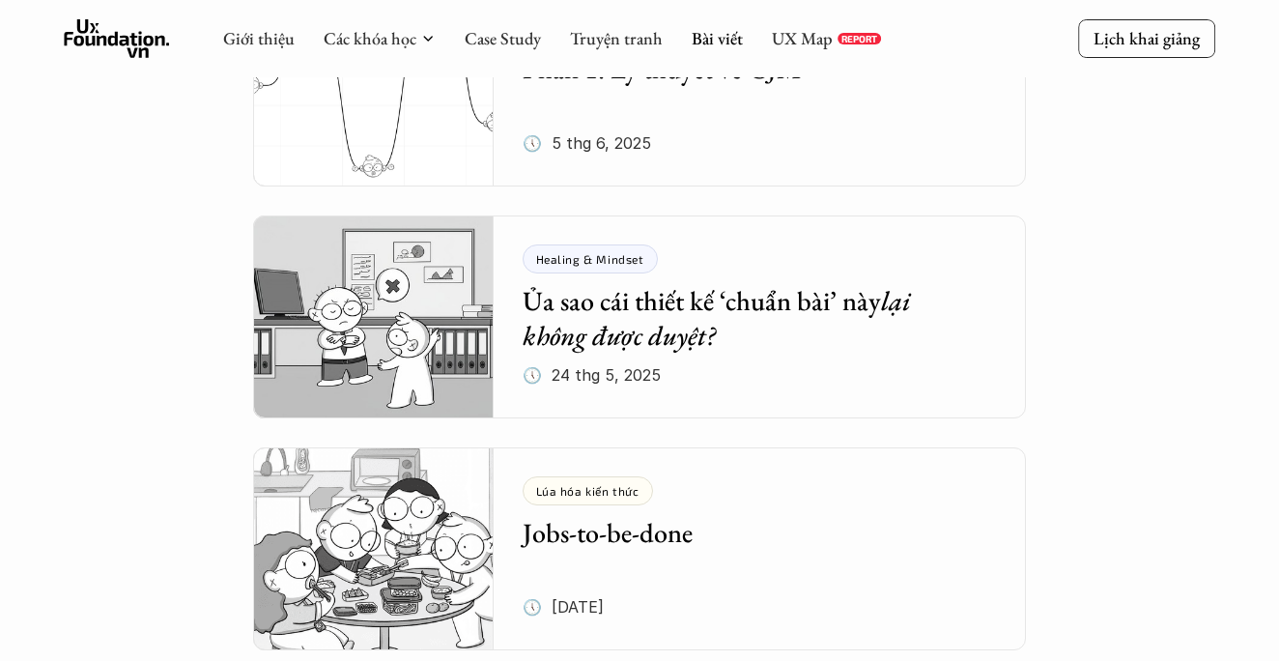
click at [562, 319] on em "lại không được duyệt?" at bounding box center [720, 318] width 394 height 70
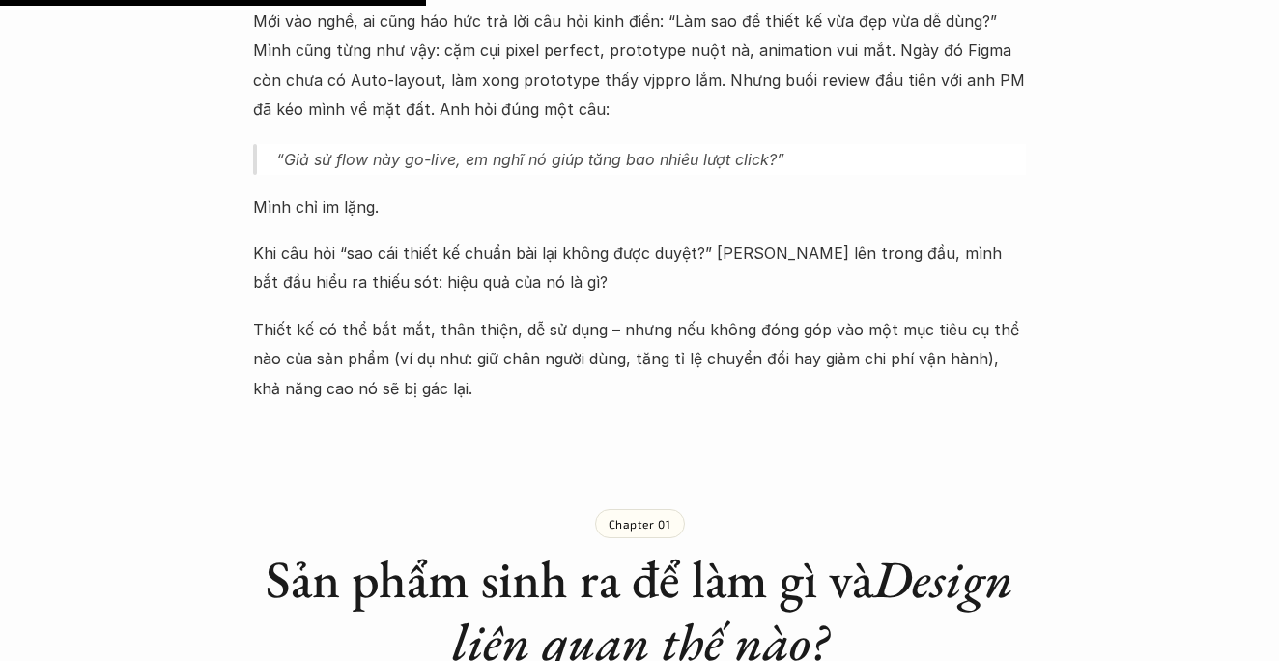
scroll to position [983, 0]
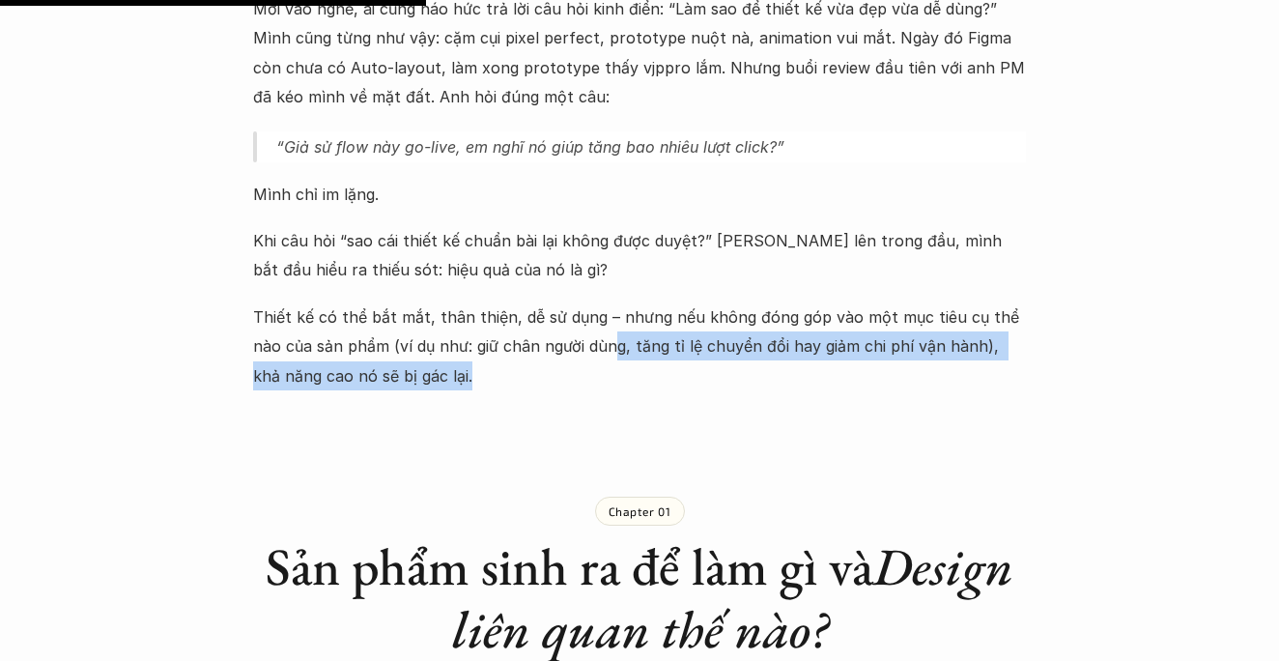
drag, startPoint x: 585, startPoint y: 323, endPoint x: 724, endPoint y: 370, distance: 146.0
click at [724, 370] on p "Thiết kế có thể bắt mắt, thân thiện, dễ sử dụng – nhưng nếu không đóng góp vào …" at bounding box center [639, 346] width 773 height 88
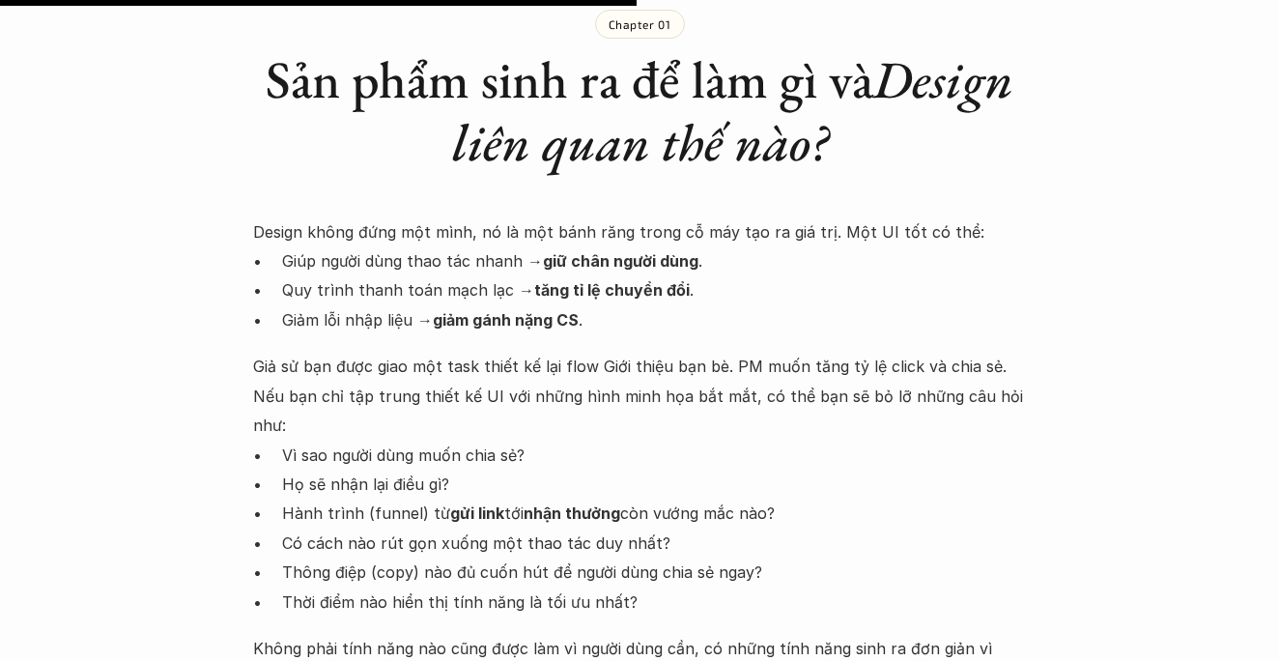
scroll to position [1471, 0]
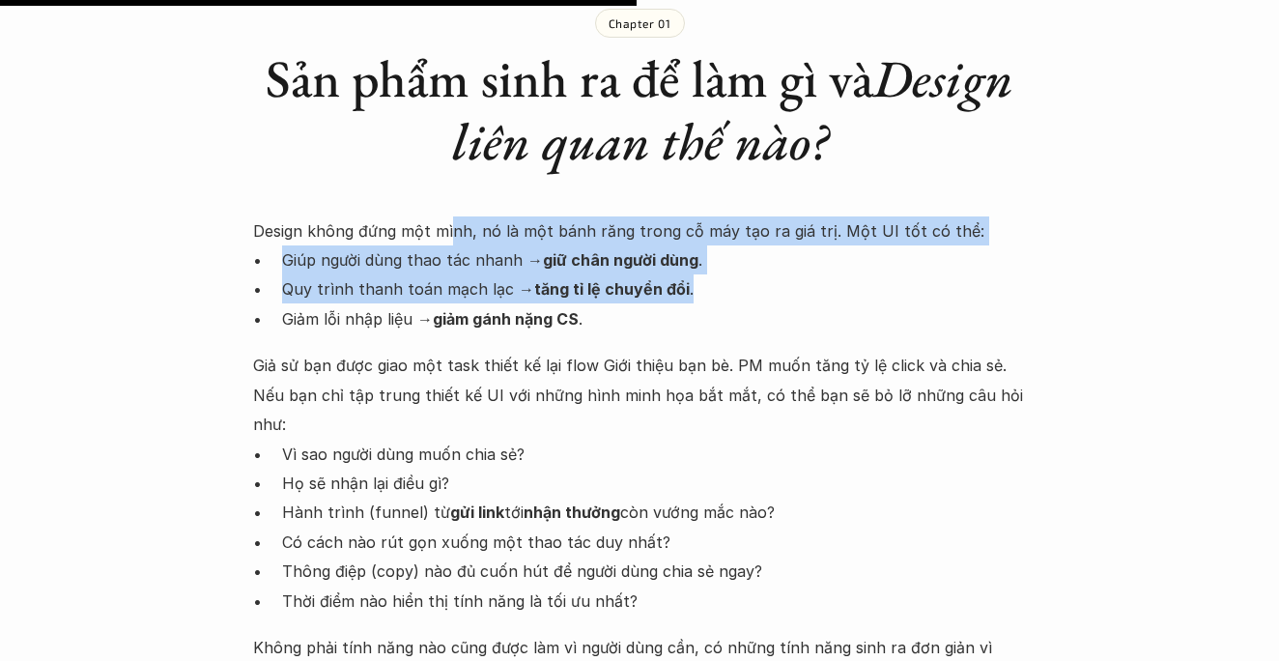
drag, startPoint x: 450, startPoint y: 221, endPoint x: 716, endPoint y: 294, distance: 275.4
click at [716, 294] on div "Design không đứng một mình, nó là một bánh răng trong cỗ máy tạo ra giá trị. Mộ…" at bounding box center [639, 483] width 773 height 534
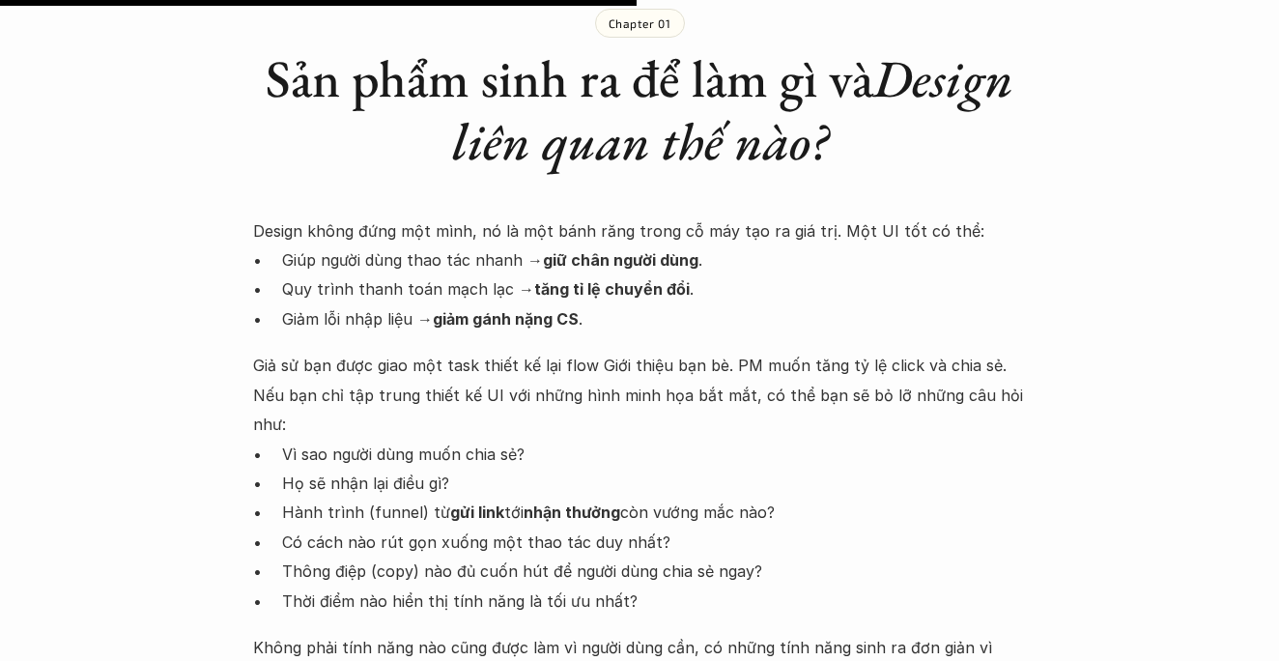
click at [665, 319] on p "Giảm lỗi nhập liệu → giảm gánh nặng CS ." at bounding box center [654, 318] width 744 height 29
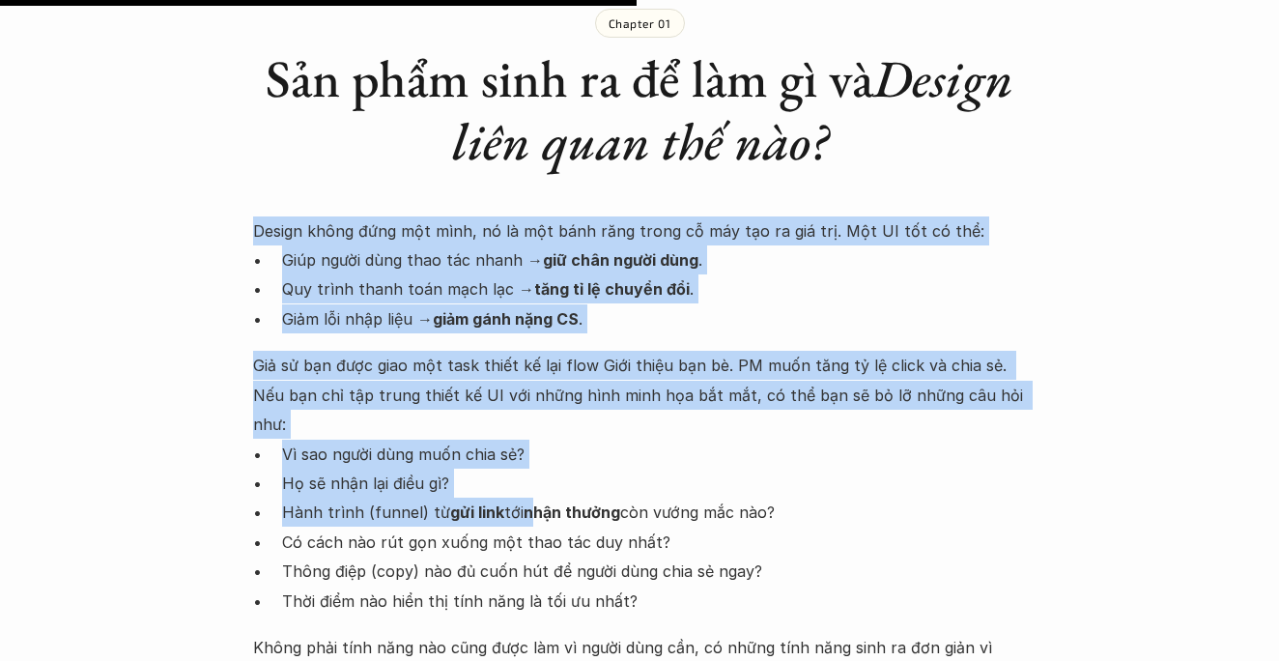
drag, startPoint x: 222, startPoint y: 231, endPoint x: 533, endPoint y: 487, distance: 402.9
click at [533, 487] on div "Healing & Mindset Ủa sao cái thiết kế ‘chuẩn bài’ này lại không được duyệt? 🕔 […" at bounding box center [639, 440] width 1279 height 3630
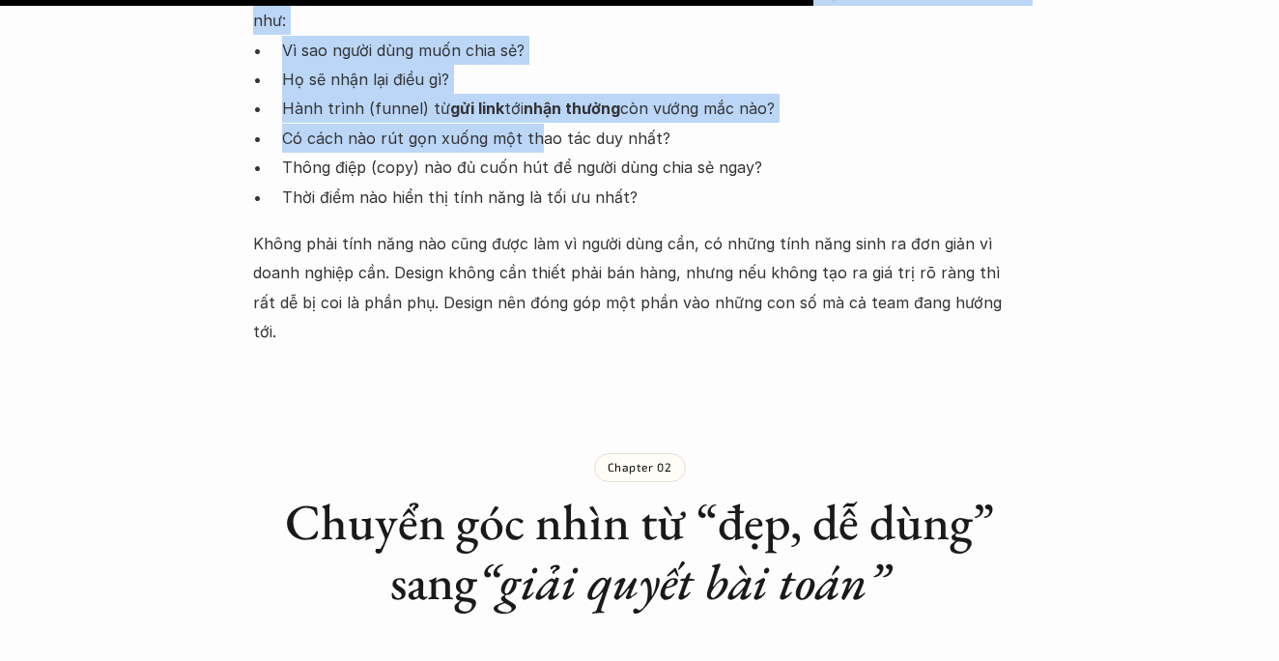
scroll to position [1878, 0]
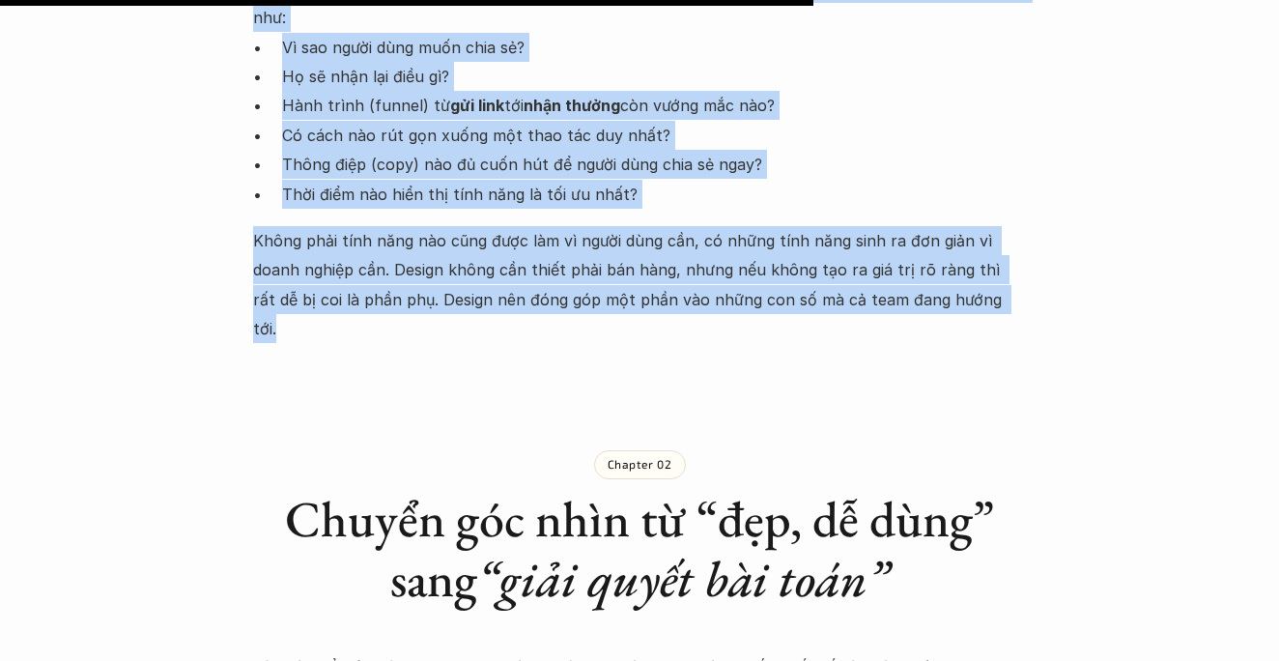
click at [938, 263] on p "Không phải tính năng nào cũng được làm vì người dùng cần, có những tính năng si…" at bounding box center [639, 285] width 773 height 118
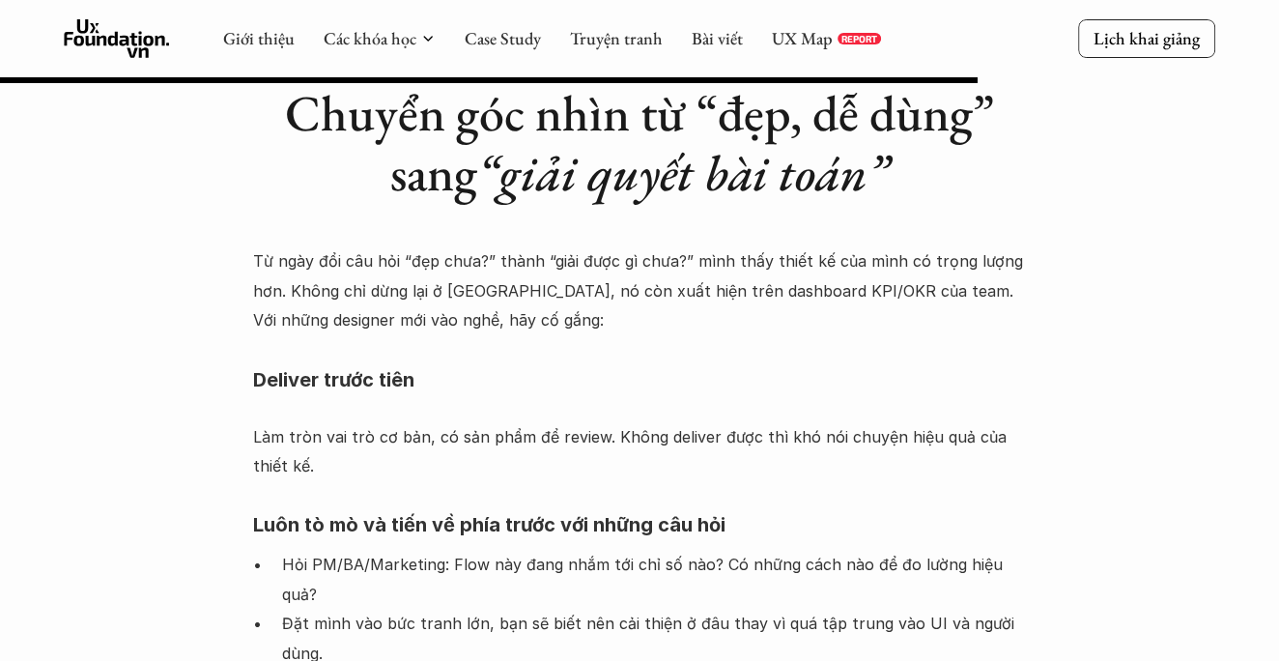
scroll to position [2258, 0]
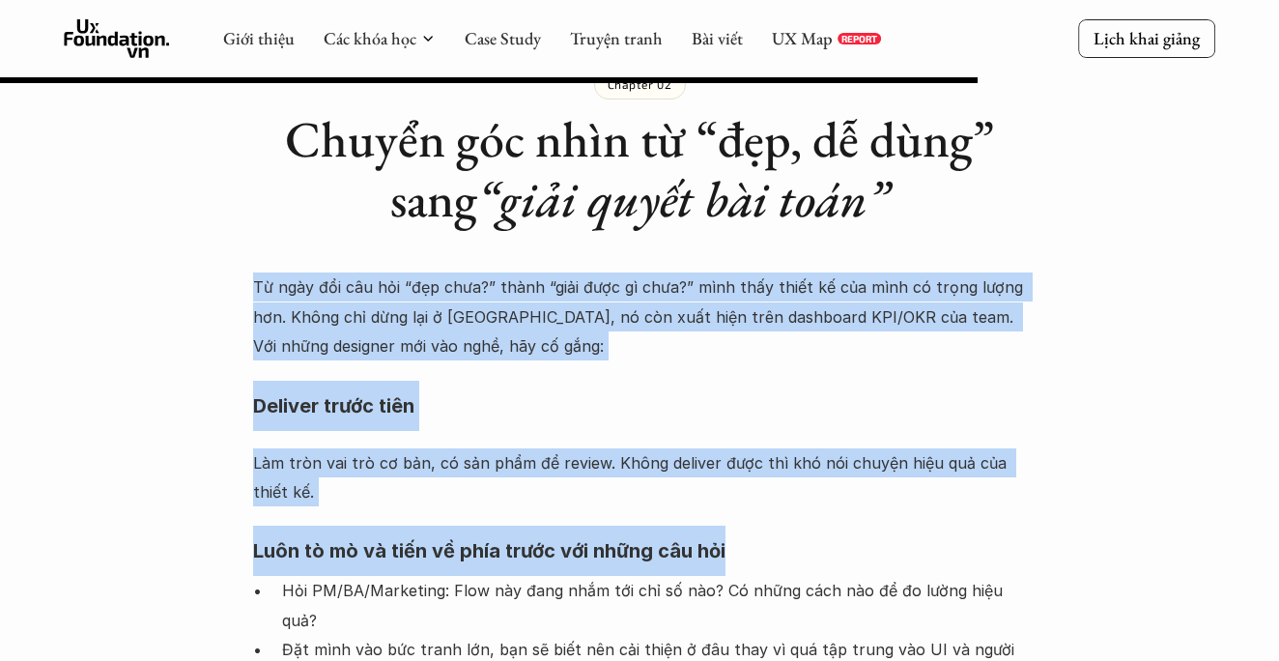
drag, startPoint x: 256, startPoint y: 212, endPoint x: 495, endPoint y: 499, distance: 373.9
click at [495, 499] on div "Từ ngày đổi câu hỏi “đẹp chưa?” thành “giải được gì chưa?” mình thấy thiết kế c…" at bounding box center [639, 593] width 773 height 642
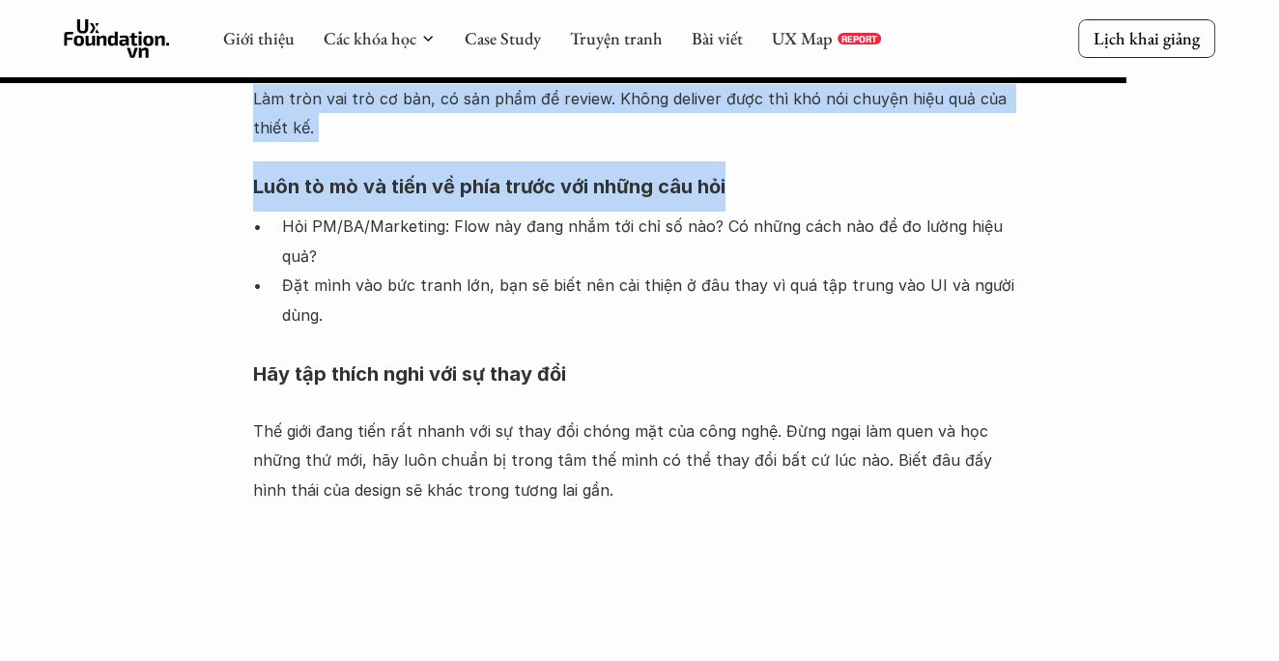
scroll to position [2603, 0]
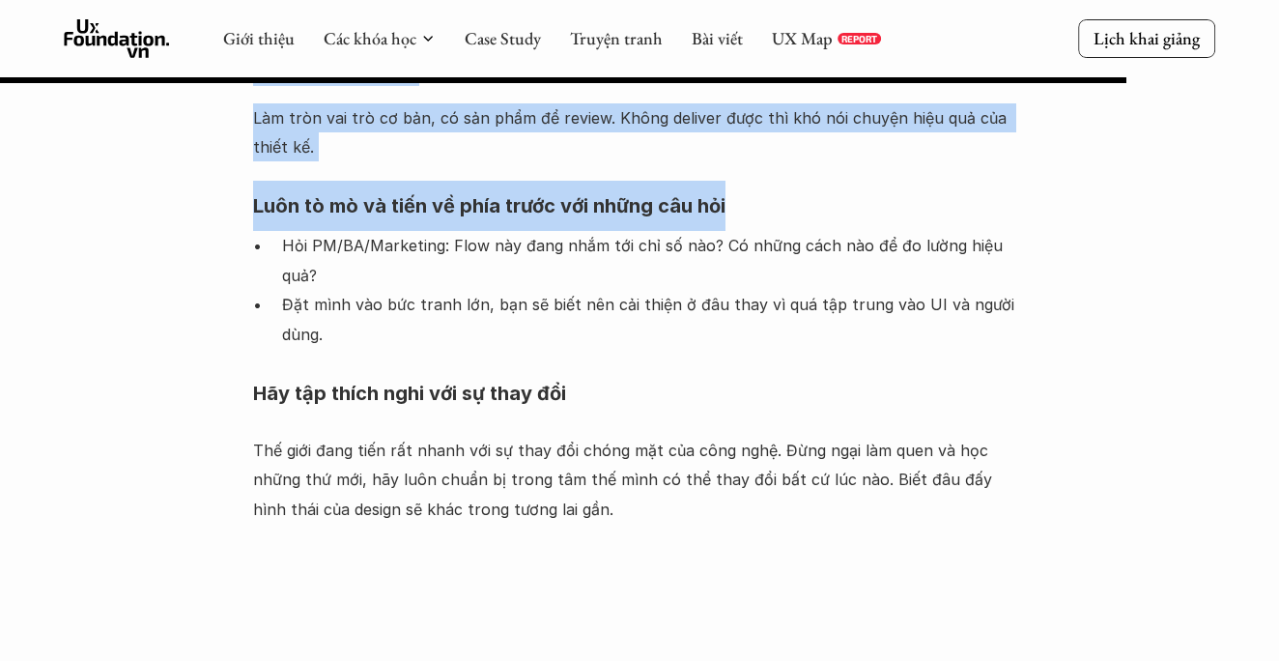
click at [536, 436] on p "Thế giới đang tiến rất nhanh với sự thay đổi chóng mặt của công nghệ. Đừng ngại…" at bounding box center [639, 480] width 773 height 88
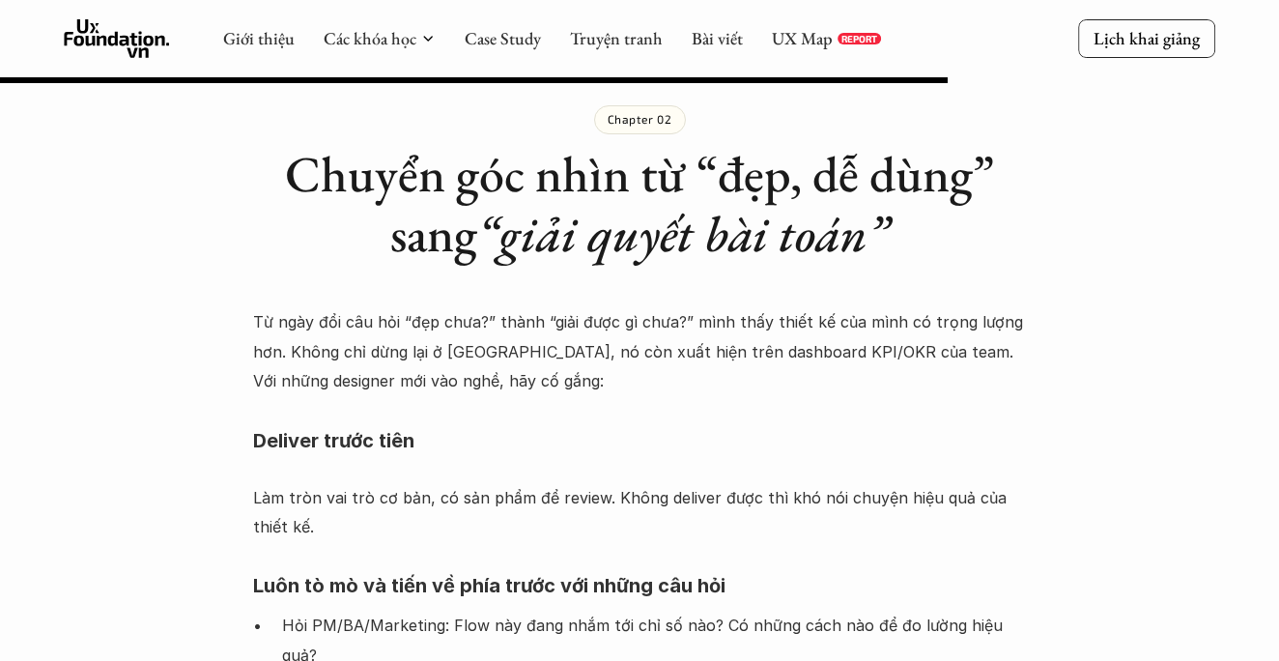
scroll to position [2228, 0]
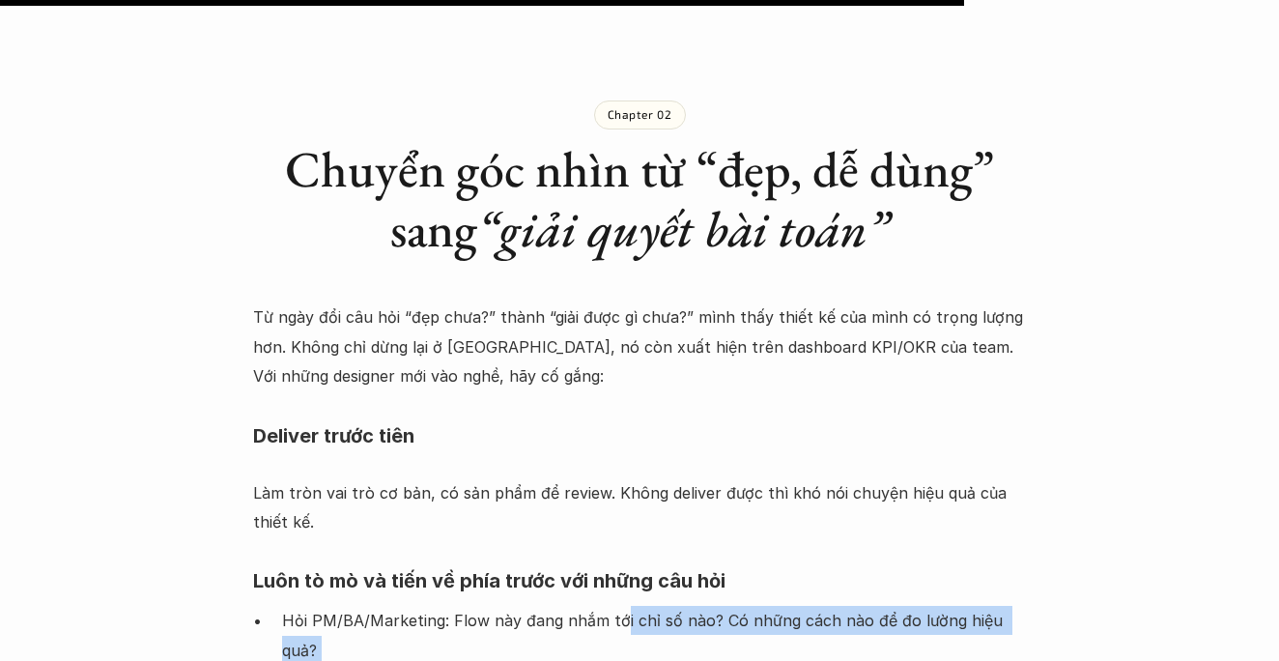
drag, startPoint x: 620, startPoint y: 548, endPoint x: 680, endPoint y: 597, distance: 77.6
click at [680, 606] on ul "Hỏi PM/BA/Marketing: Flow này đang nhắm tới chỉ số nào? Có những cách nào để đo…" at bounding box center [639, 665] width 773 height 118
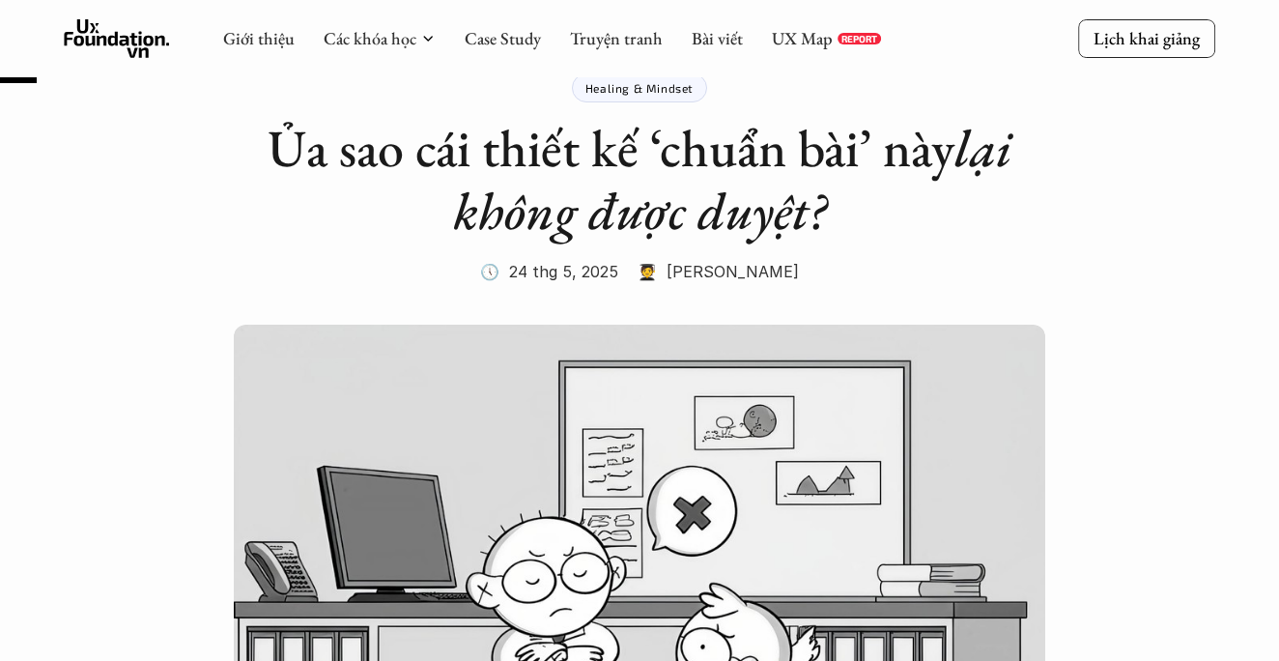
scroll to position [67, 0]
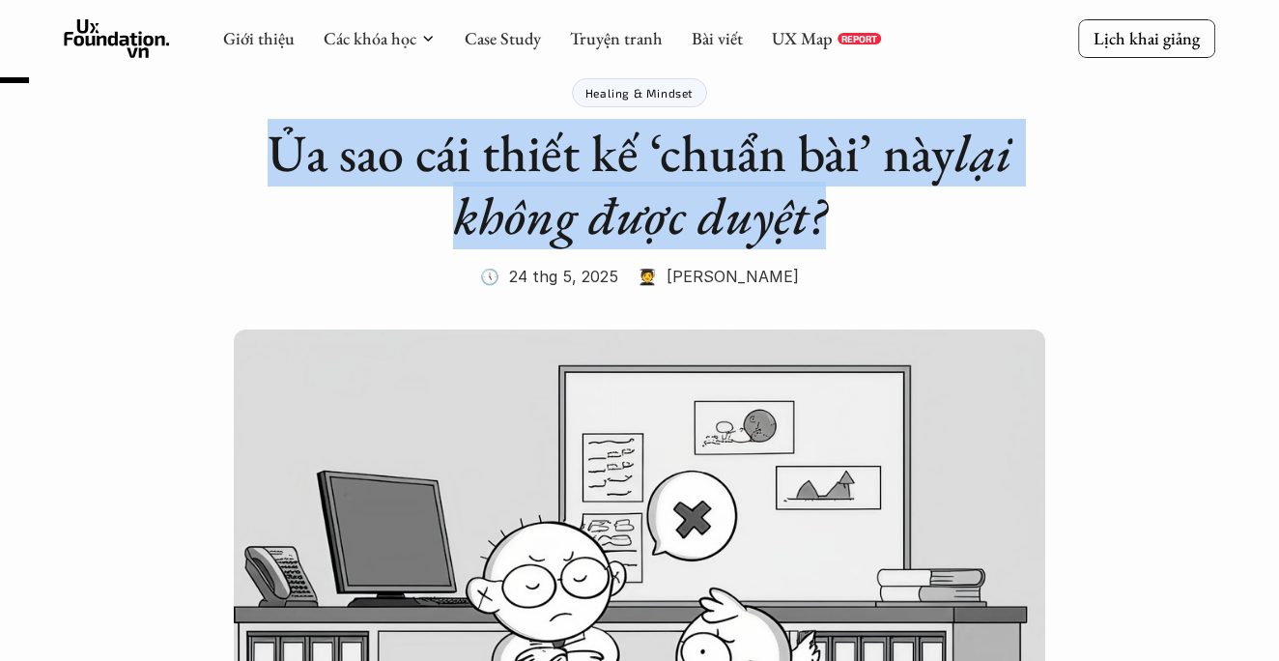
drag, startPoint x: 257, startPoint y: 148, endPoint x: 901, endPoint y: 215, distance: 647.9
click at [901, 216] on h1 "Ủa sao cái thiết kế ‘chuẩn bài’ này lại không được duyệt?" at bounding box center [639, 185] width 773 height 126
copy h1 "Ủa sao cái thiết kế ‘chuẩn bài’ này lại không được duyệt?"
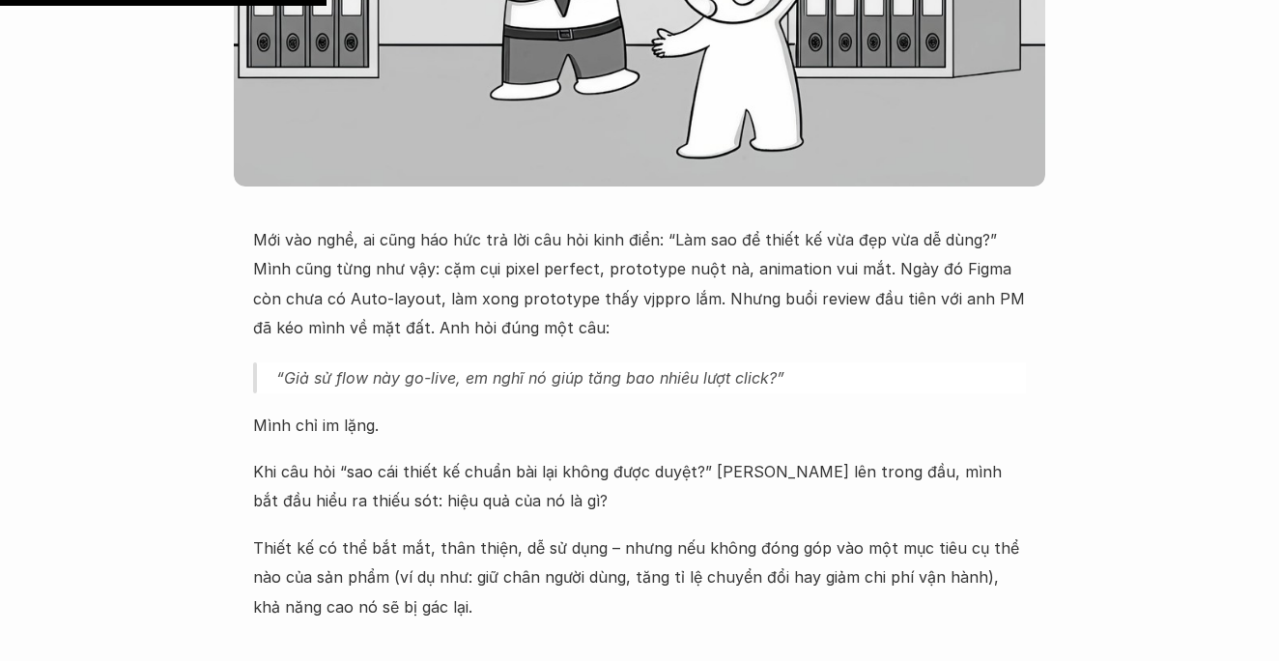
scroll to position [755, 0]
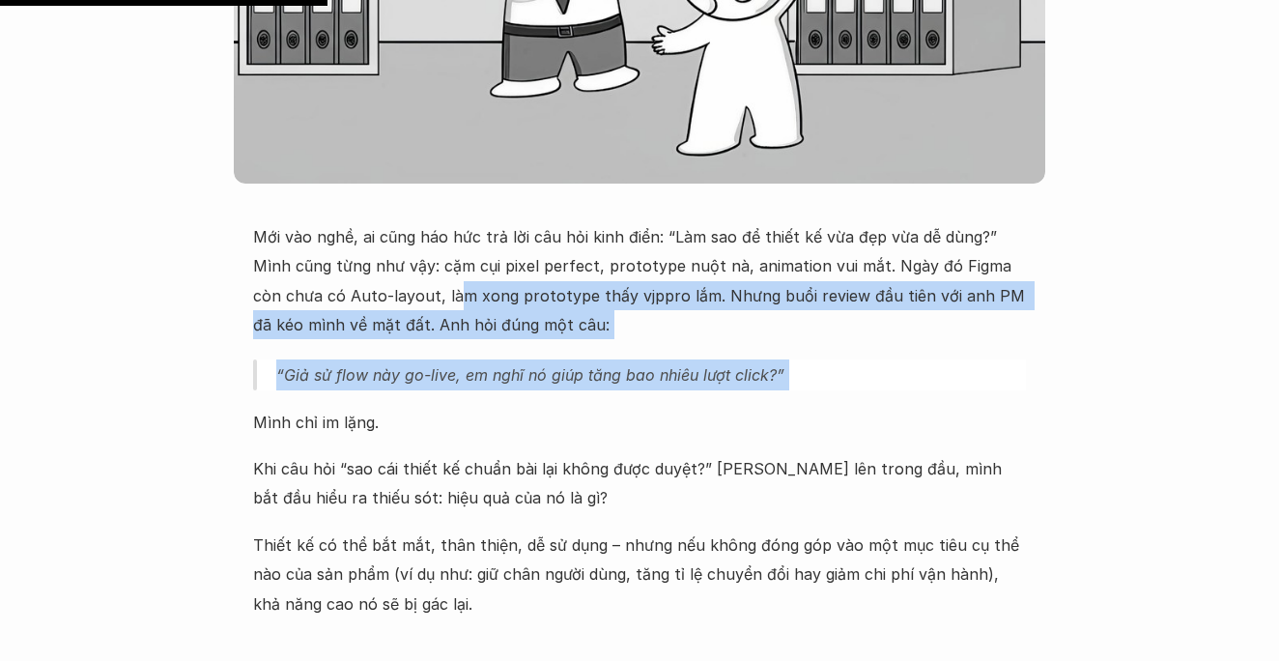
drag, startPoint x: 379, startPoint y: 297, endPoint x: 719, endPoint y: 398, distance: 354.9
click at [721, 397] on div "Mới vào nghề, ai cũng háo hức trả lời câu hỏi kinh điển: “Làm sao để thiết kế v…" at bounding box center [639, 420] width 773 height 396
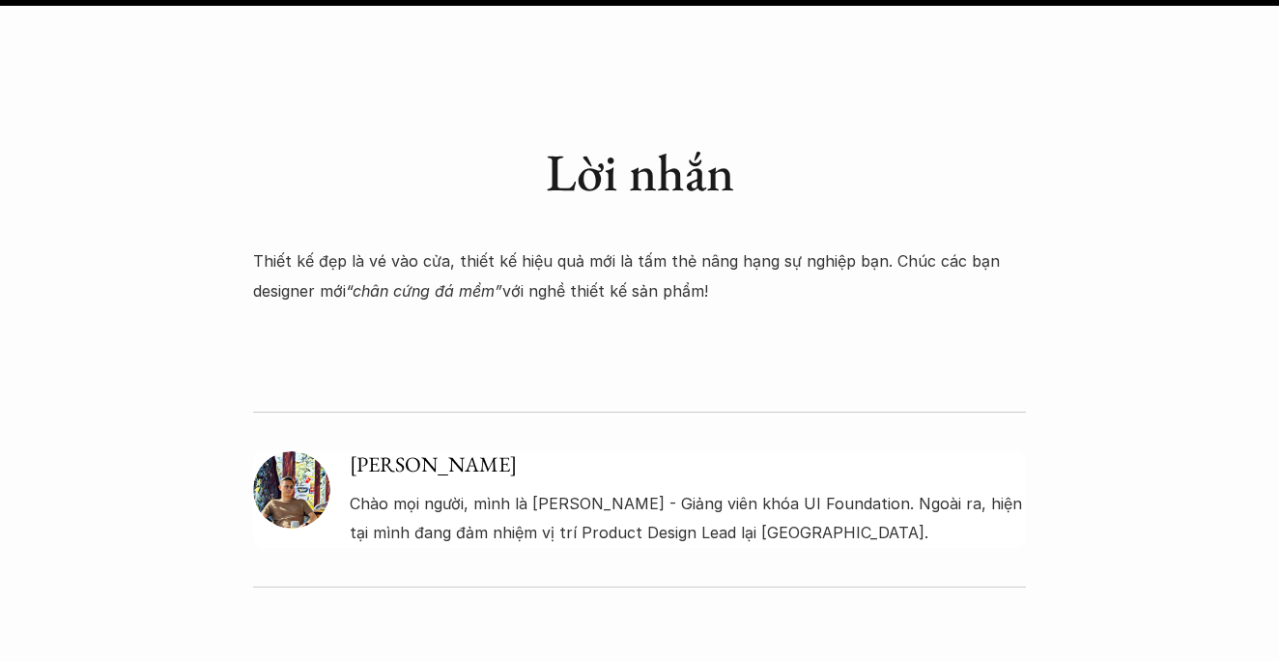
scroll to position [3150, 0]
